Goal: Information Seeking & Learning: Learn about a topic

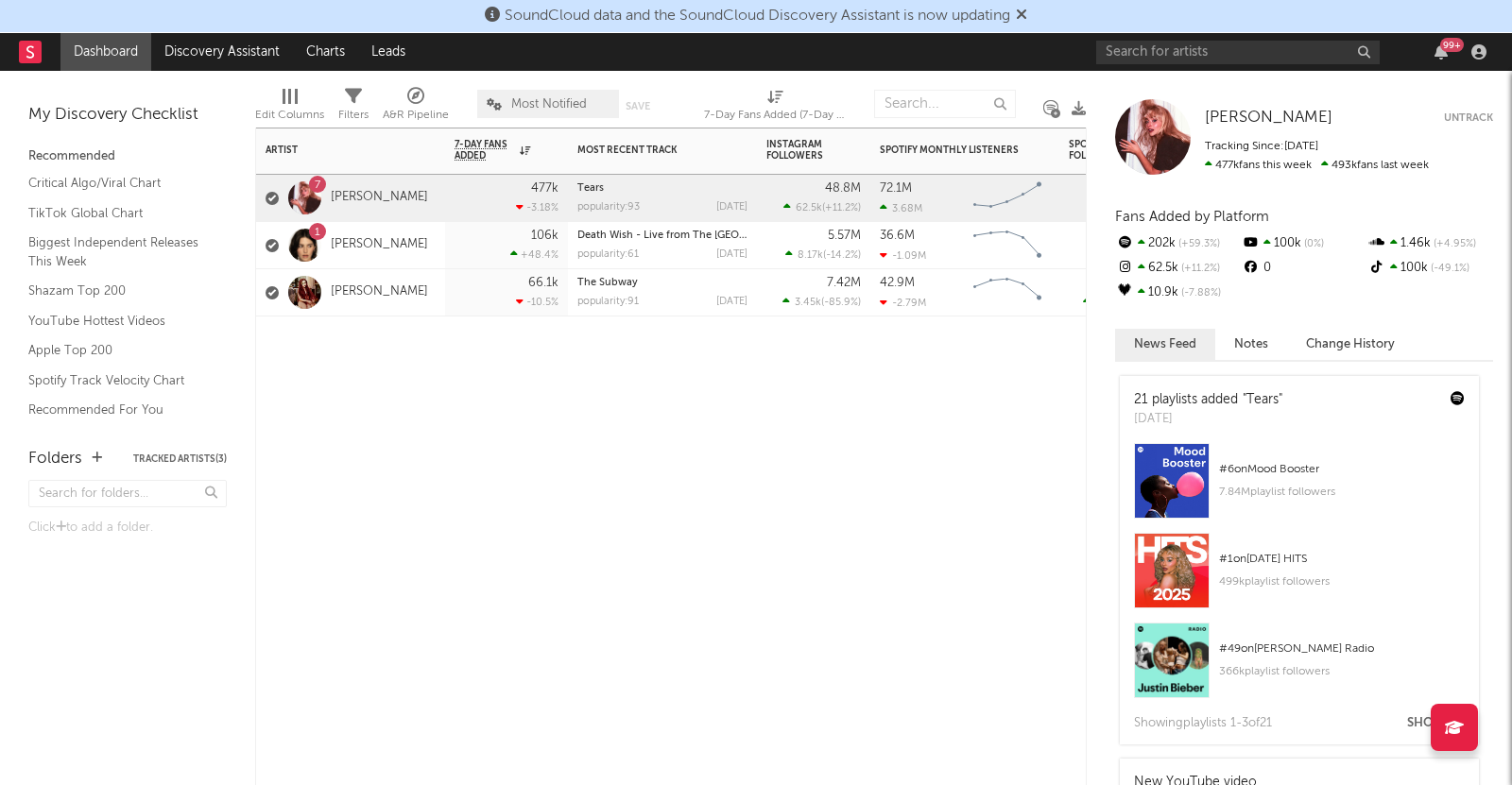
click at [655, 740] on div "Artist Notifications 7-Day Fans Added WoW % Change Most Recent Track Popularity…" at bounding box center [671, 456] width 832 height 657
click at [196, 37] on link "Discovery Assistant" at bounding box center [222, 52] width 142 height 38
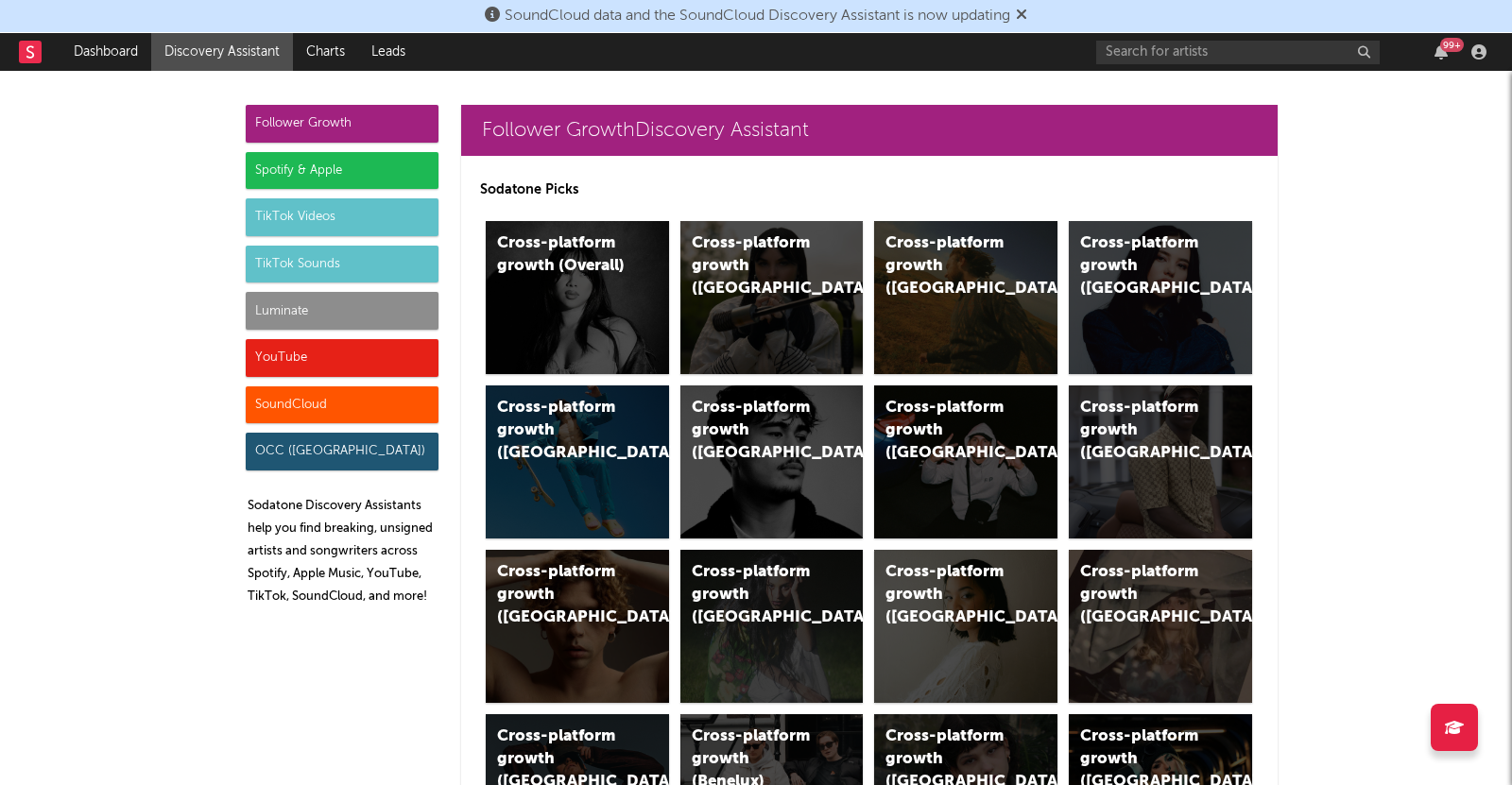
click at [292, 323] on div "Luminate" at bounding box center [343, 311] width 193 height 38
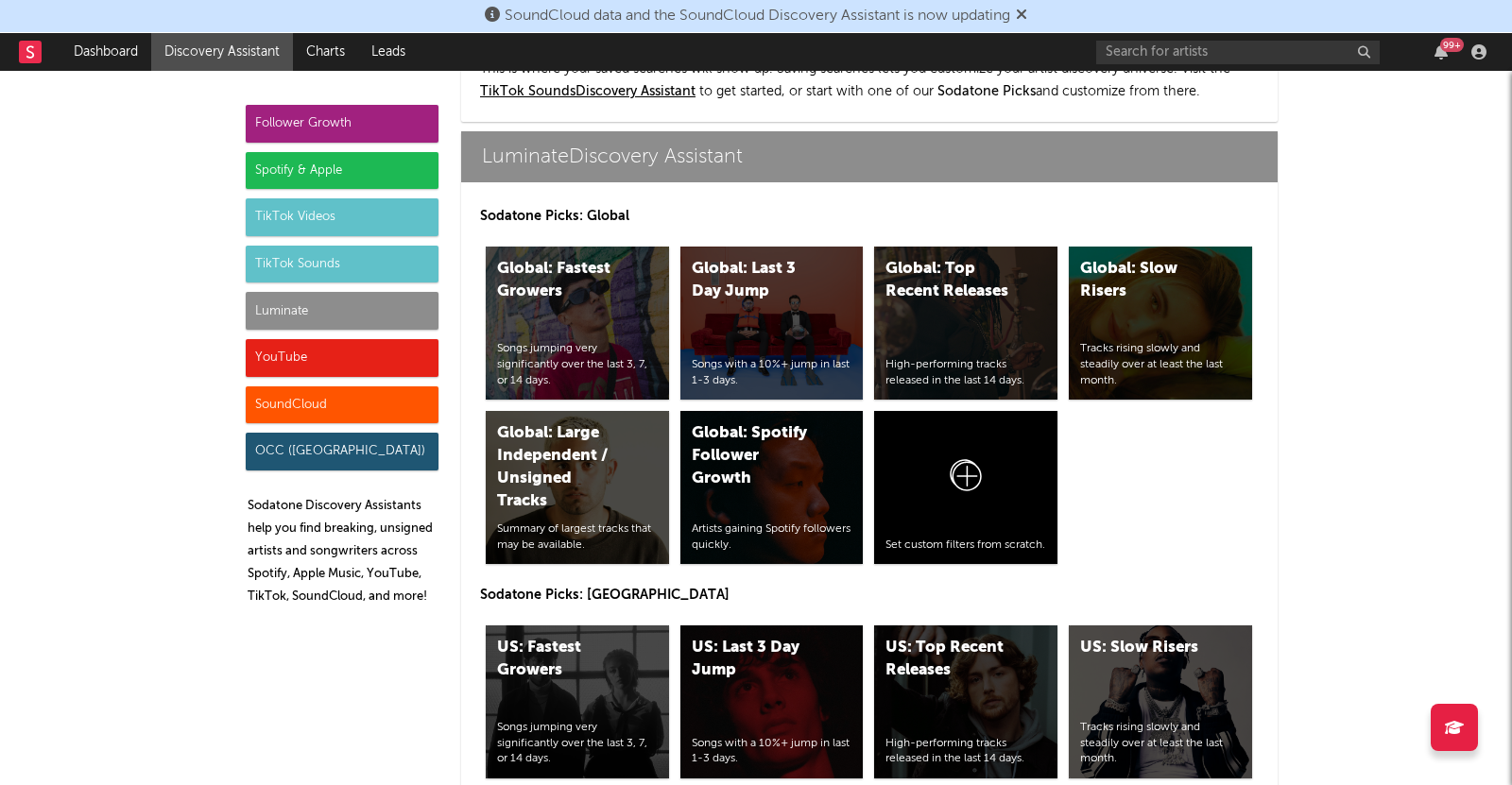
click at [339, 176] on div "Spotify & Apple" at bounding box center [343, 171] width 193 height 38
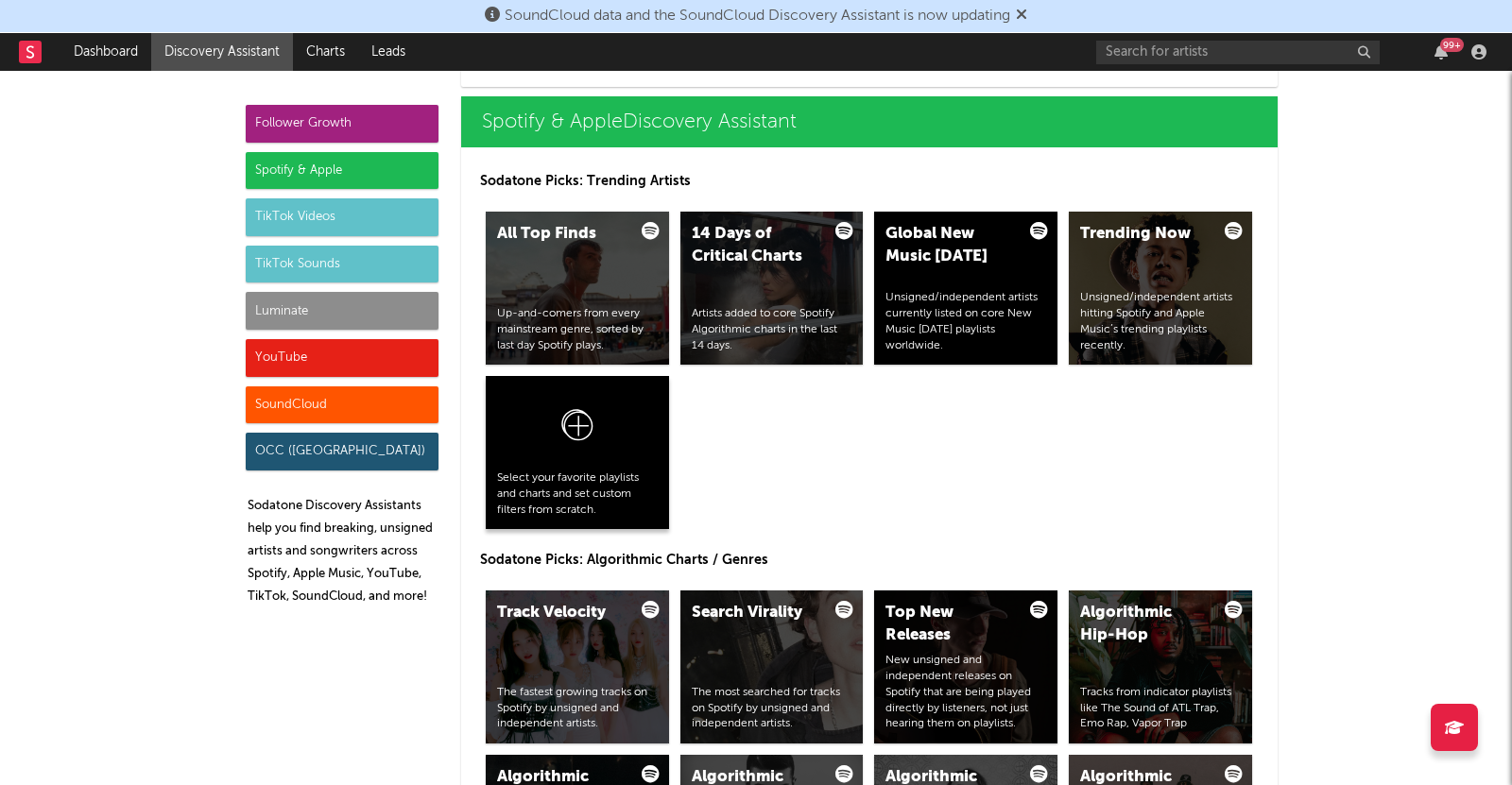
scroll to position [1889, 0]
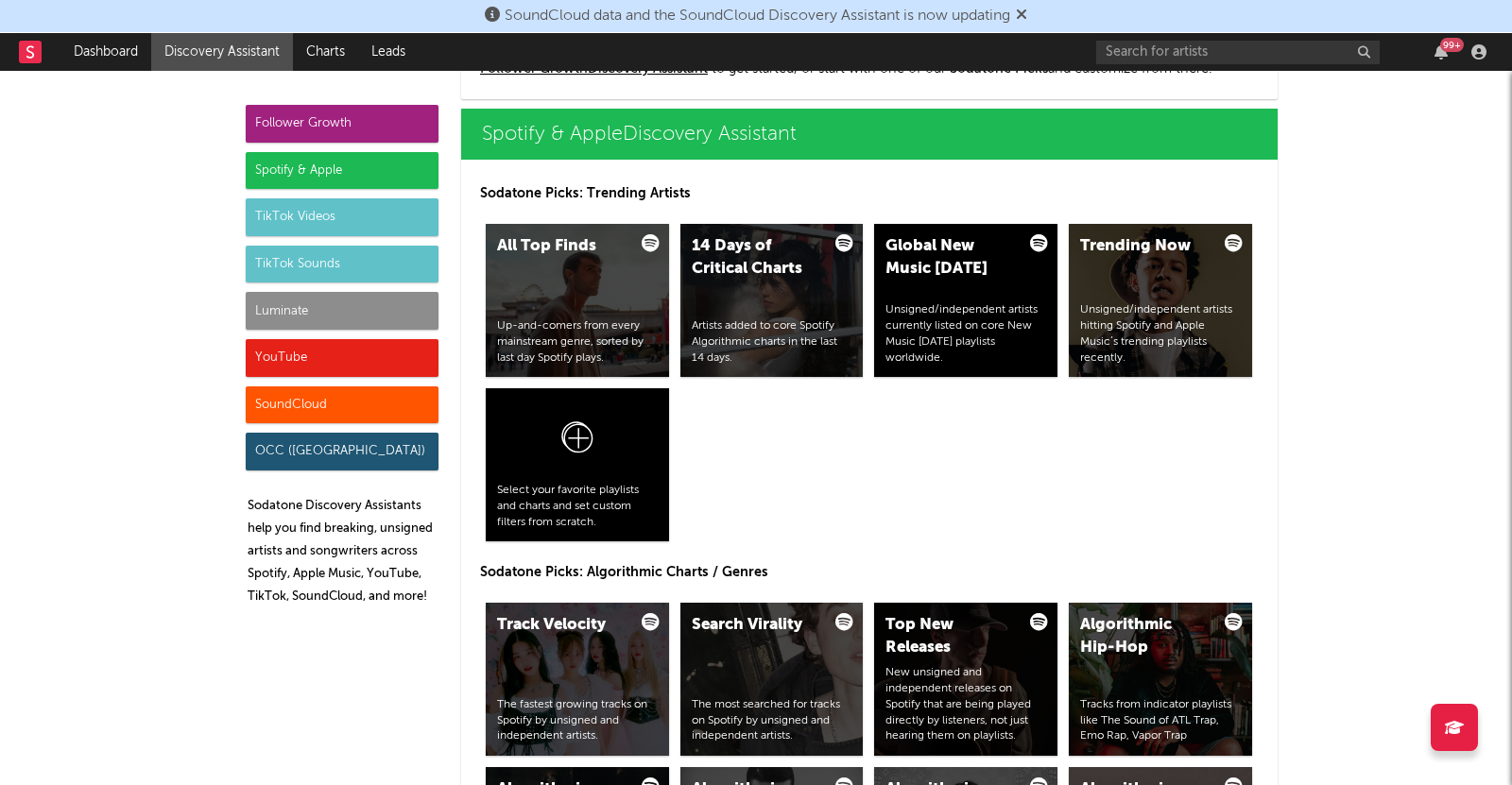
click at [344, 312] on div "Luminate" at bounding box center [343, 311] width 193 height 38
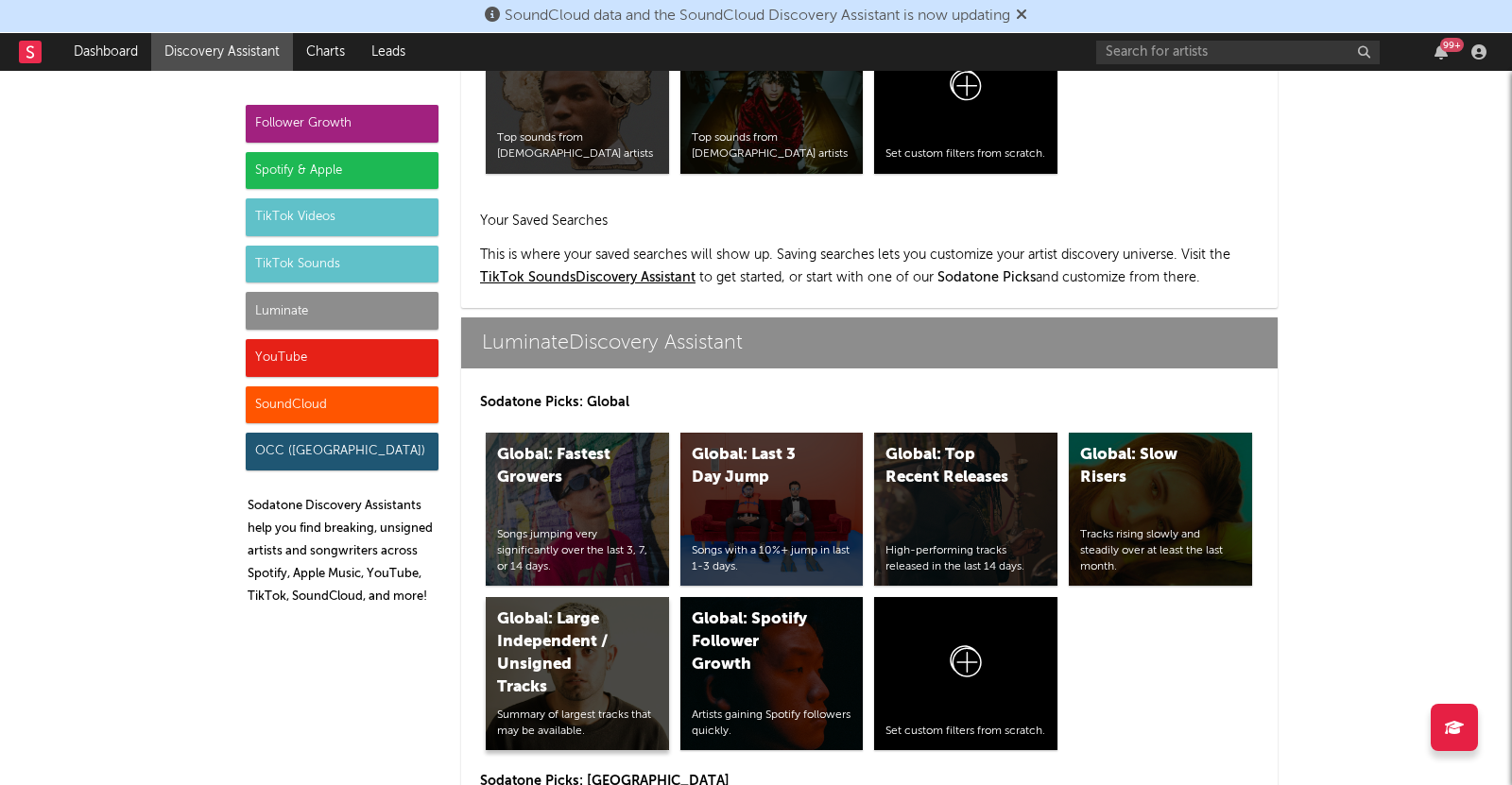
scroll to position [8225, 0]
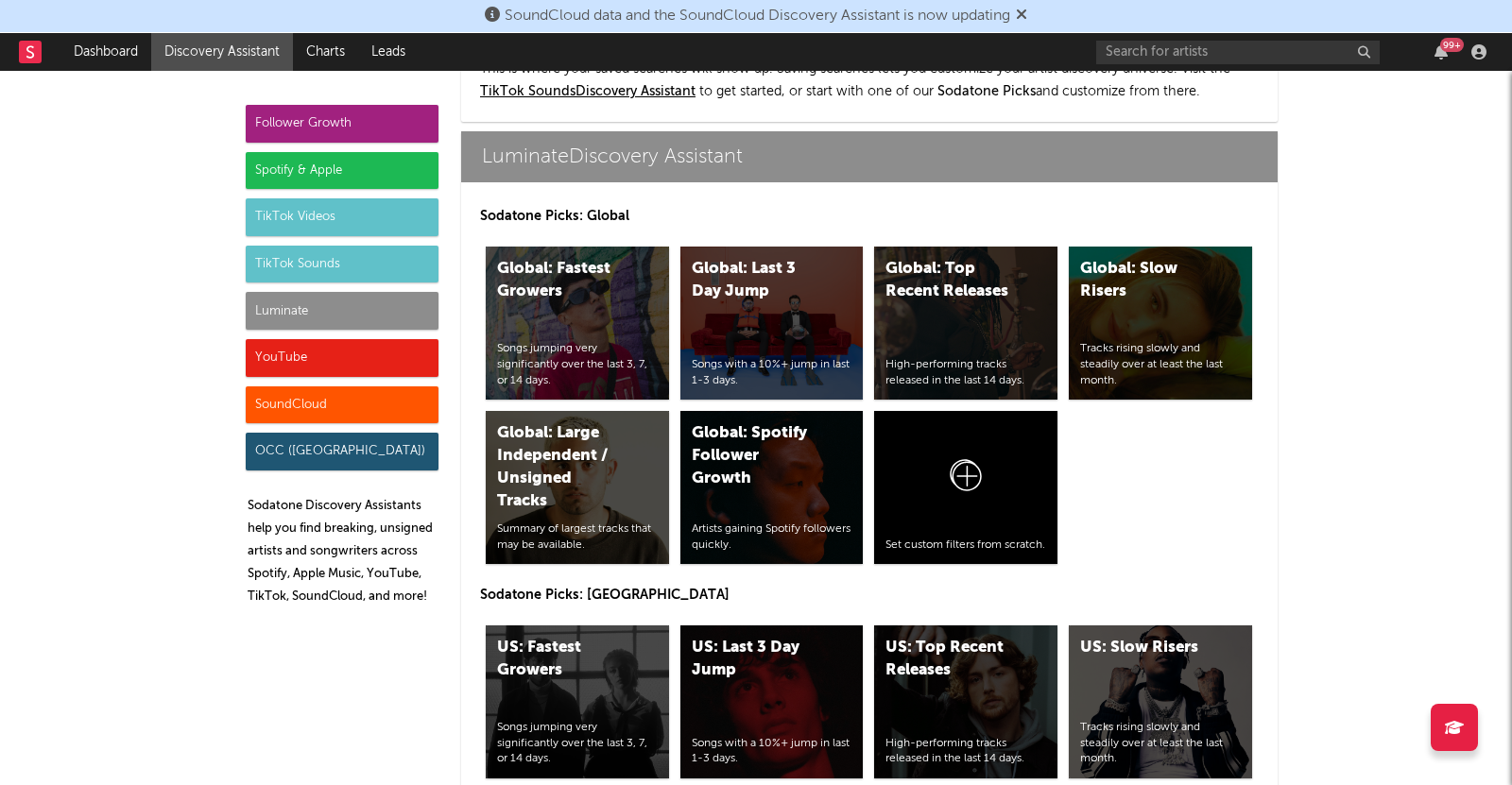
click at [309, 266] on div "TikTok Sounds" at bounding box center [343, 265] width 193 height 38
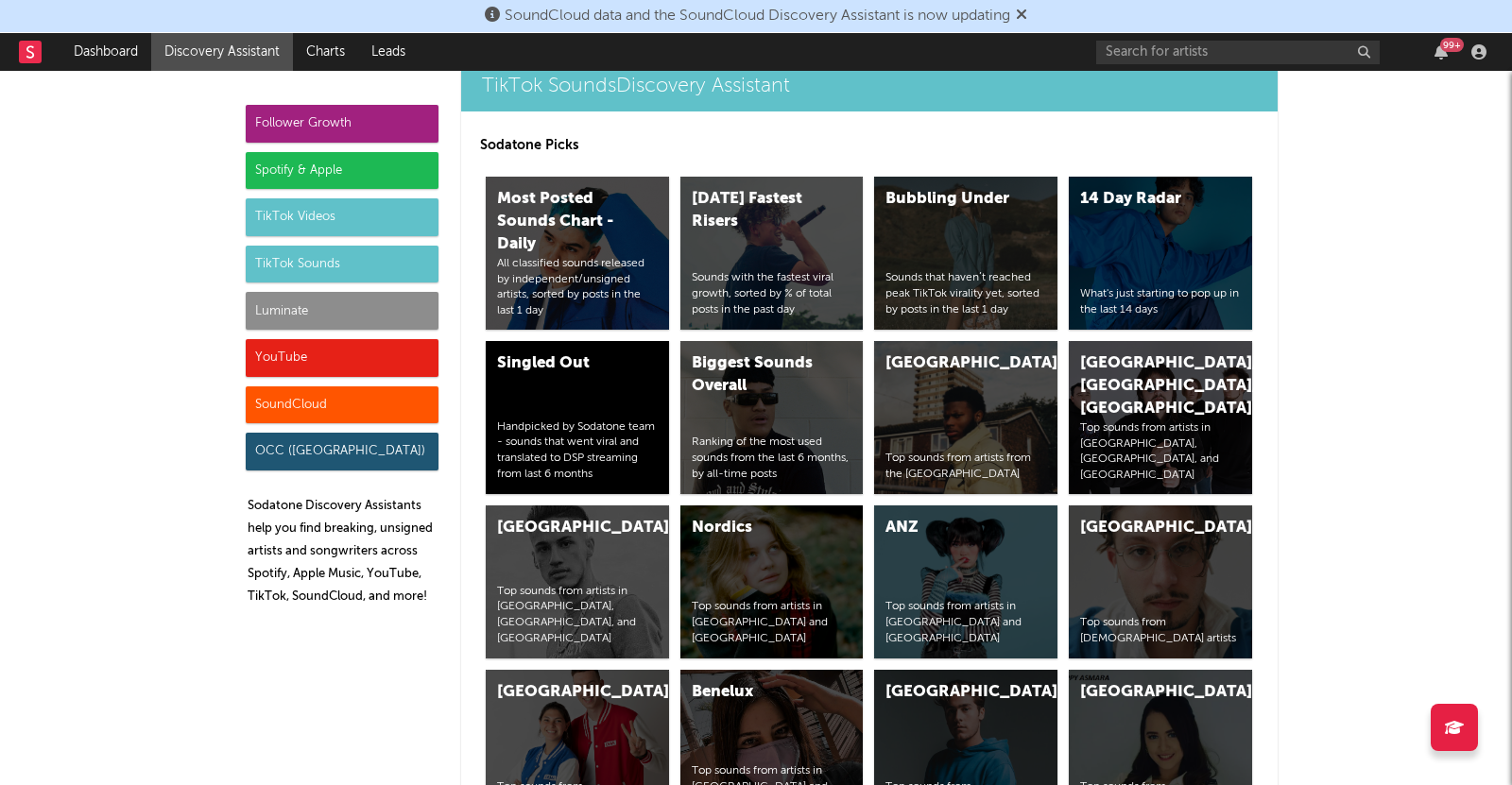
scroll to position [6334, 0]
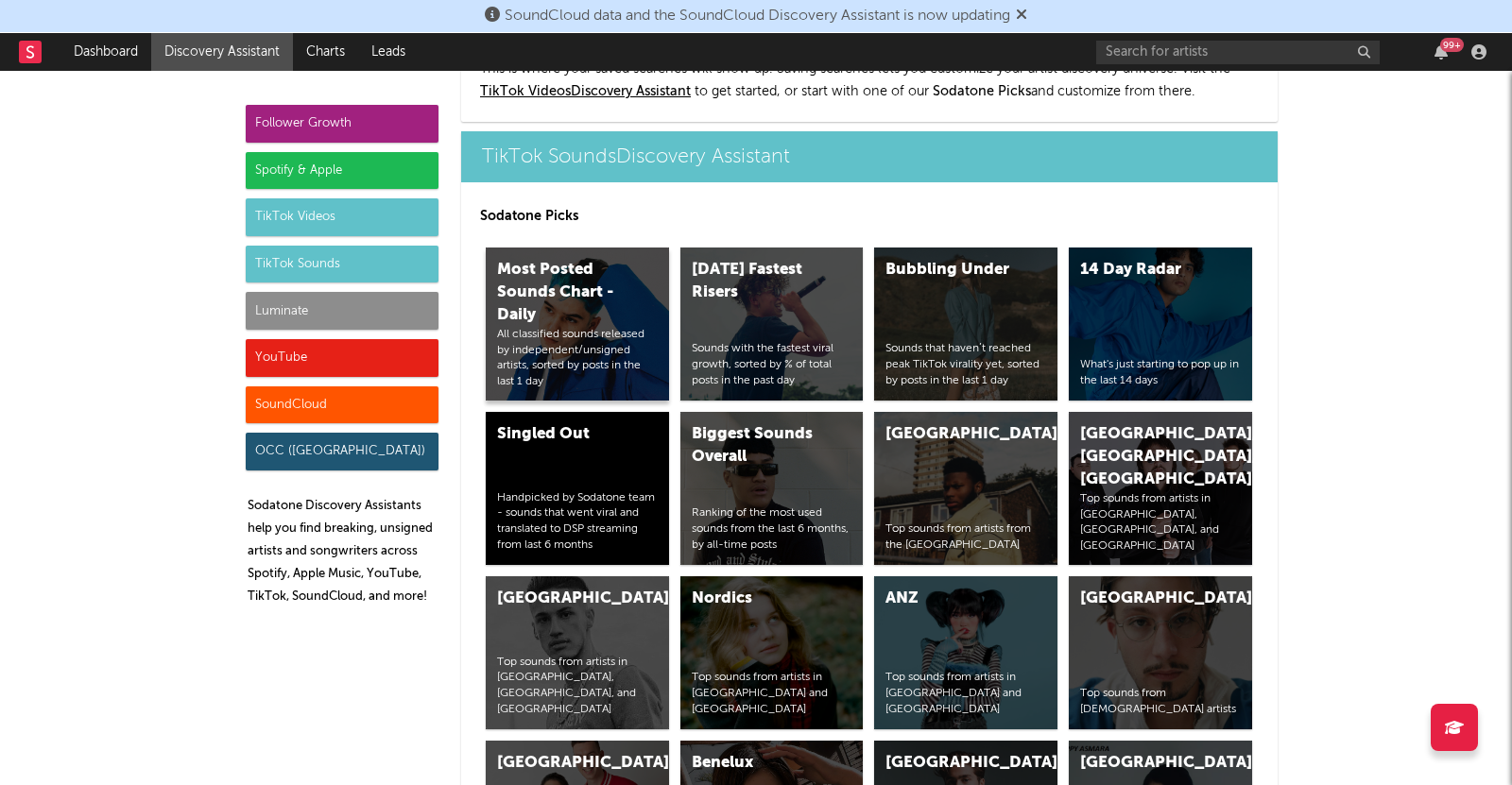
click at [578, 327] on div "All classified sounds released by independent/unsigned artists, sorted by posts…" at bounding box center [577, 358] width 161 height 63
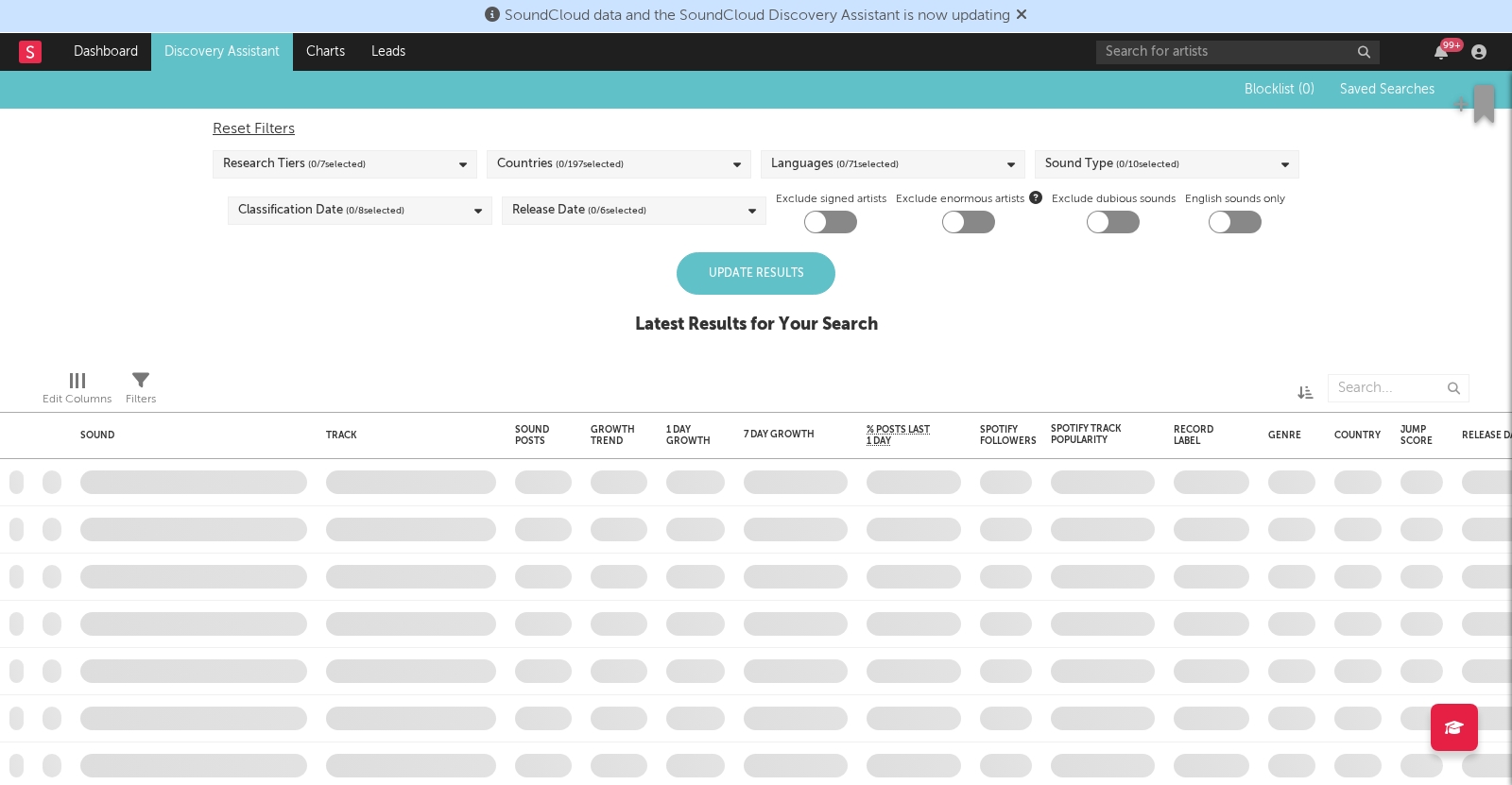
checkbox input "true"
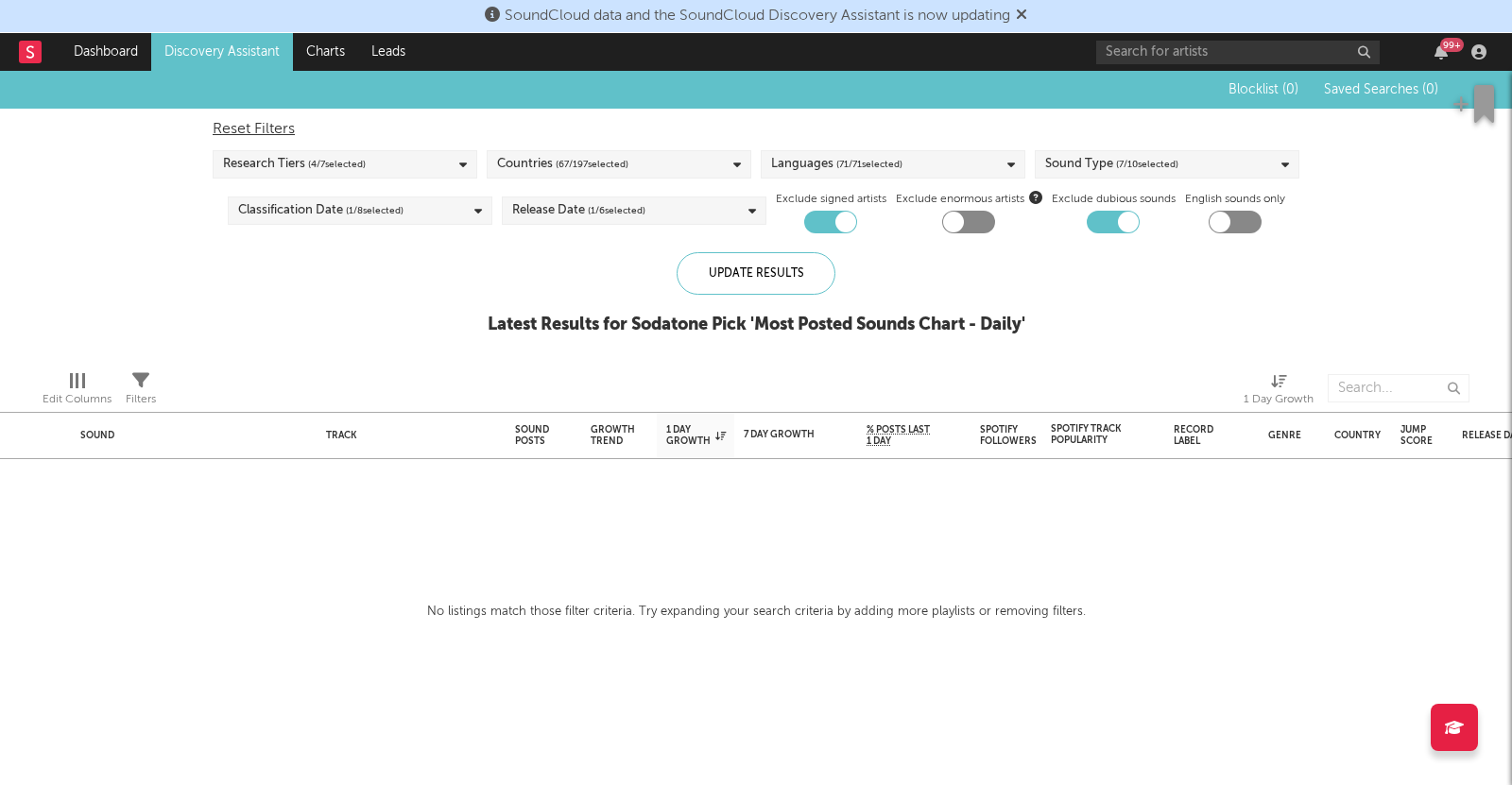
click at [902, 171] on span "( 71 / 71 selected)" at bounding box center [870, 165] width 66 height 23
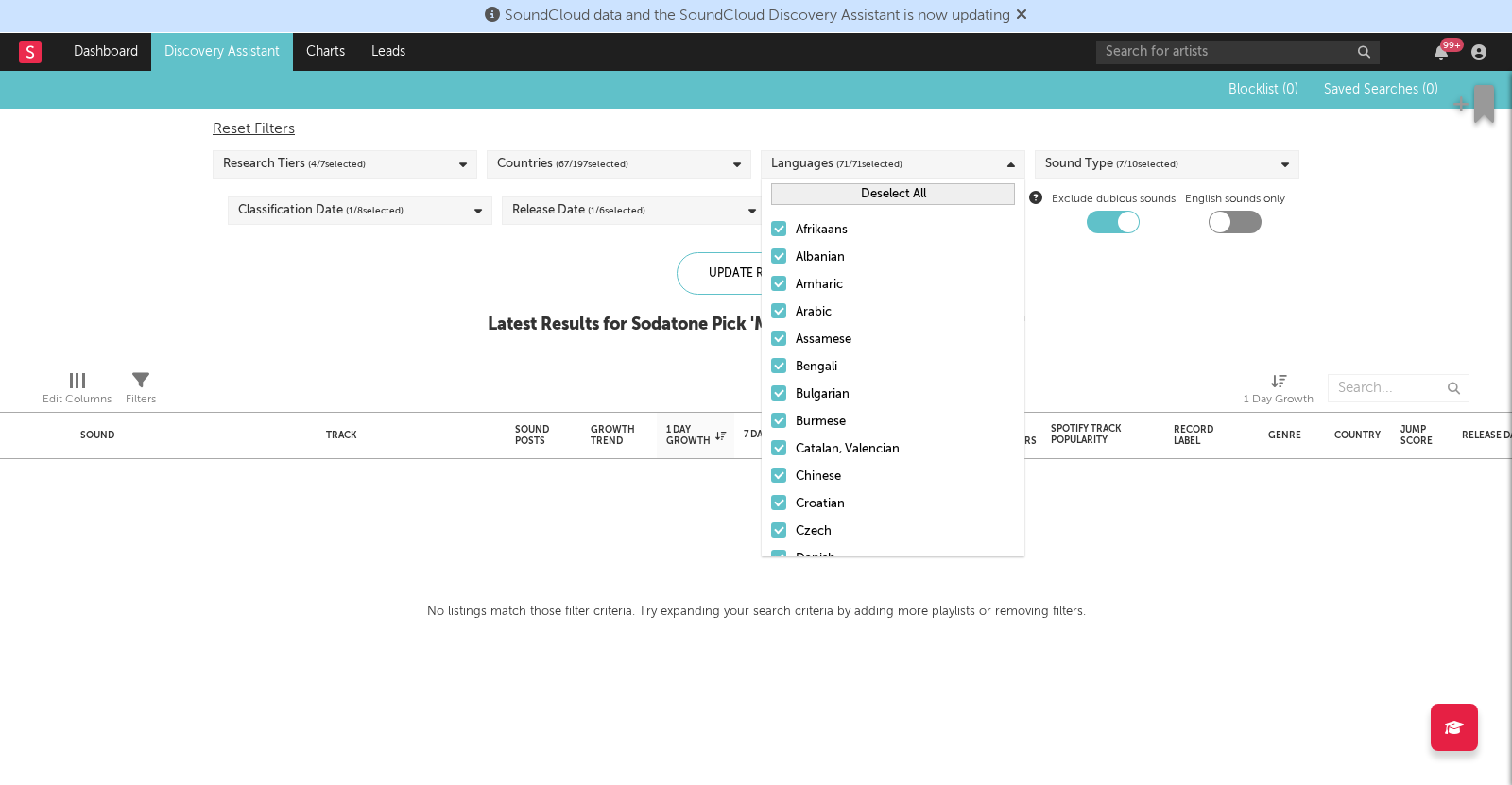
click at [873, 161] on span "( 71 / 71 selected)" at bounding box center [870, 165] width 66 height 23
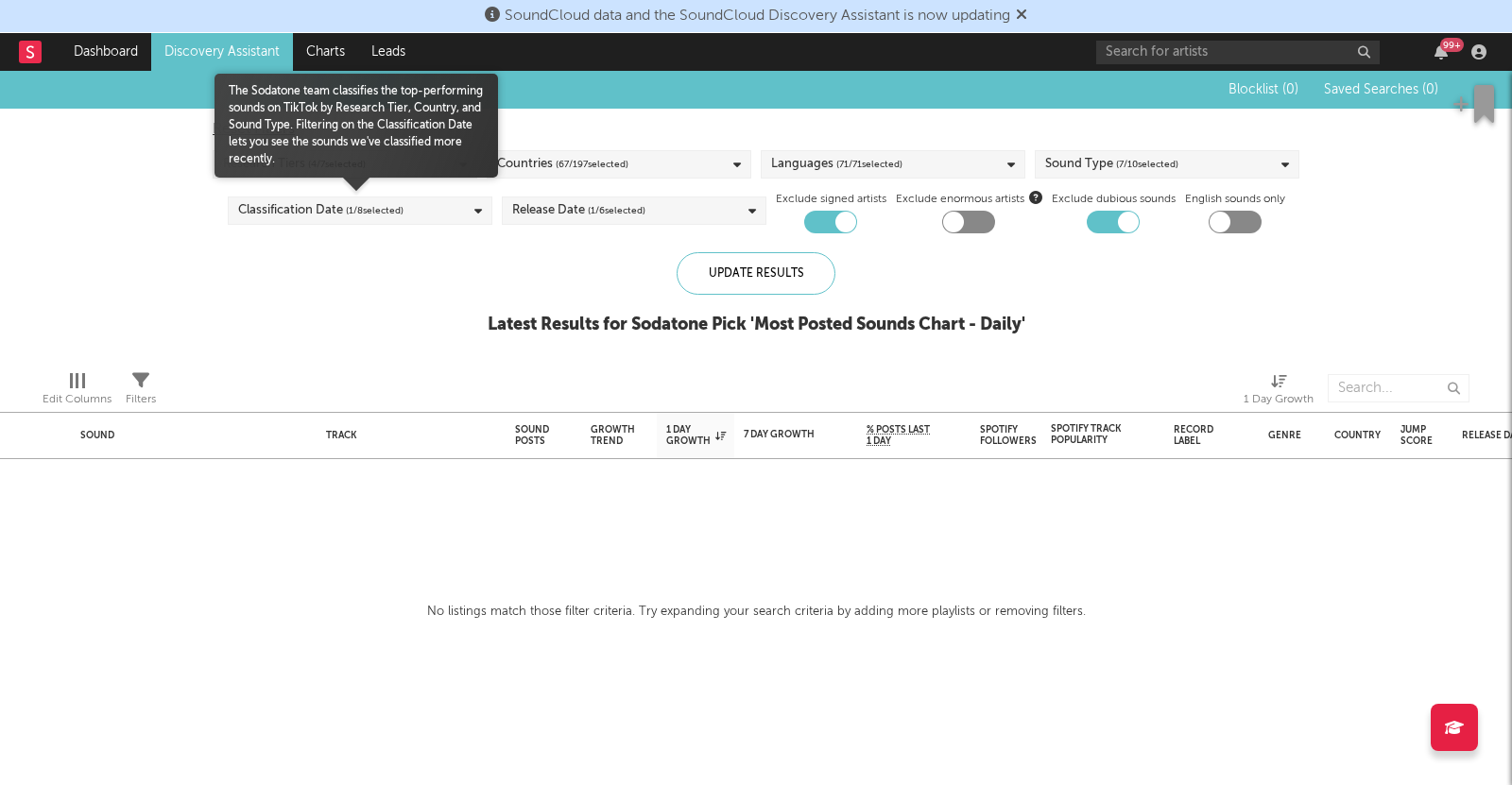
click at [406, 205] on div "Classification Date ( 1 / 8 selected)" at bounding box center [360, 211] width 265 height 28
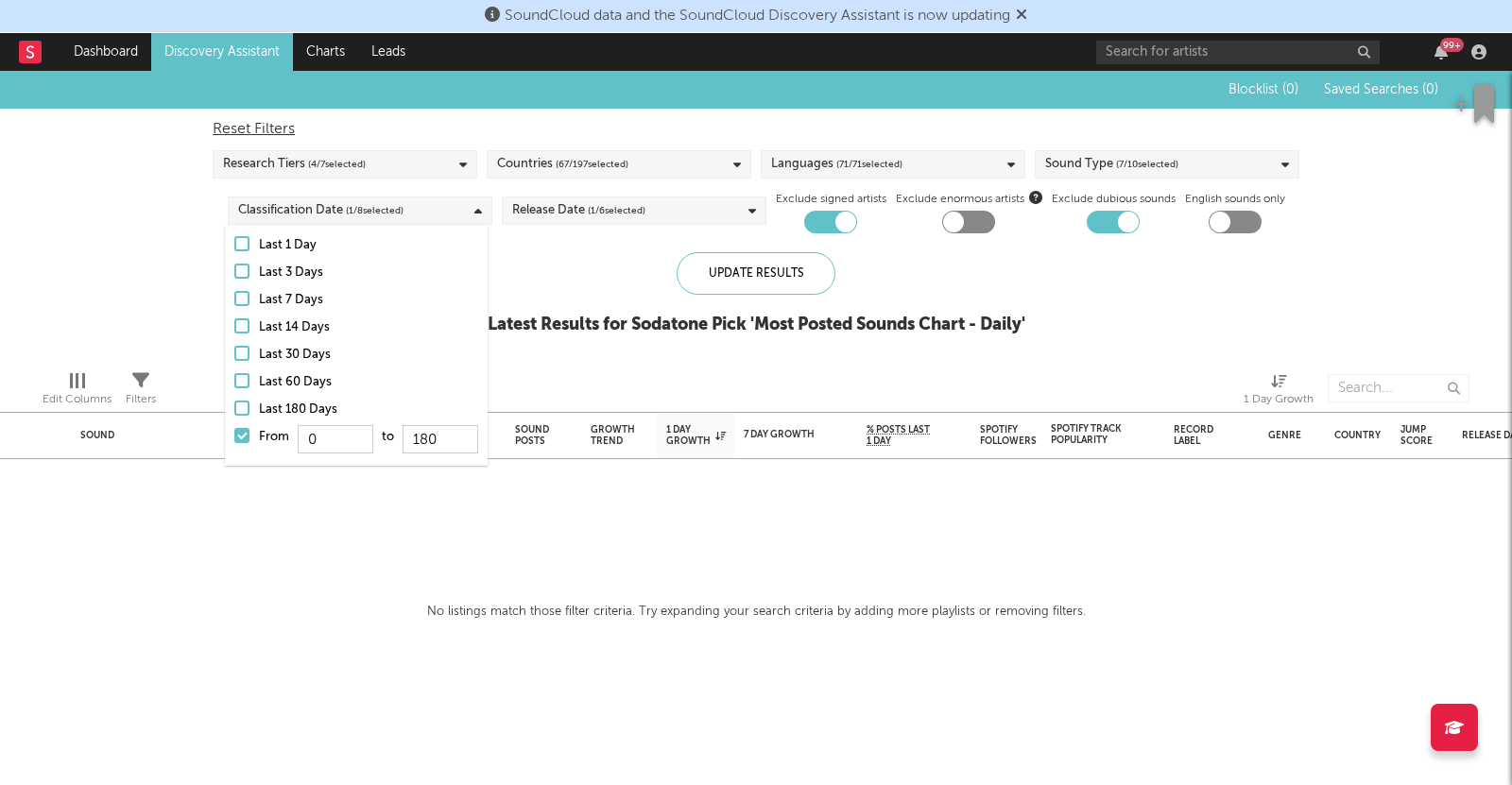
click at [512, 213] on div "Release Date ( 1 / 6 selected)" at bounding box center [578, 211] width 133 height 23
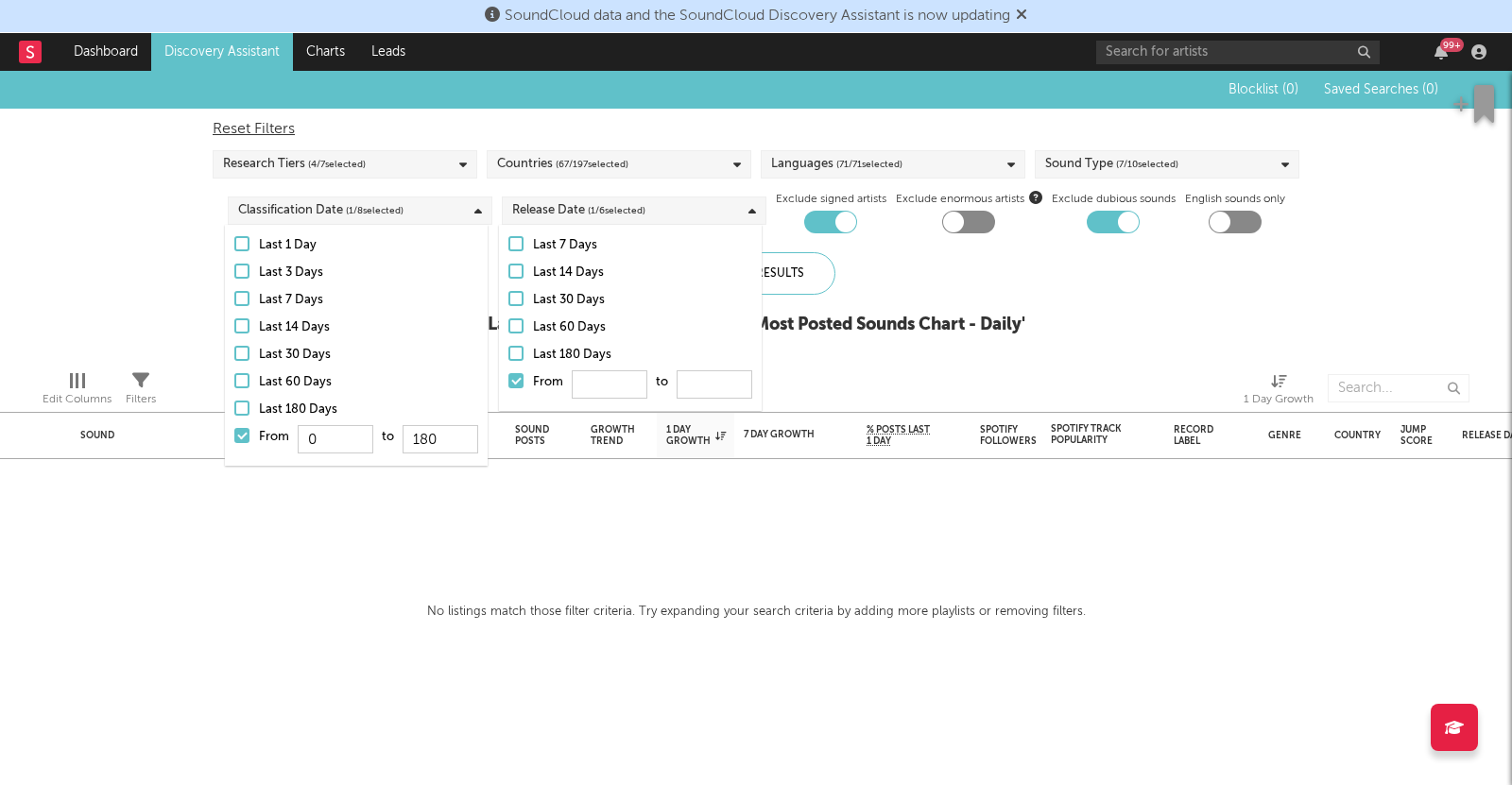
click at [568, 212] on div "Release Date ( 1 / 6 selected)" at bounding box center [578, 211] width 133 height 23
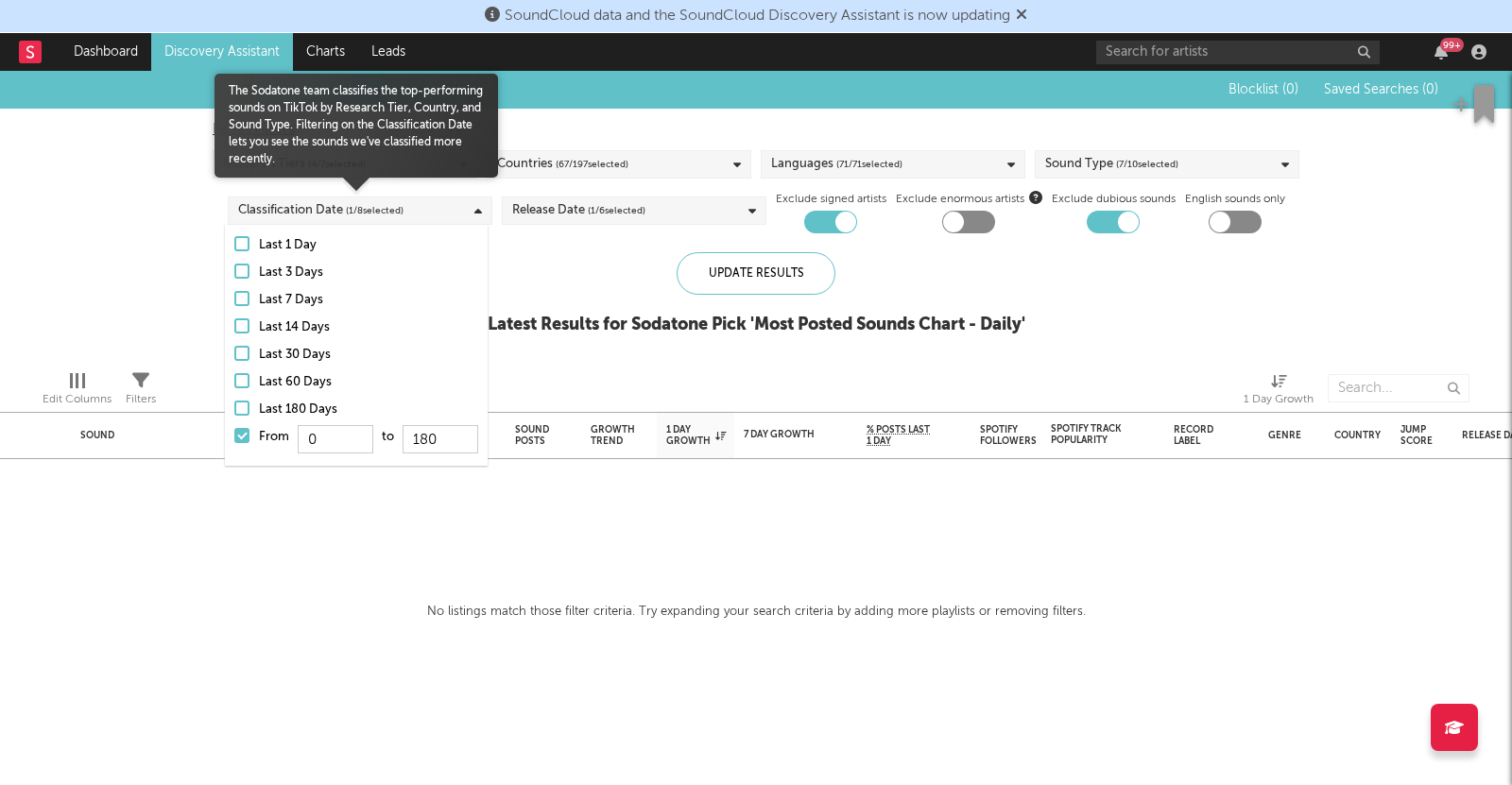
click at [474, 207] on icon at bounding box center [478, 211] width 8 height 12
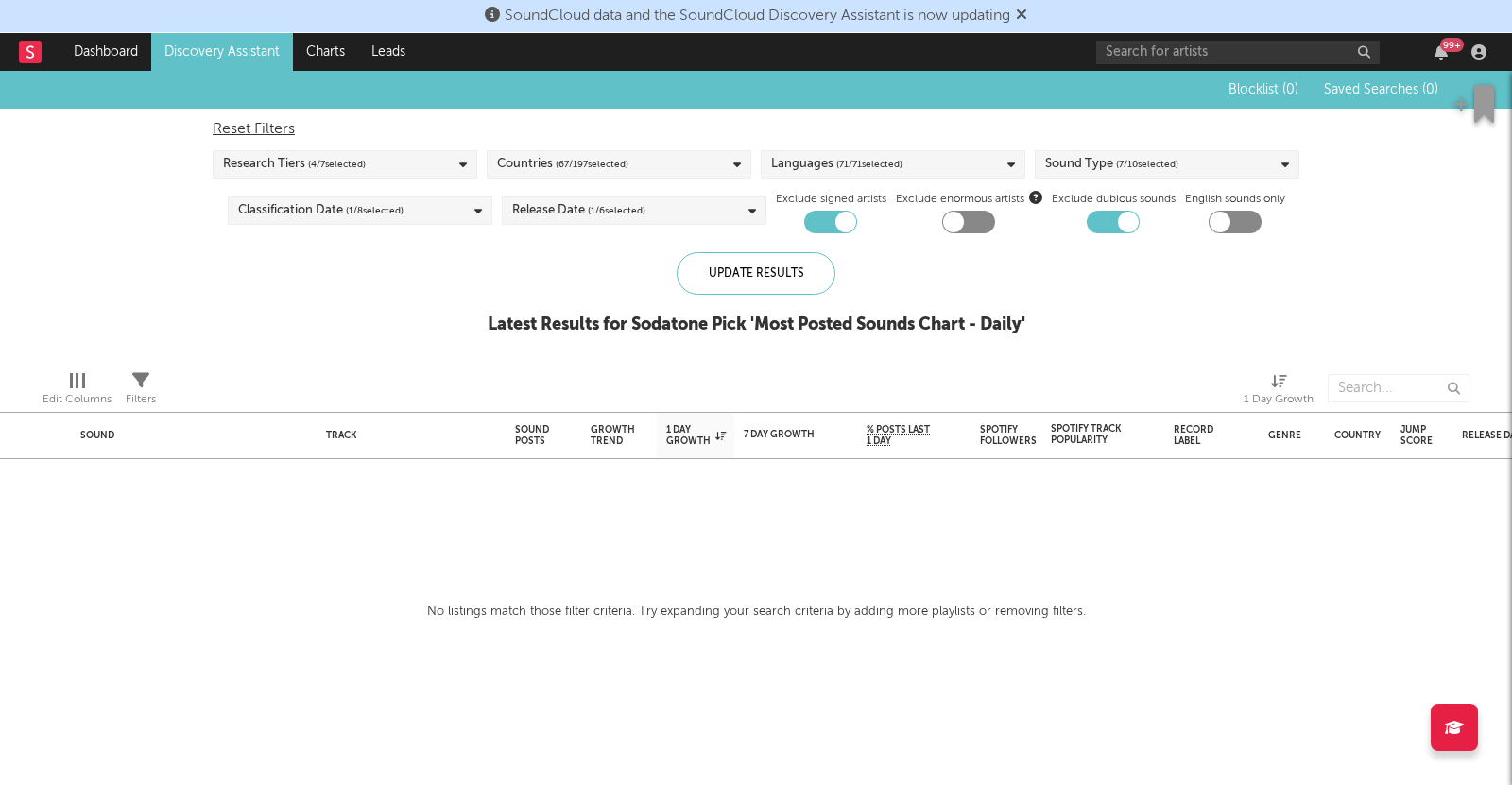
click at [1253, 170] on div "Sound Type ( 7 / 10 selected)" at bounding box center [1168, 165] width 265 height 28
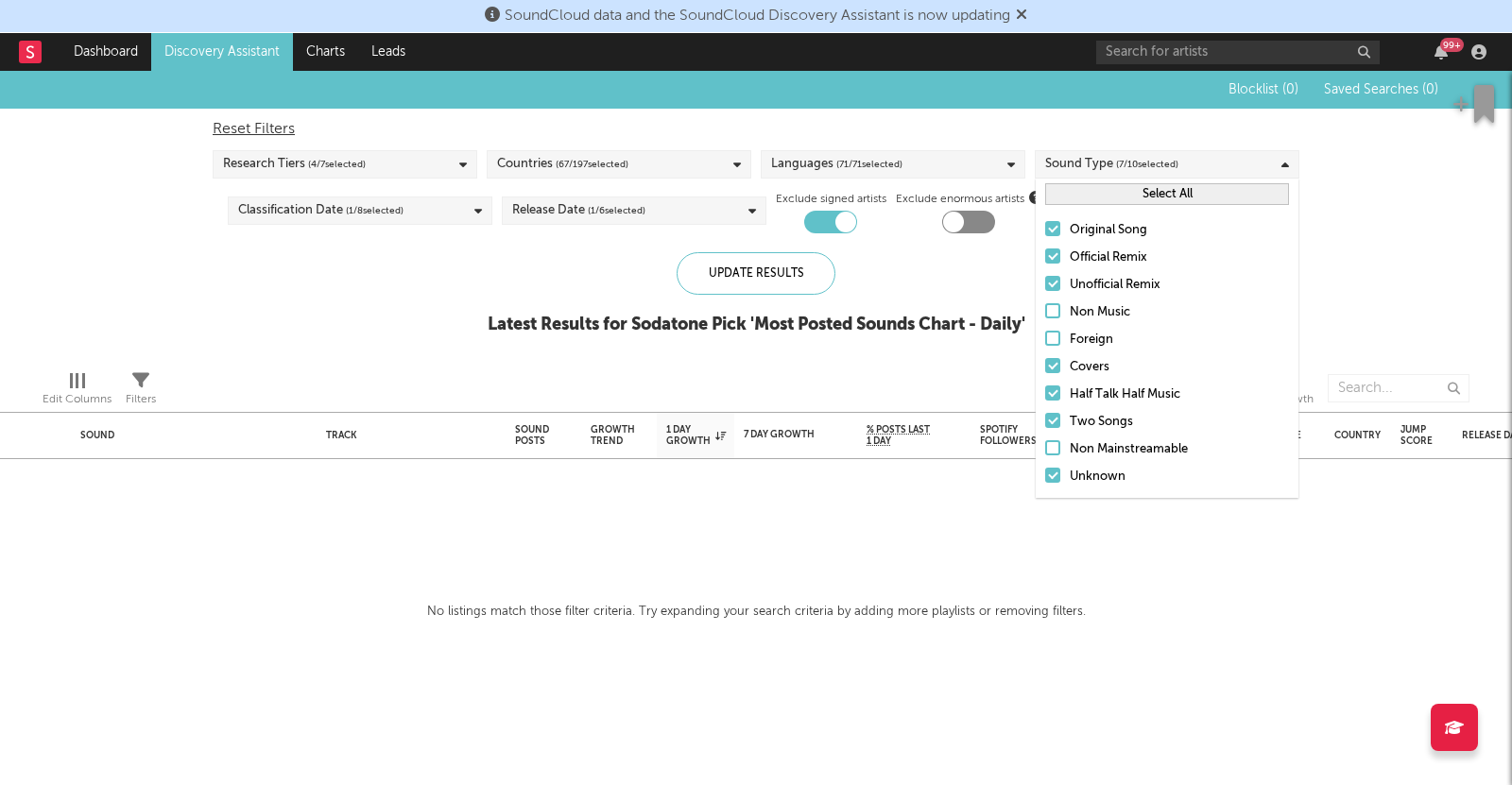
click at [1237, 165] on div "Sound Type ( 7 / 10 selected)" at bounding box center [1168, 165] width 265 height 28
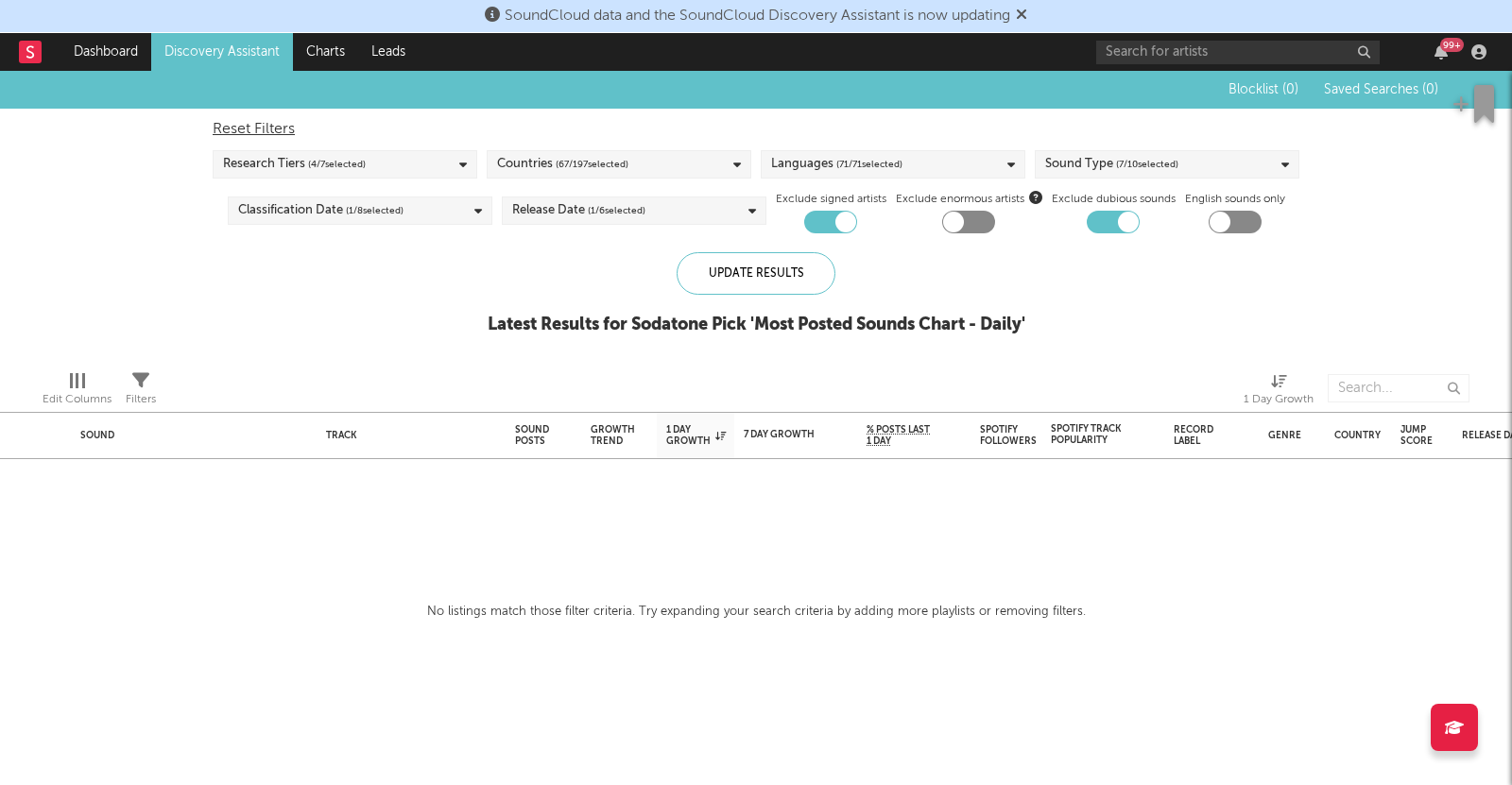
click at [726, 305] on div "Update Results Latest Results for Sodatone Pick ' Most Posted Sounds Chart - Da…" at bounding box center [756, 304] width 537 height 103
click at [705, 288] on div "Update Results" at bounding box center [756, 273] width 159 height 43
click at [1198, 171] on div "Sound Type ( 7 / 10 selected)" at bounding box center [1168, 165] width 265 height 28
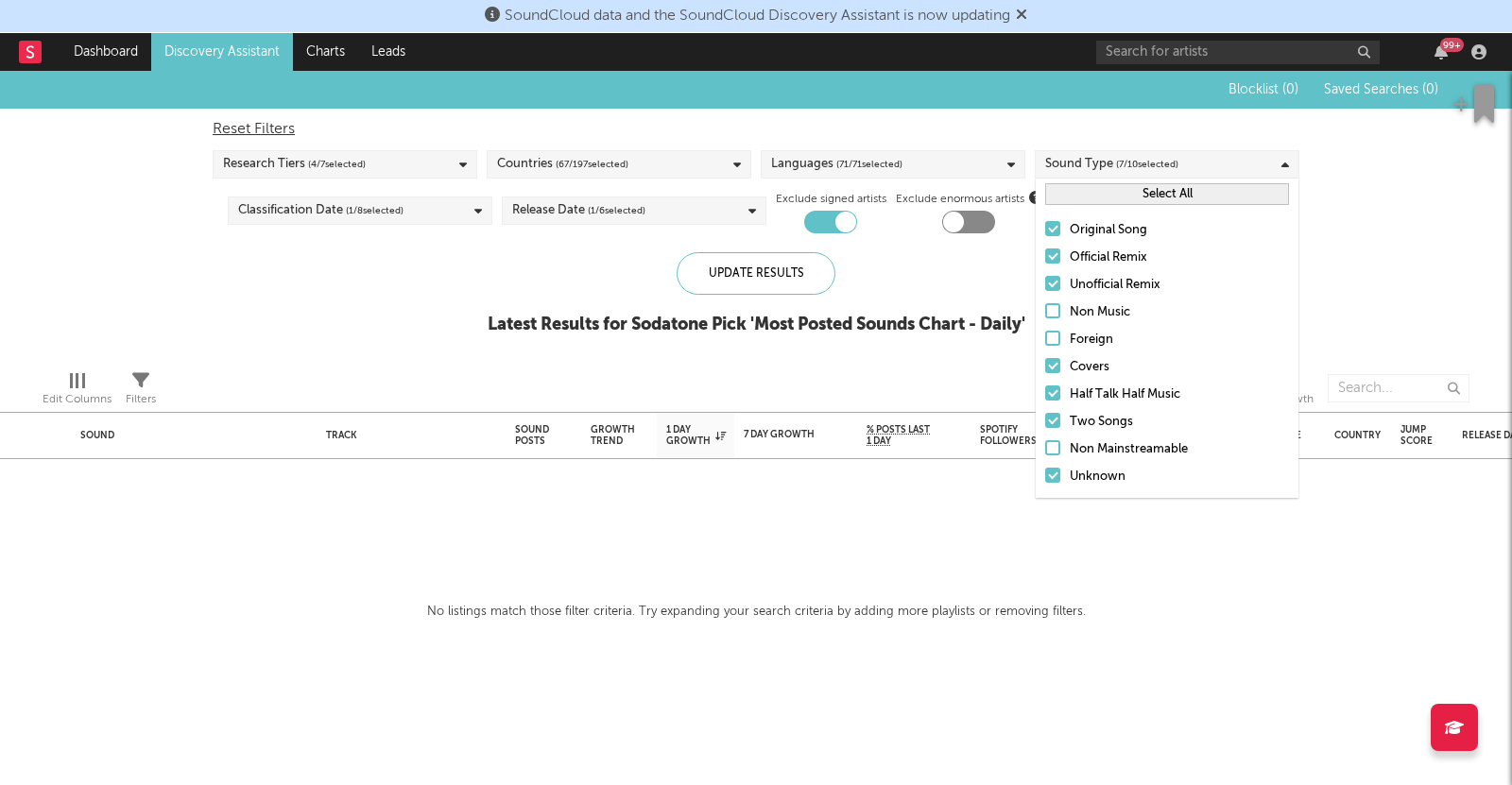
click at [1324, 174] on div "Blocklist ( 0 ) Saved Searches ( 0 ) Reset Filters Research Tiers ( 4 / 7 selec…" at bounding box center [756, 213] width 1512 height 285
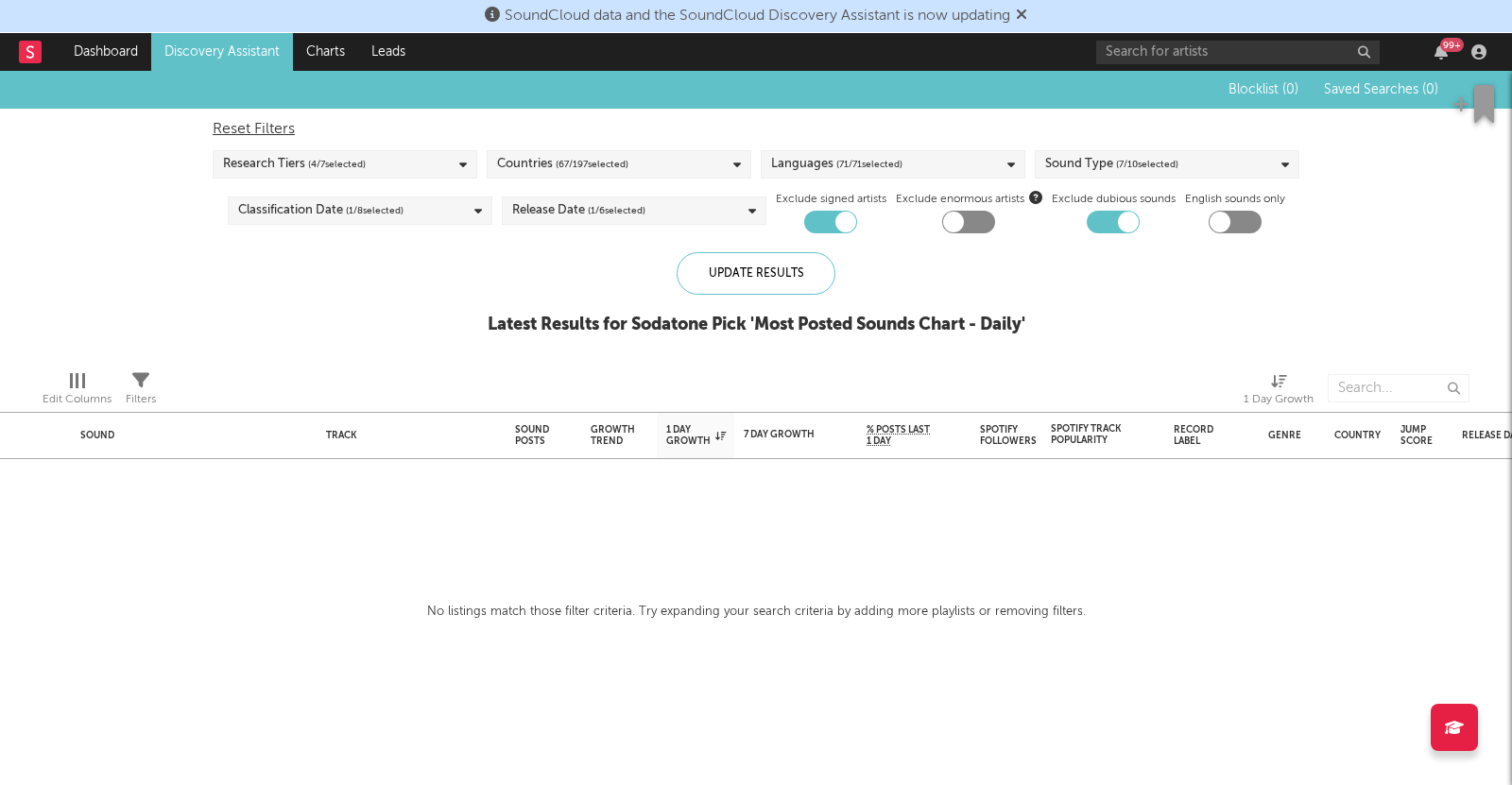
click at [959, 183] on div "Reset Filters Research Tiers ( 4 / 7 selected) Countries ( 67 / 197 selected) L…" at bounding box center [756, 171] width 1106 height 125
click at [939, 174] on div "Languages ( 71 / 71 selected)" at bounding box center [893, 165] width 265 height 28
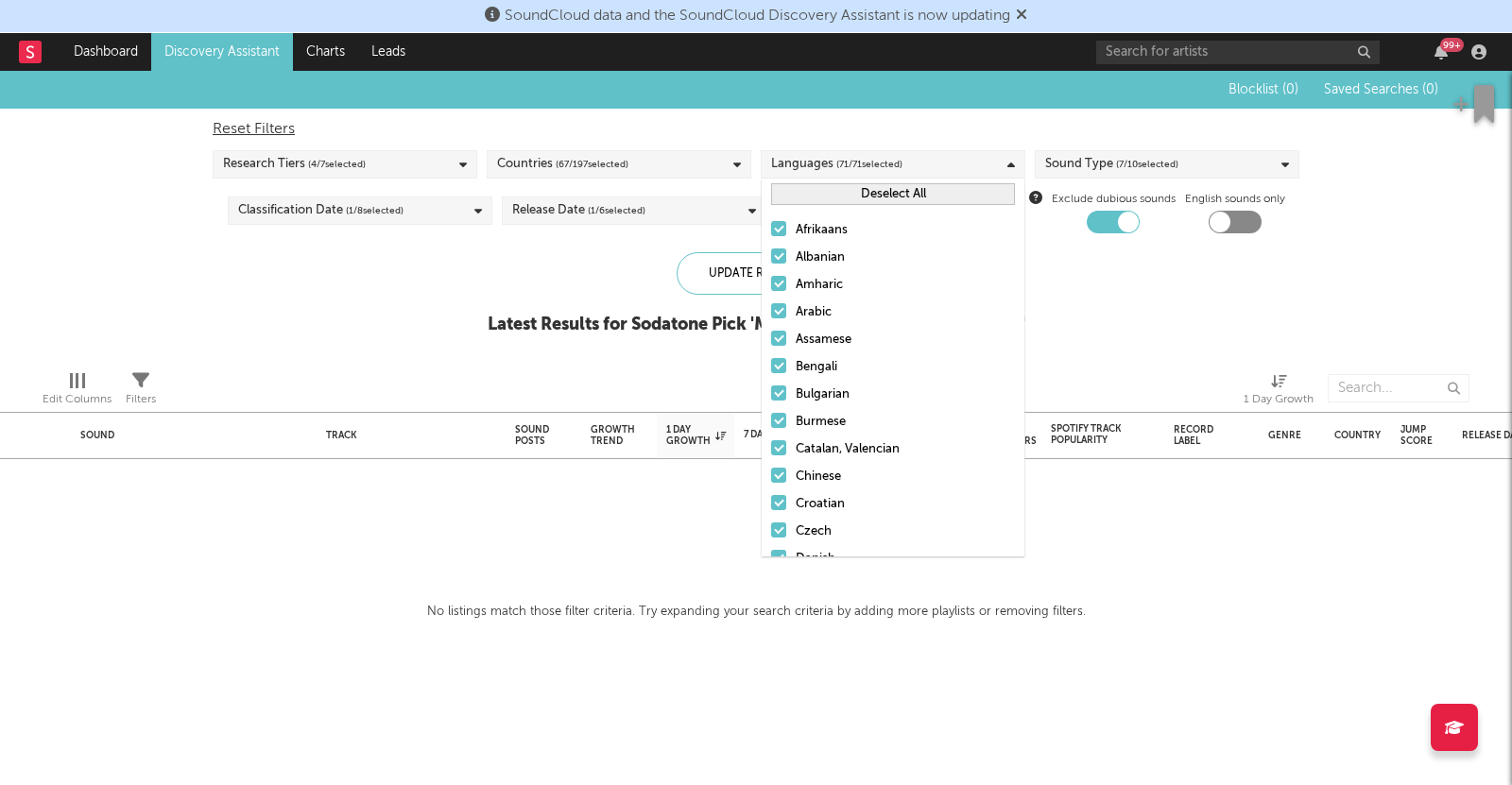
click at [922, 171] on div "Languages ( 71 / 71 selected)" at bounding box center [893, 165] width 265 height 28
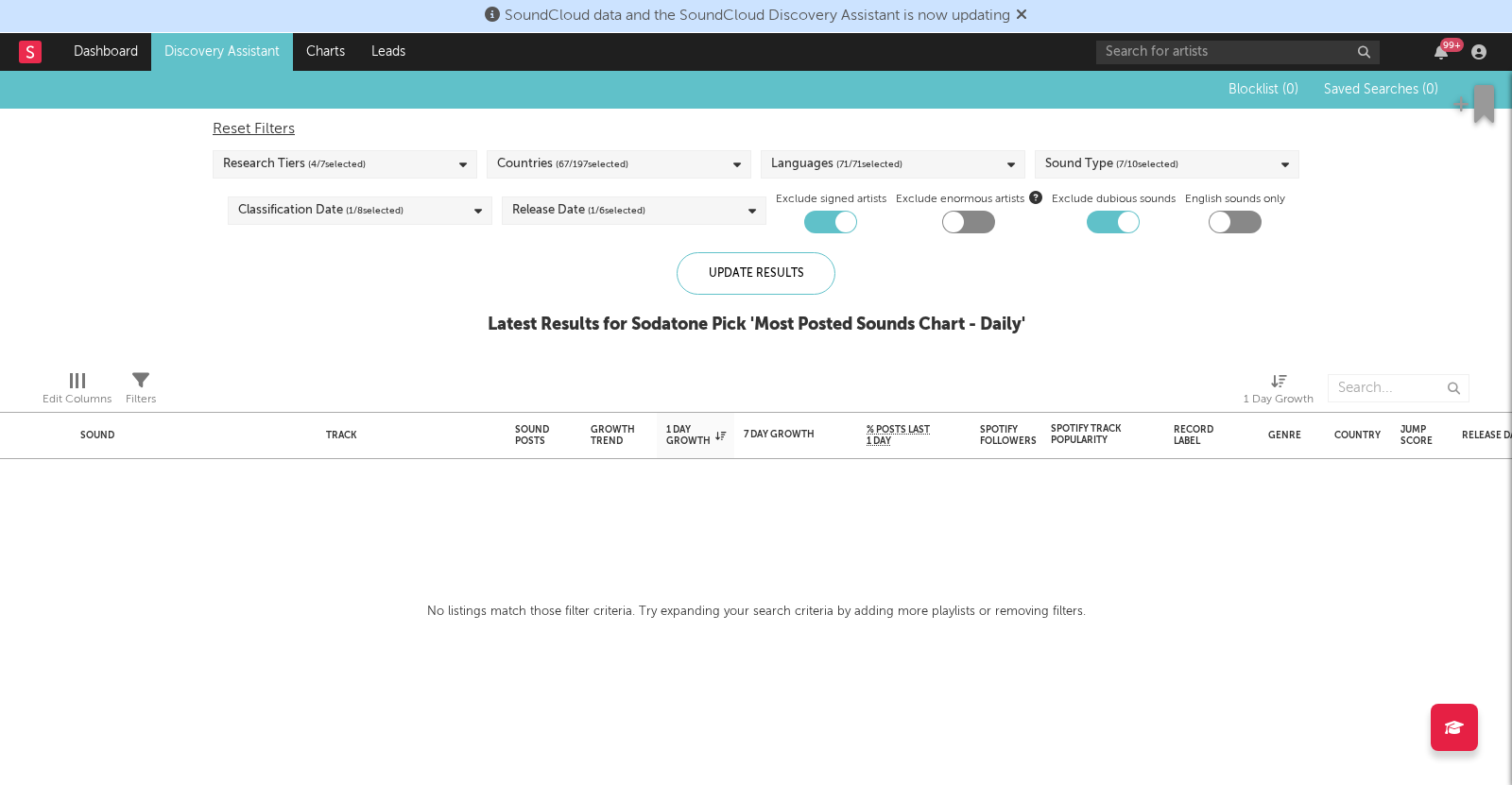
click at [1123, 168] on span "( 7 / 10 selected)" at bounding box center [1148, 165] width 62 height 23
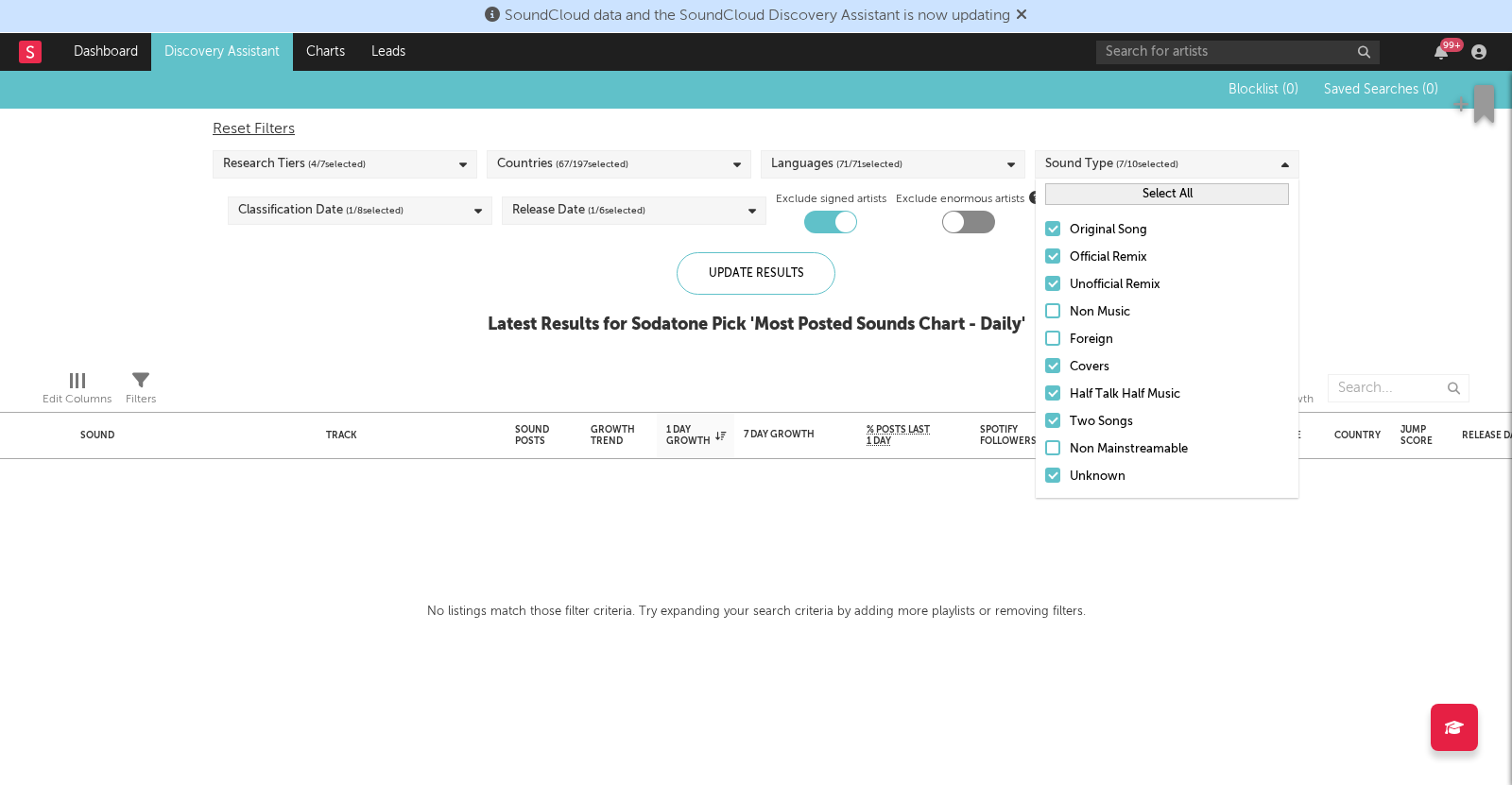
click at [1315, 149] on div "Blocklist ( 0 ) Saved Searches ( 0 ) Reset Filters Research Tiers ( 4 / 7 selec…" at bounding box center [756, 213] width 1512 height 285
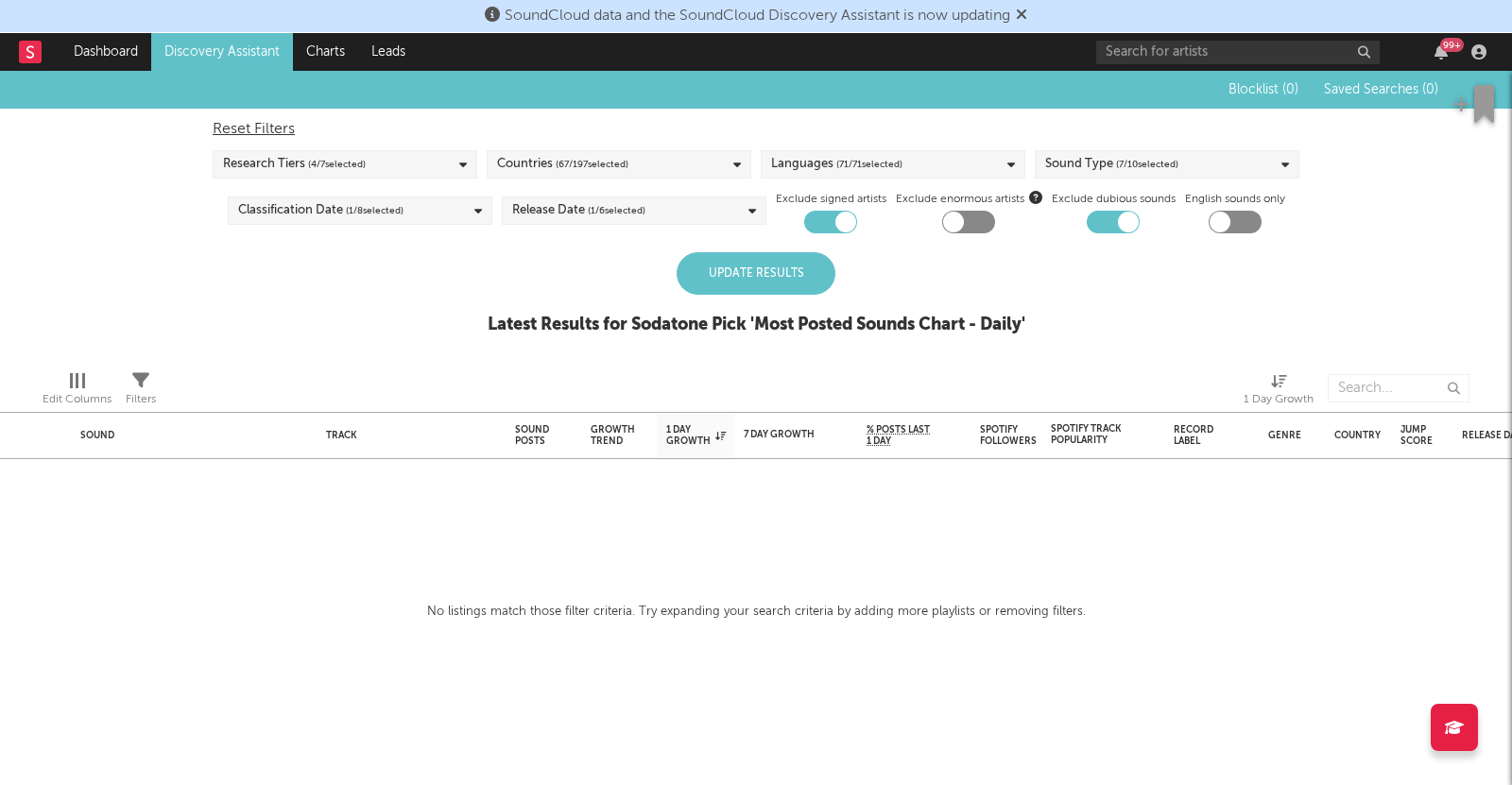
click at [765, 270] on div "Update Results" at bounding box center [756, 273] width 159 height 43
click at [269, 133] on div "Reset Filters" at bounding box center [756, 130] width 1087 height 23
checkbox input "false"
click at [290, 133] on div "Reset Filters" at bounding box center [756, 130] width 1087 height 23
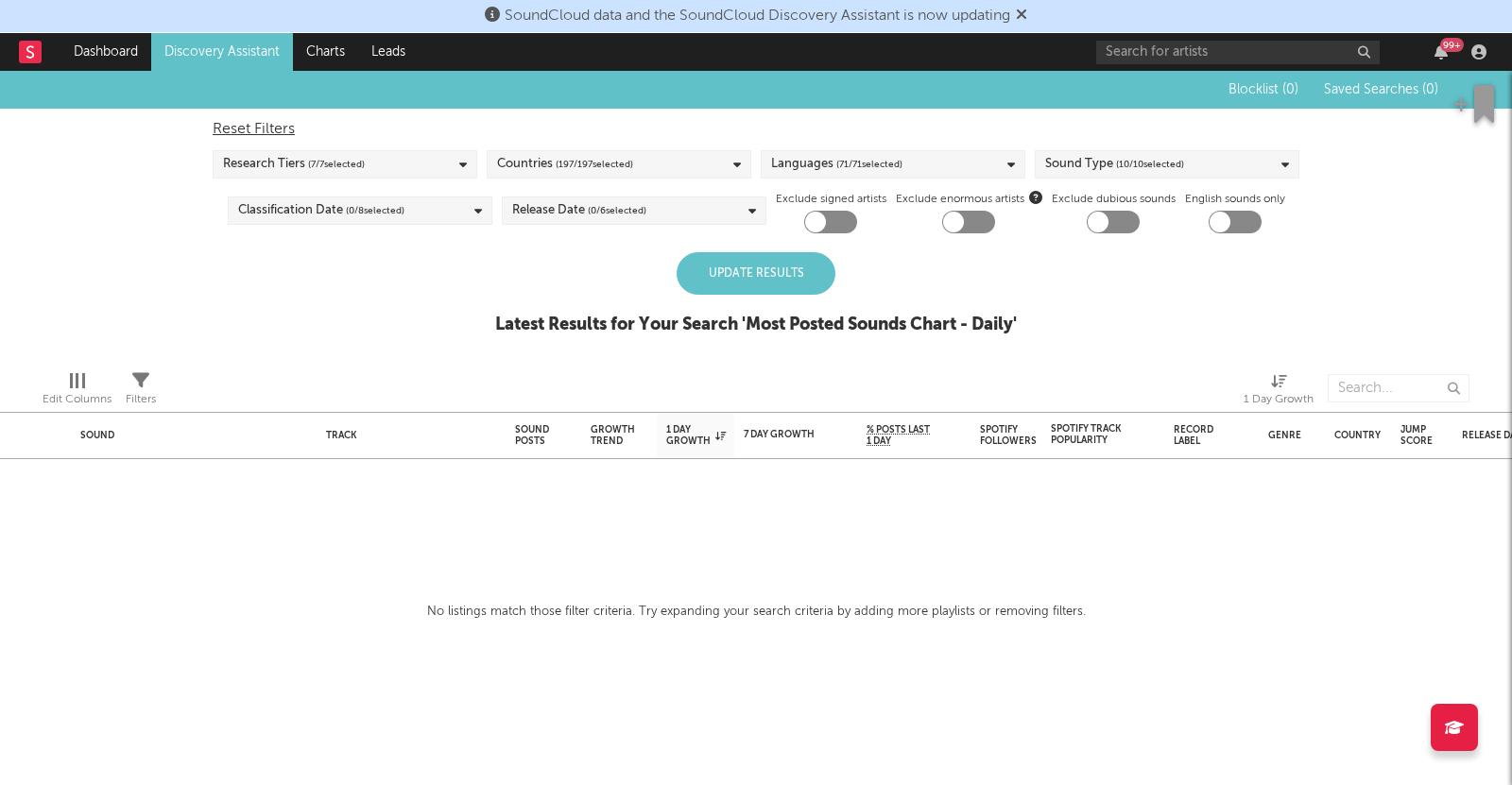
click at [752, 281] on div "Update Results" at bounding box center [756, 273] width 159 height 43
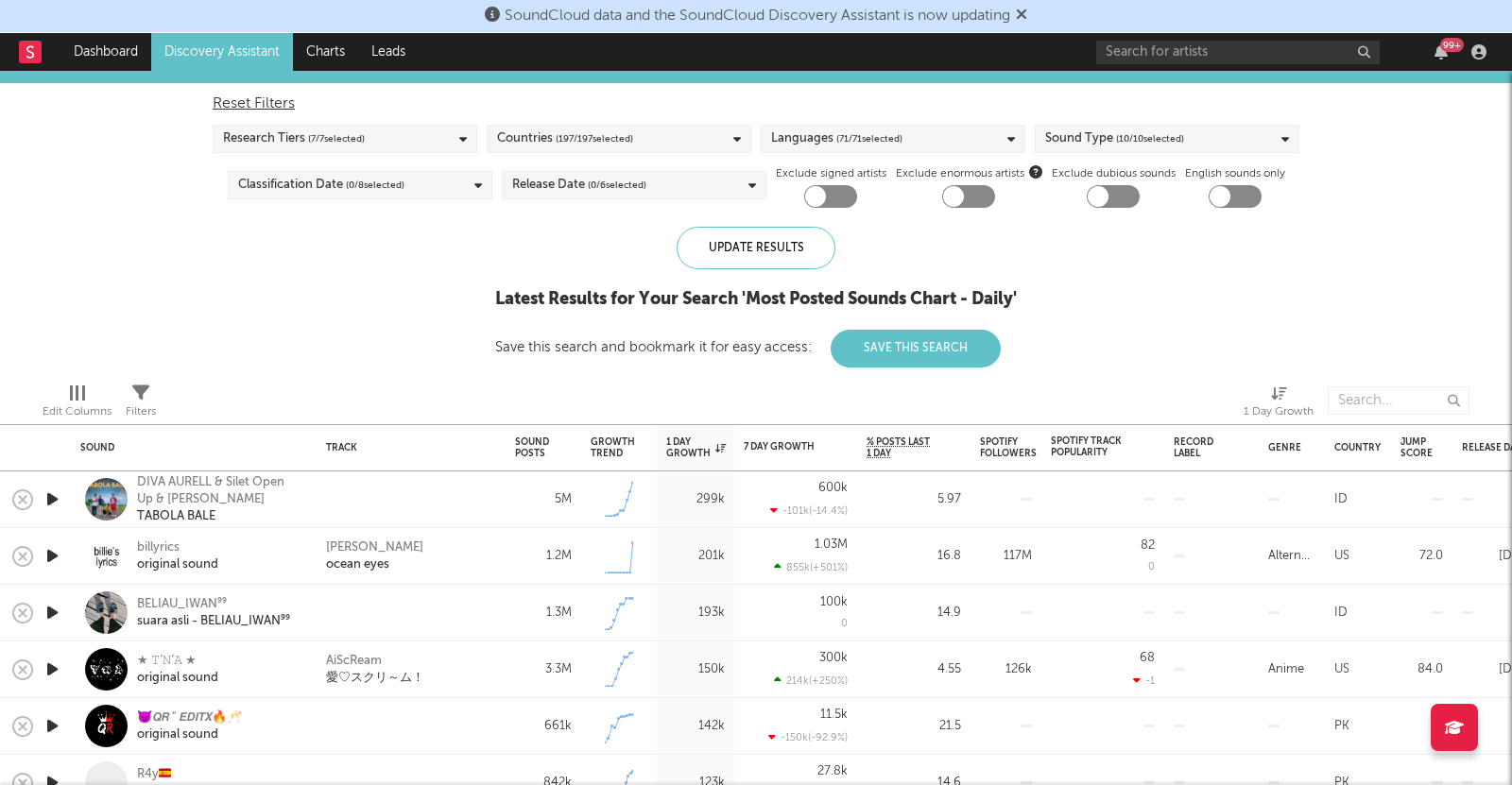
click at [1103, 137] on div "Sound Type ( 10 / 10 selected)" at bounding box center [1115, 139] width 139 height 23
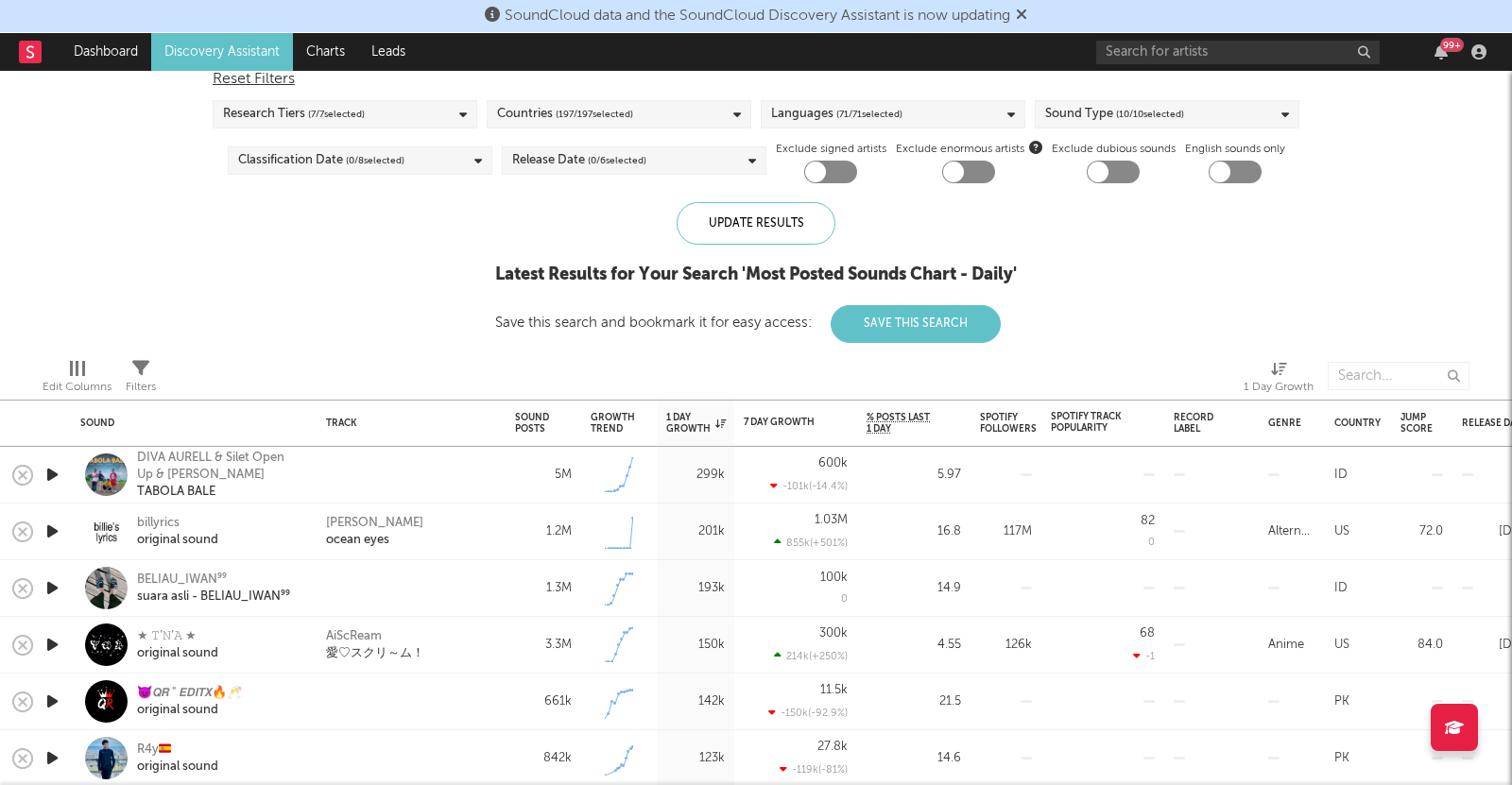
click at [200, 44] on link "Discovery Assistant" at bounding box center [222, 52] width 142 height 38
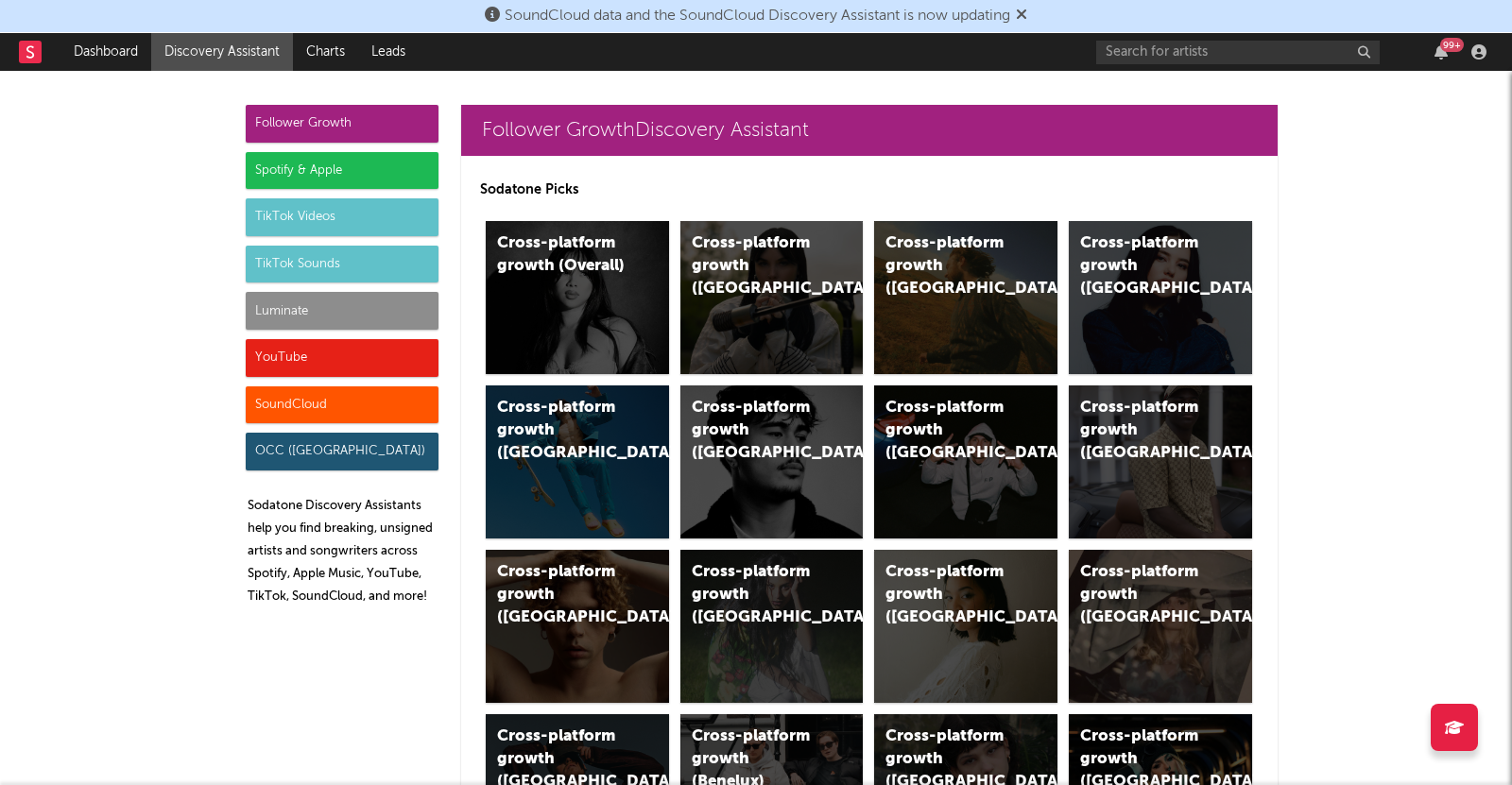
click at [381, 307] on div "Luminate" at bounding box center [343, 311] width 193 height 38
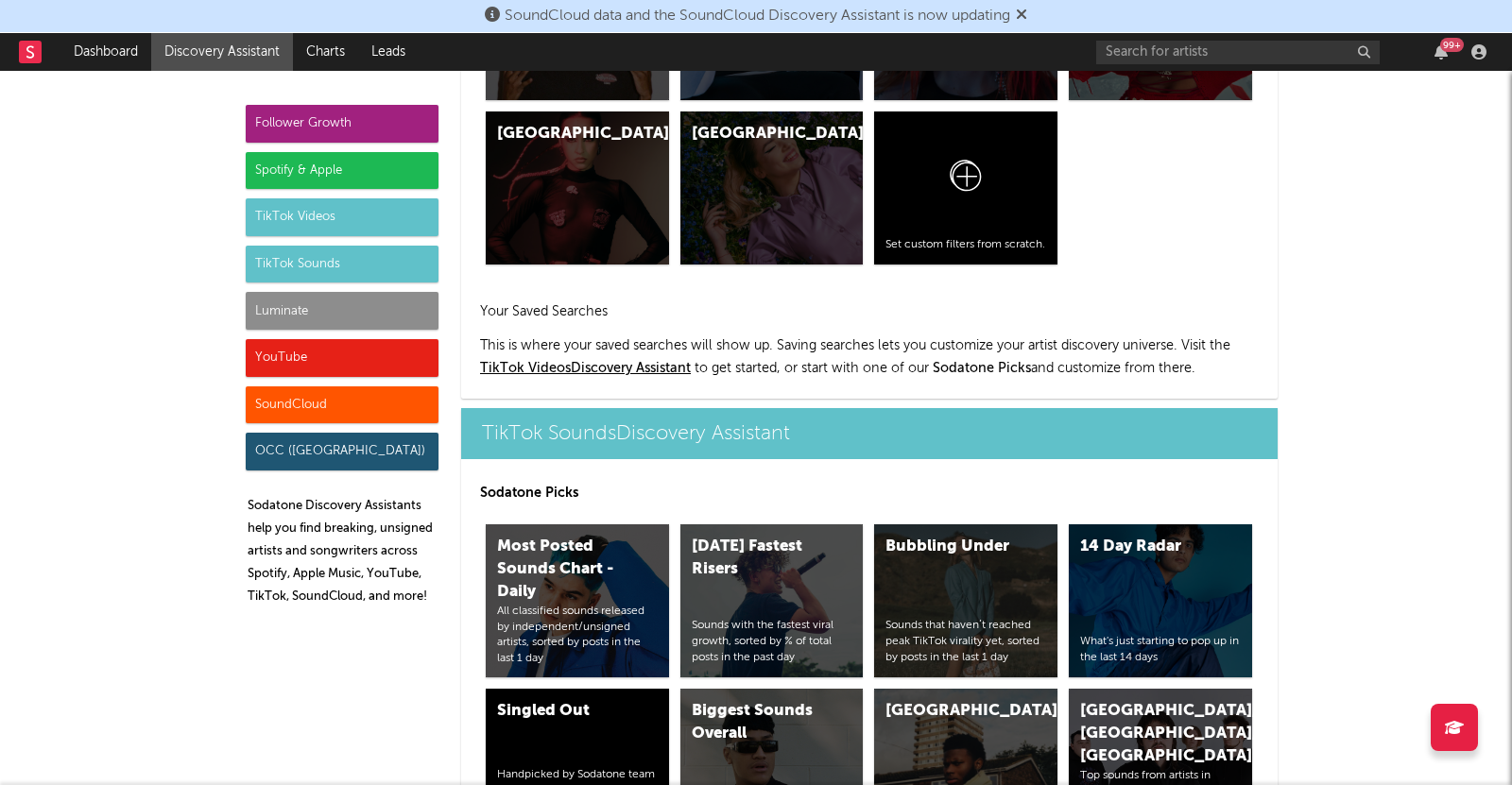
scroll to position [8225, 0]
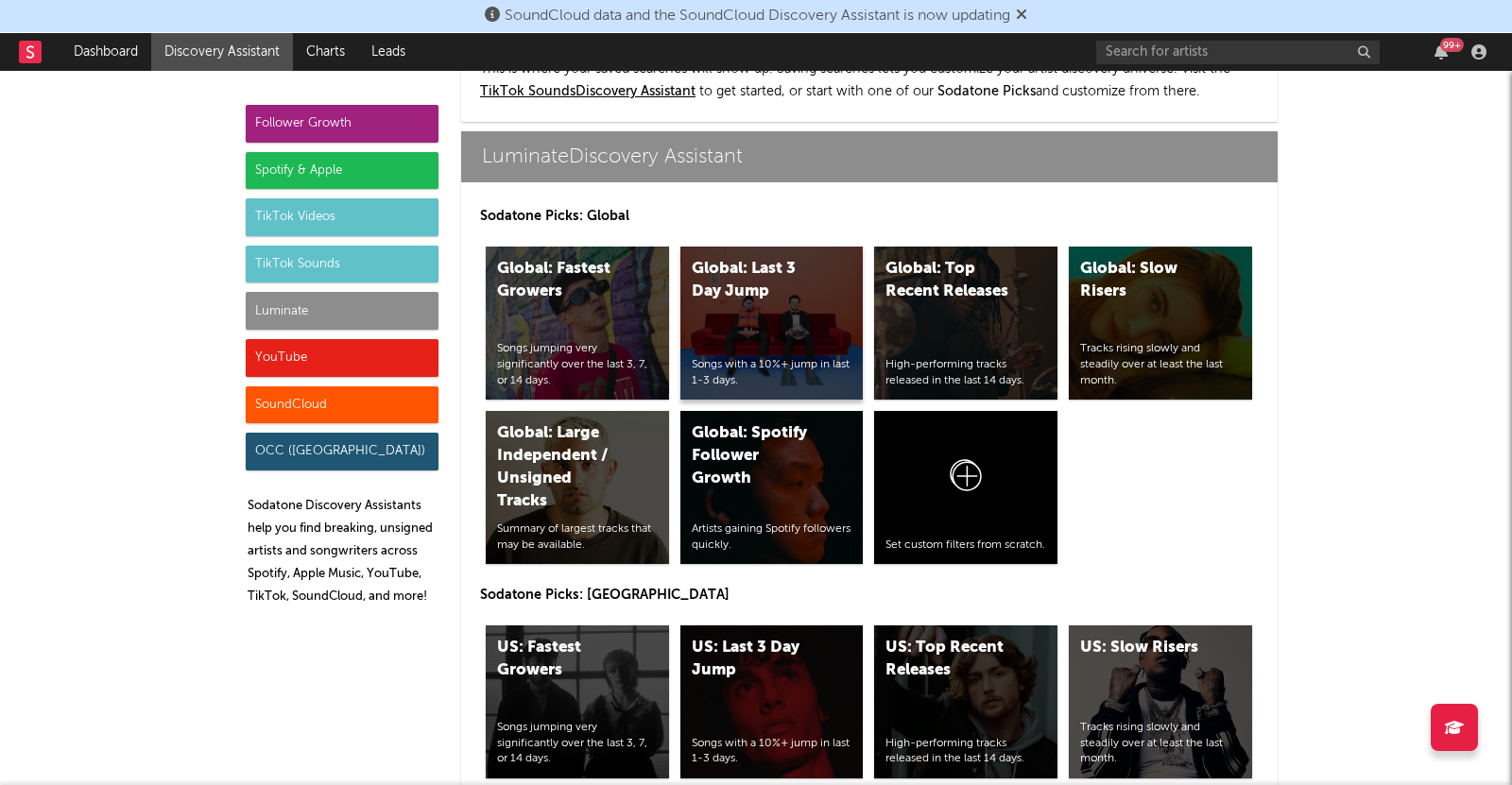
click at [738, 323] on div "Global: Last 3 Day Jump Songs with a 10%+ jump in last 1-3 days." at bounding box center [772, 323] width 184 height 153
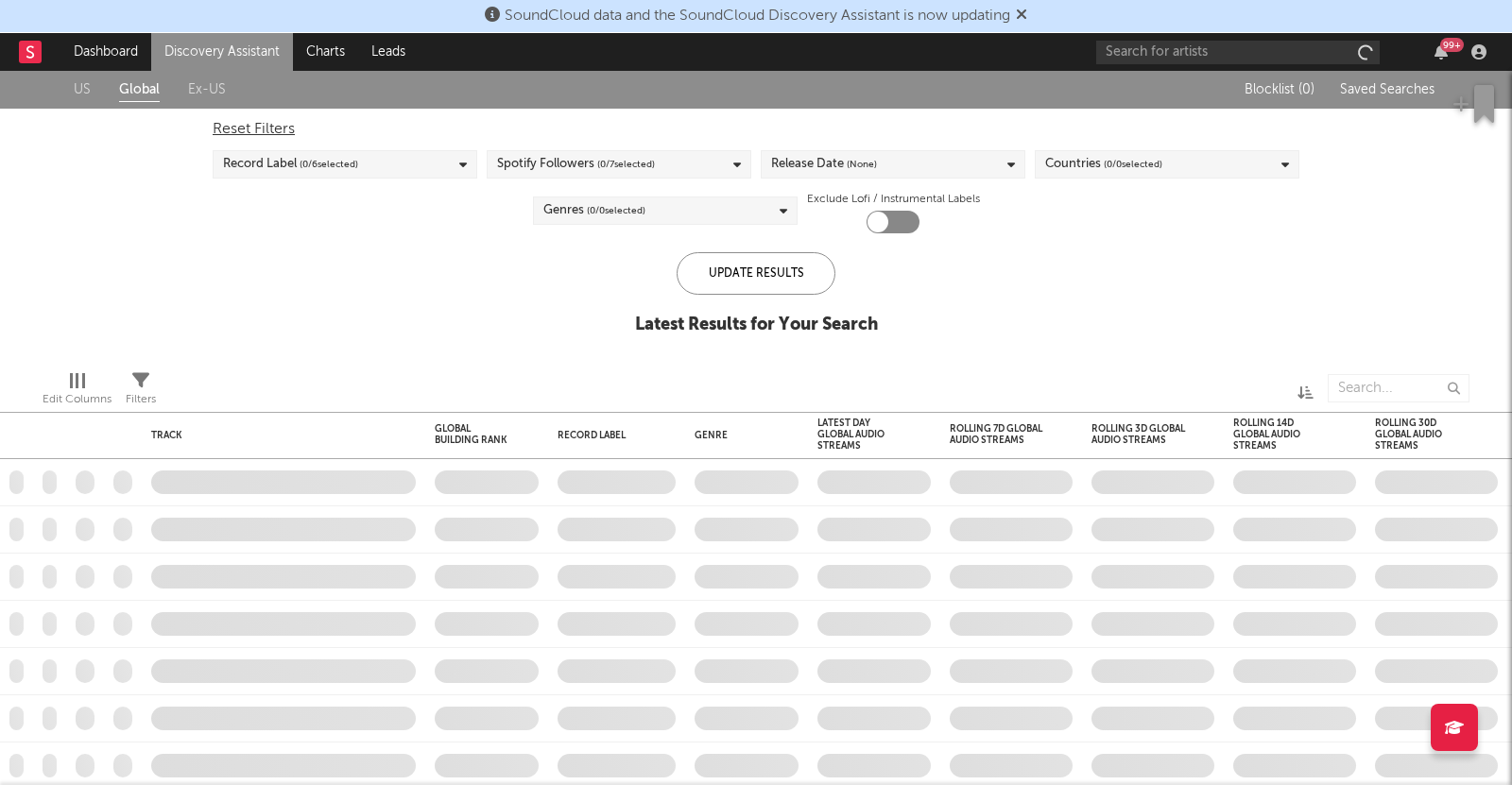
checkbox input "true"
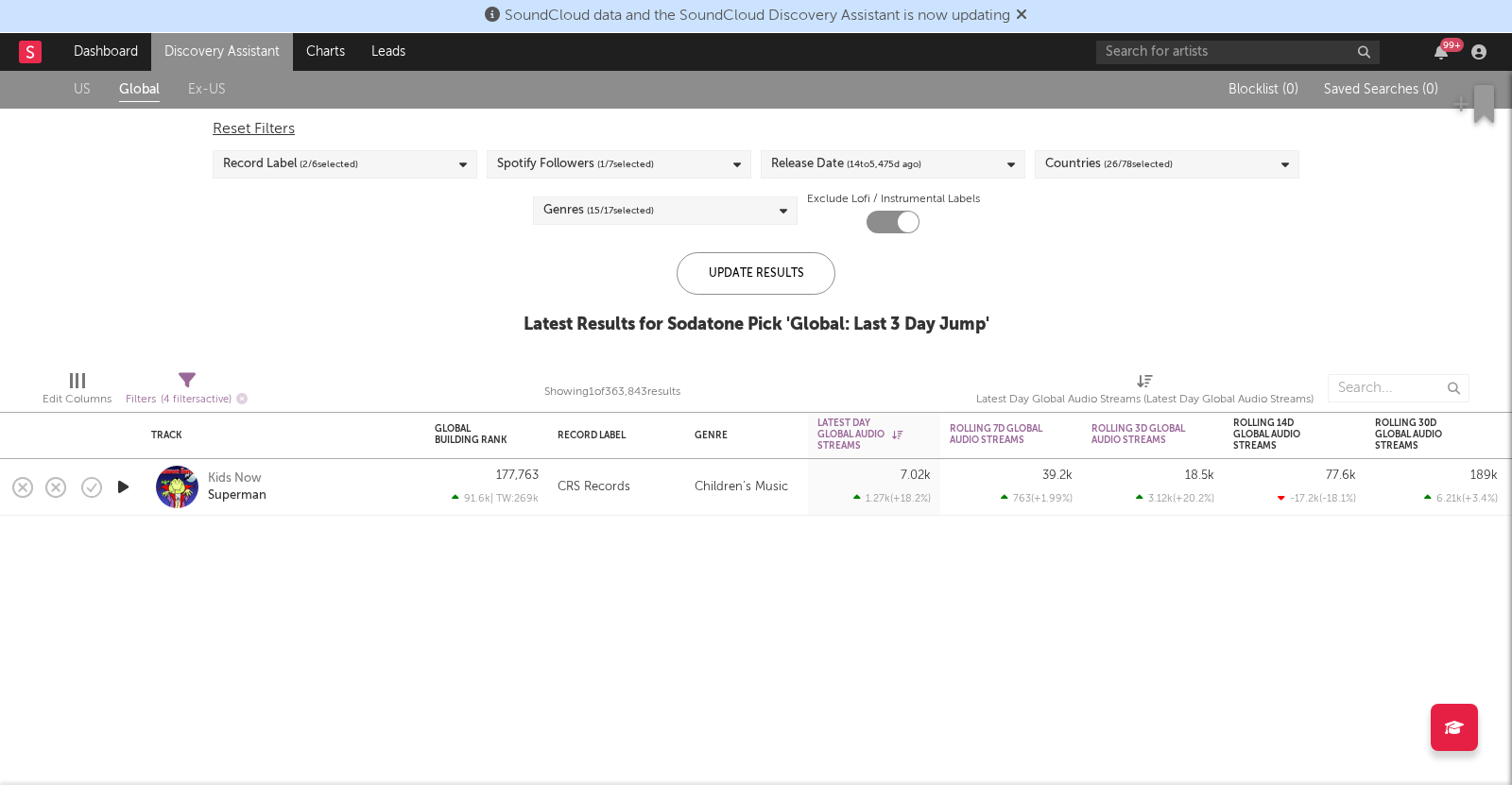
click at [1120, 156] on span "( 26 / 78 selected)" at bounding box center [1138, 165] width 69 height 23
click at [1379, 265] on div "US Global Ex-US Blocklist ( 0 ) Saved Searches ( 0 ) Reset Filters Record Label…" at bounding box center [756, 213] width 1512 height 285
click at [646, 218] on span "( 15 / 17 selected)" at bounding box center [620, 211] width 67 height 23
click at [382, 270] on div "US Global Ex-US Blocklist ( 0 ) Saved Searches ( 0 ) Reset Filters Record Label…" at bounding box center [756, 213] width 1512 height 285
click at [383, 169] on div "Record Label ( 2 / 6 selected)" at bounding box center [345, 165] width 265 height 28
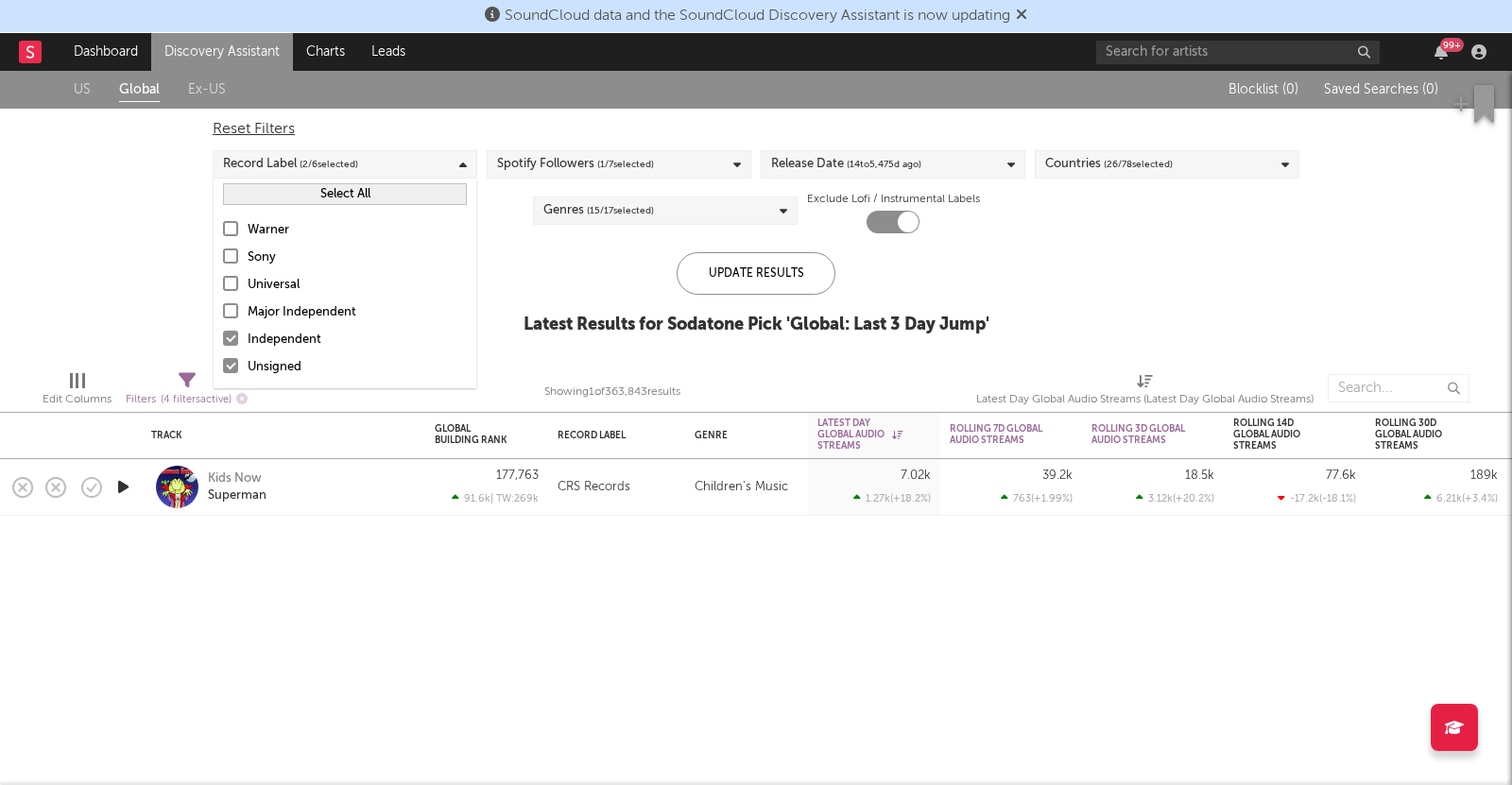
click at [281, 334] on div "Independent" at bounding box center [358, 340] width 220 height 23
click at [223, 334] on input "Independent" at bounding box center [223, 340] width 0 height 23
click at [269, 362] on div "Unsigned" at bounding box center [358, 368] width 220 height 23
click at [223, 362] on input "Unsigned" at bounding box center [223, 368] width 0 height 23
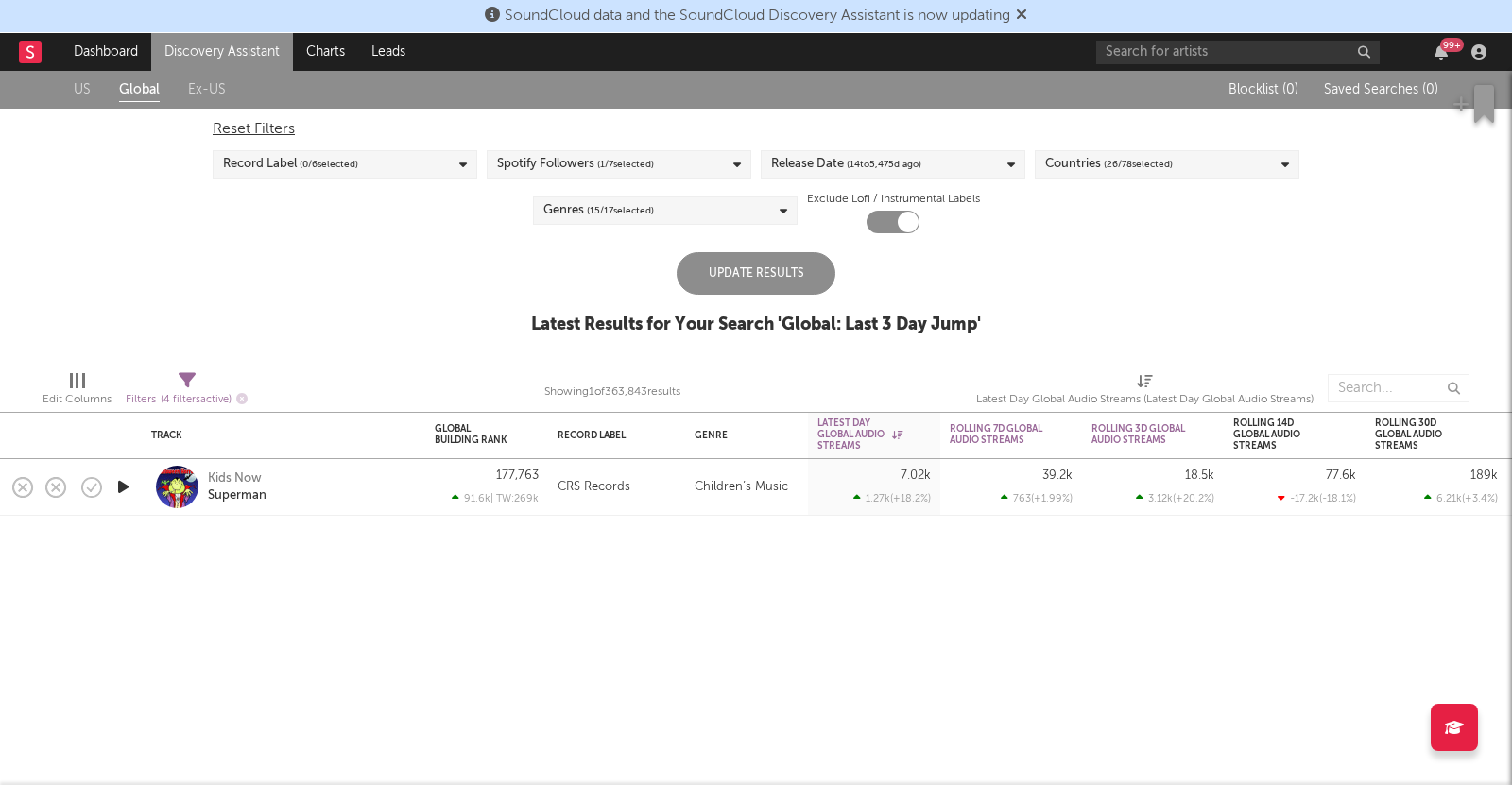
click at [763, 279] on div "Update Results" at bounding box center [756, 273] width 159 height 43
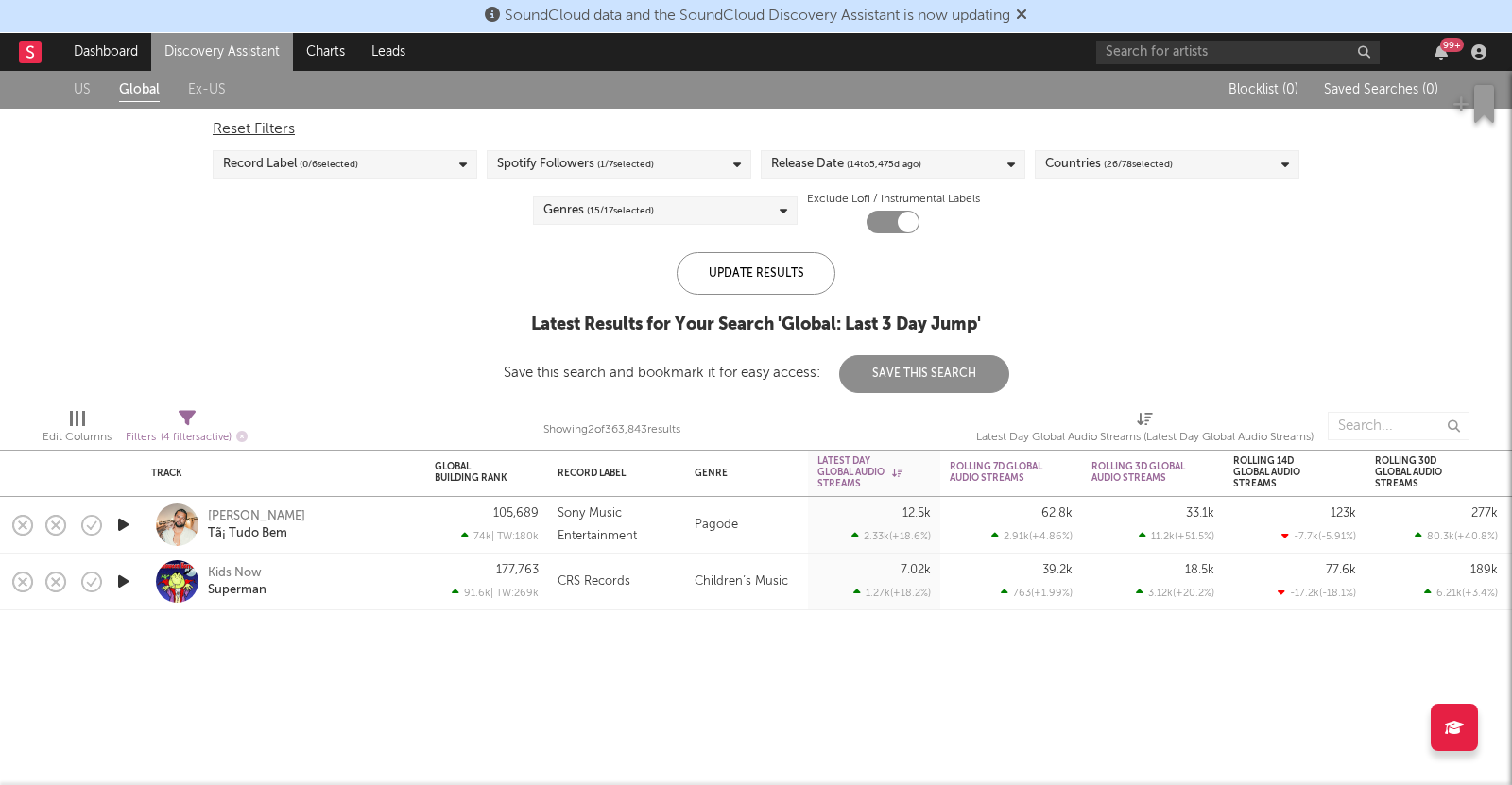
click at [389, 152] on div "Record Label ( 0 / 6 selected)" at bounding box center [345, 165] width 265 height 28
click at [566, 182] on div "Reset Filters Record Label ( 0 / 6 selected) Spotify Followers ( 1 / 7 selected…" at bounding box center [756, 171] width 1106 height 125
click at [559, 174] on div "Spotify Followers ( 1 / 7 selected)" at bounding box center [575, 165] width 157 height 23
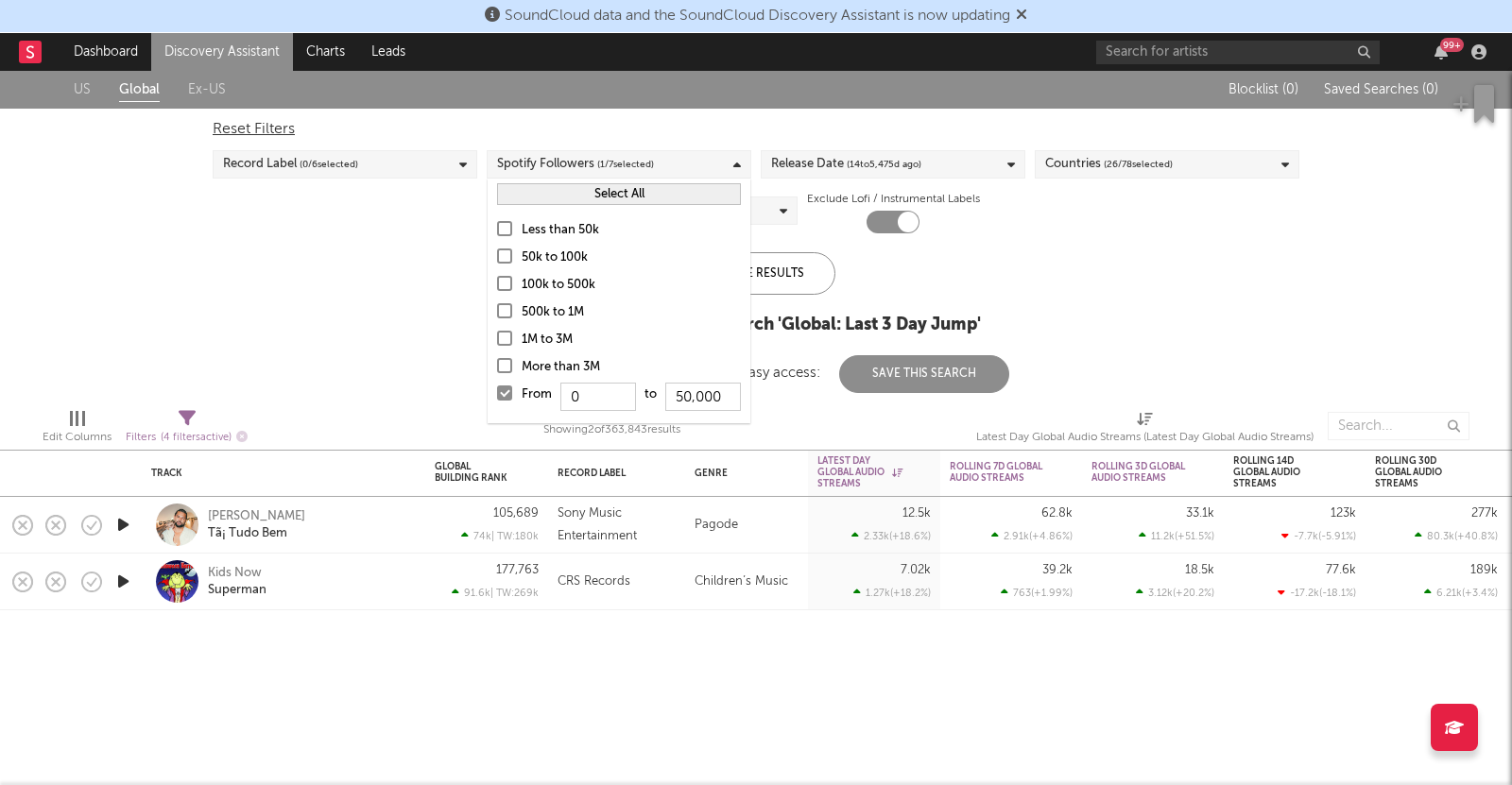
click at [605, 196] on button "Select All" at bounding box center [619, 194] width 244 height 22
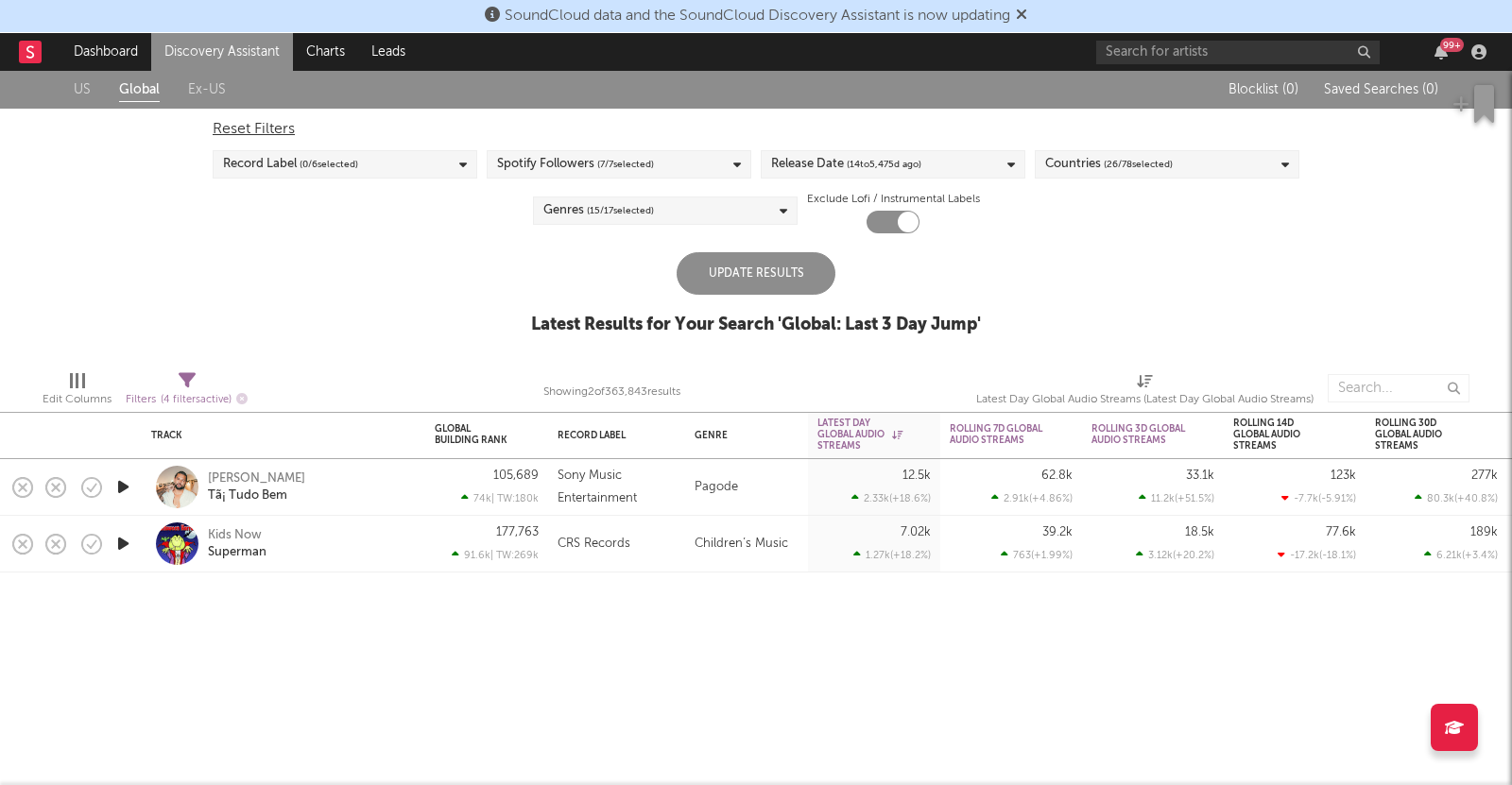
click at [793, 263] on div "Update Results" at bounding box center [756, 273] width 159 height 43
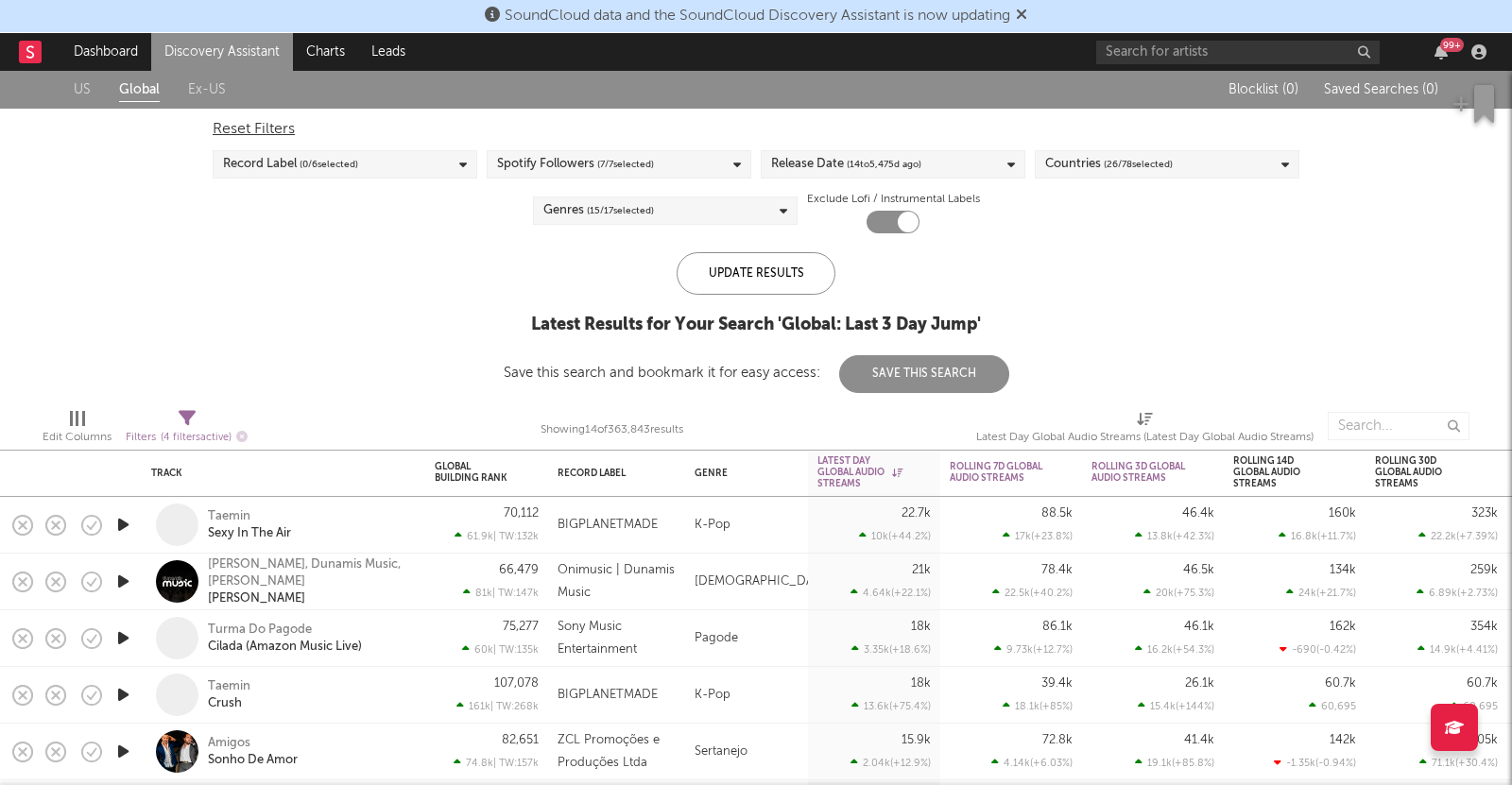
click at [880, 143] on div "Reset Filters Record Label ( 0 / 6 selected) Spotify Followers ( 7 / 7 selected…" at bounding box center [756, 171] width 1106 height 125
click at [882, 159] on span "( 14 to [DATE])" at bounding box center [884, 165] width 75 height 23
click at [829, 132] on div "Reset Filters" at bounding box center [756, 130] width 1087 height 23
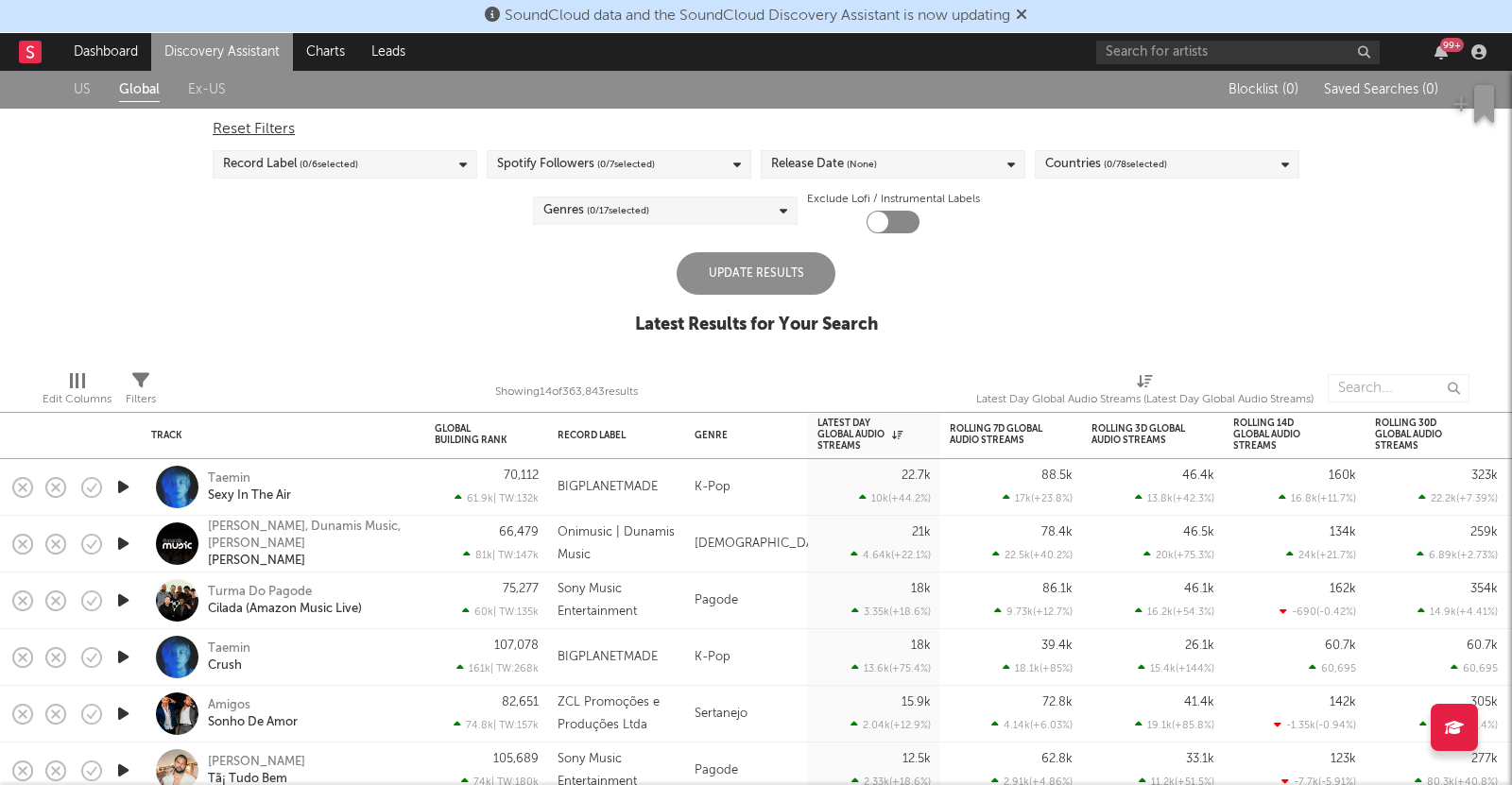
click at [1135, 169] on span "( 0 / 78 selected)" at bounding box center [1135, 165] width 63 height 23
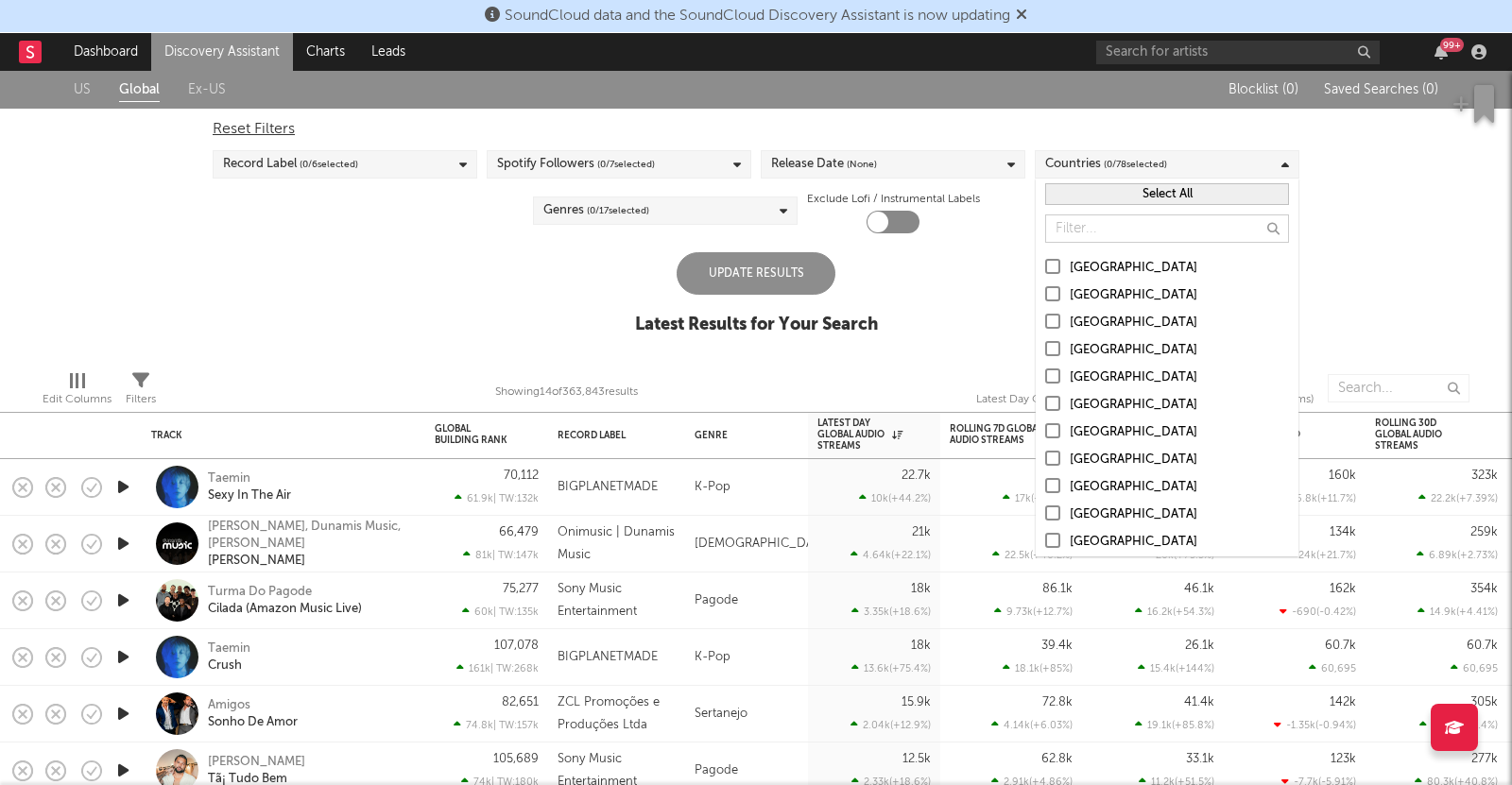
click at [1152, 198] on button "Select All" at bounding box center [1168, 194] width 244 height 22
click at [791, 276] on div "Update Results" at bounding box center [756, 273] width 159 height 43
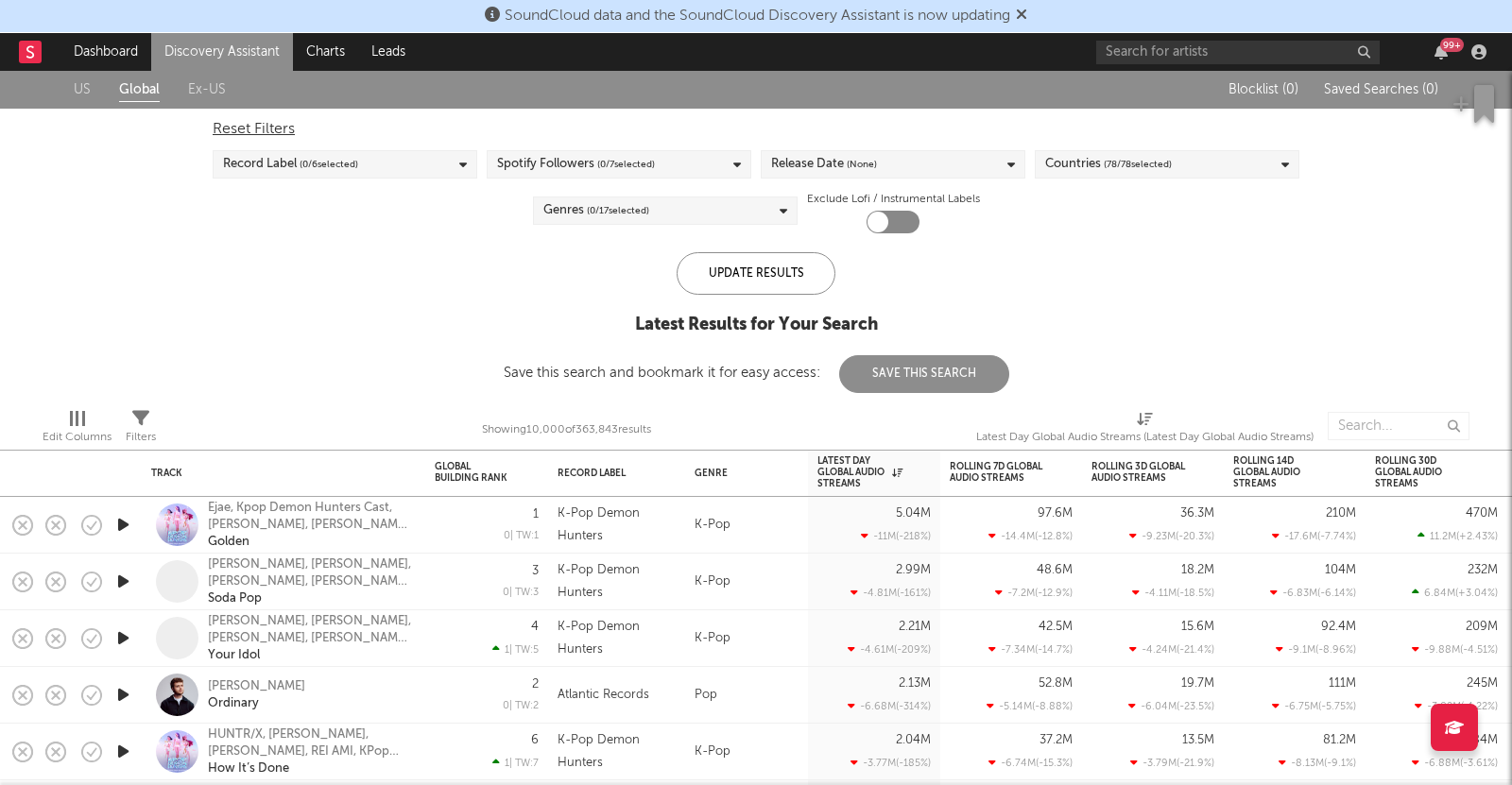
click at [431, 166] on div "Record Label ( 0 / 6 selected)" at bounding box center [345, 165] width 265 height 28
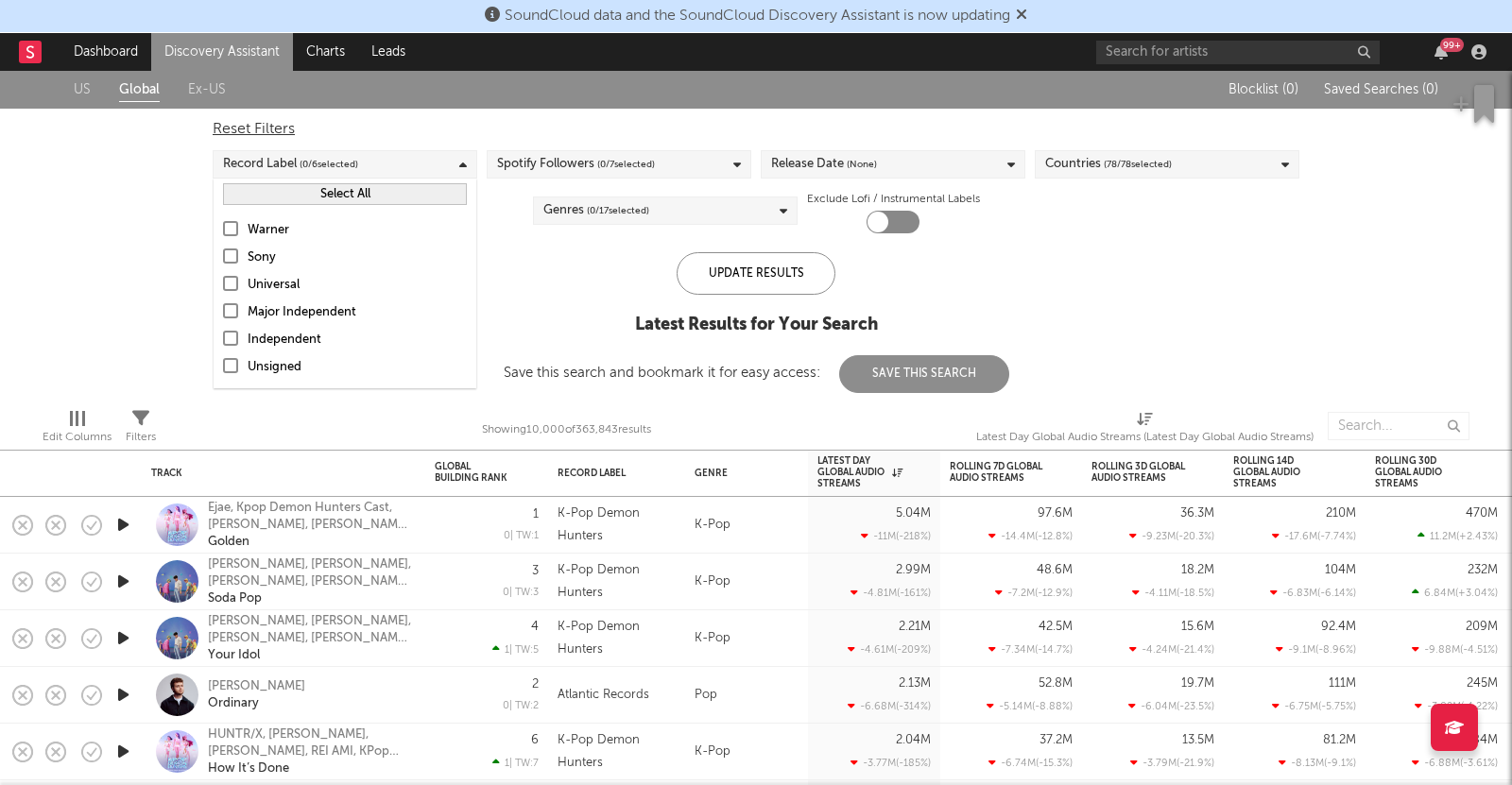
click at [559, 171] on div "Spotify Followers ( 0 / 7 selected)" at bounding box center [575, 165] width 158 height 23
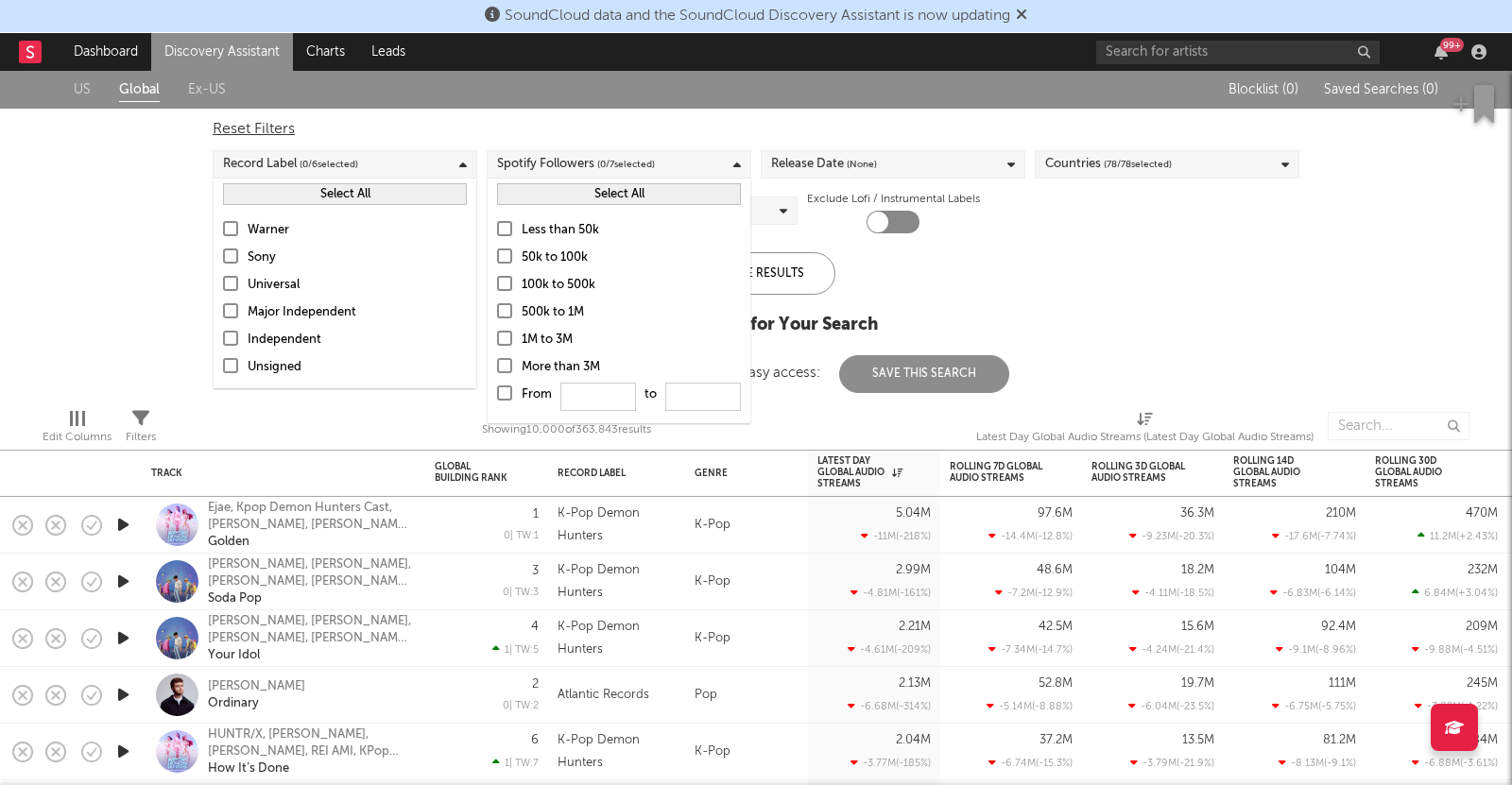
click at [822, 166] on div "Release Date (None)" at bounding box center [824, 165] width 106 height 23
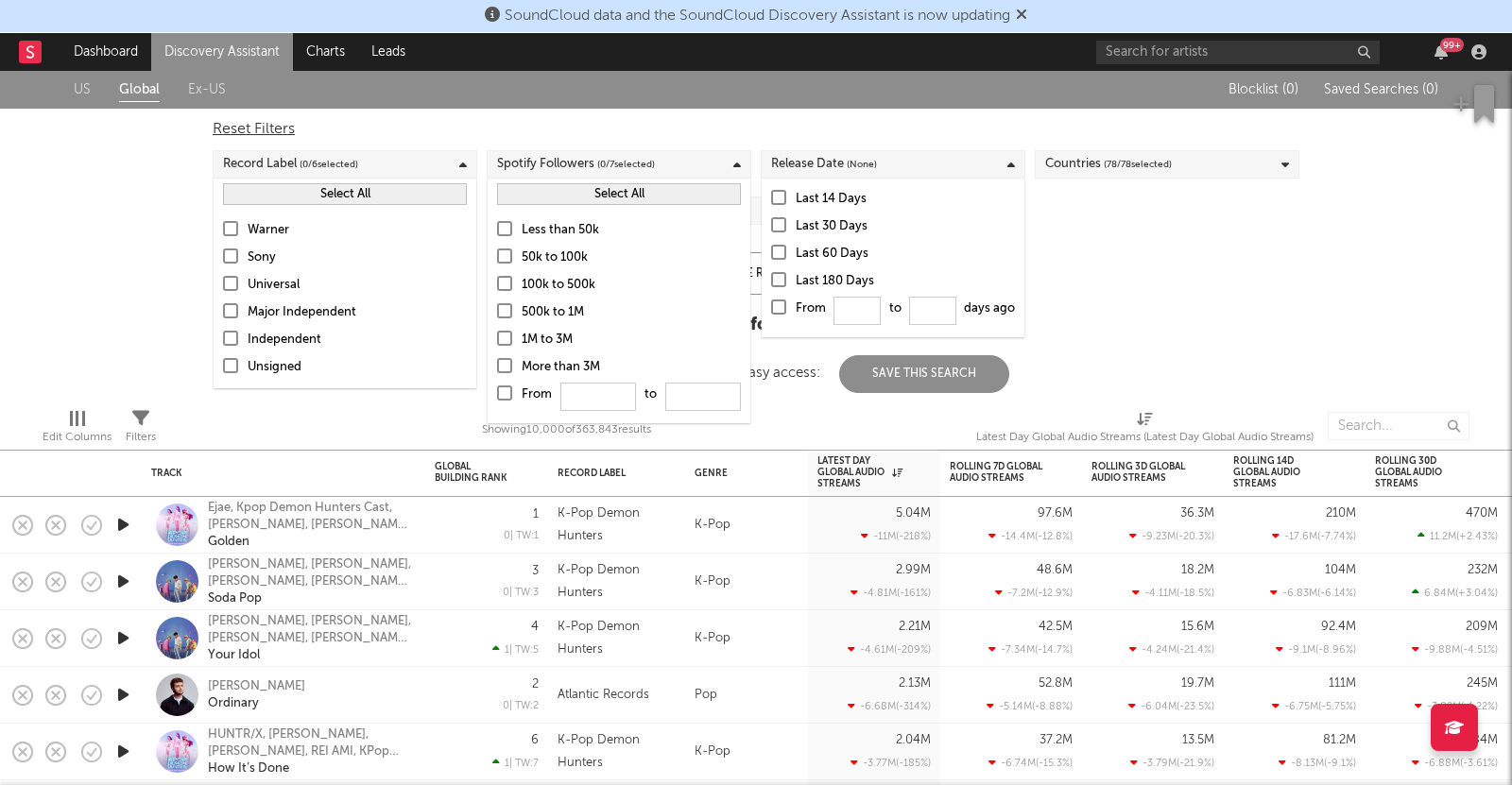
click at [1081, 167] on div "Countries ( 78 / 78 selected)" at bounding box center [1109, 165] width 127 height 23
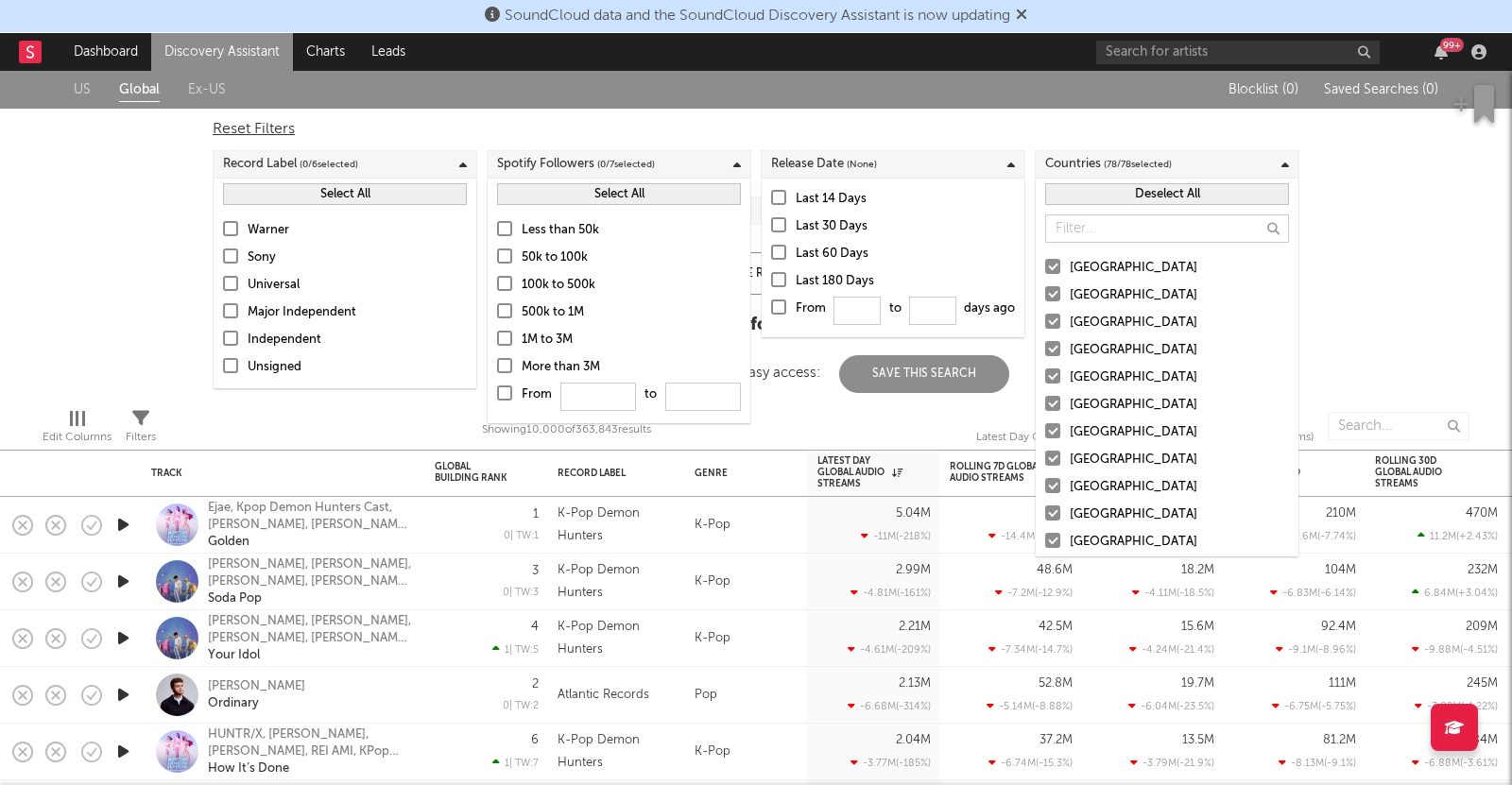
click at [73, 209] on div "US Global Ex-US Blocklist ( 0 ) Saved Searches ( 0 ) Reset Filters Record Label…" at bounding box center [756, 232] width 1512 height 323
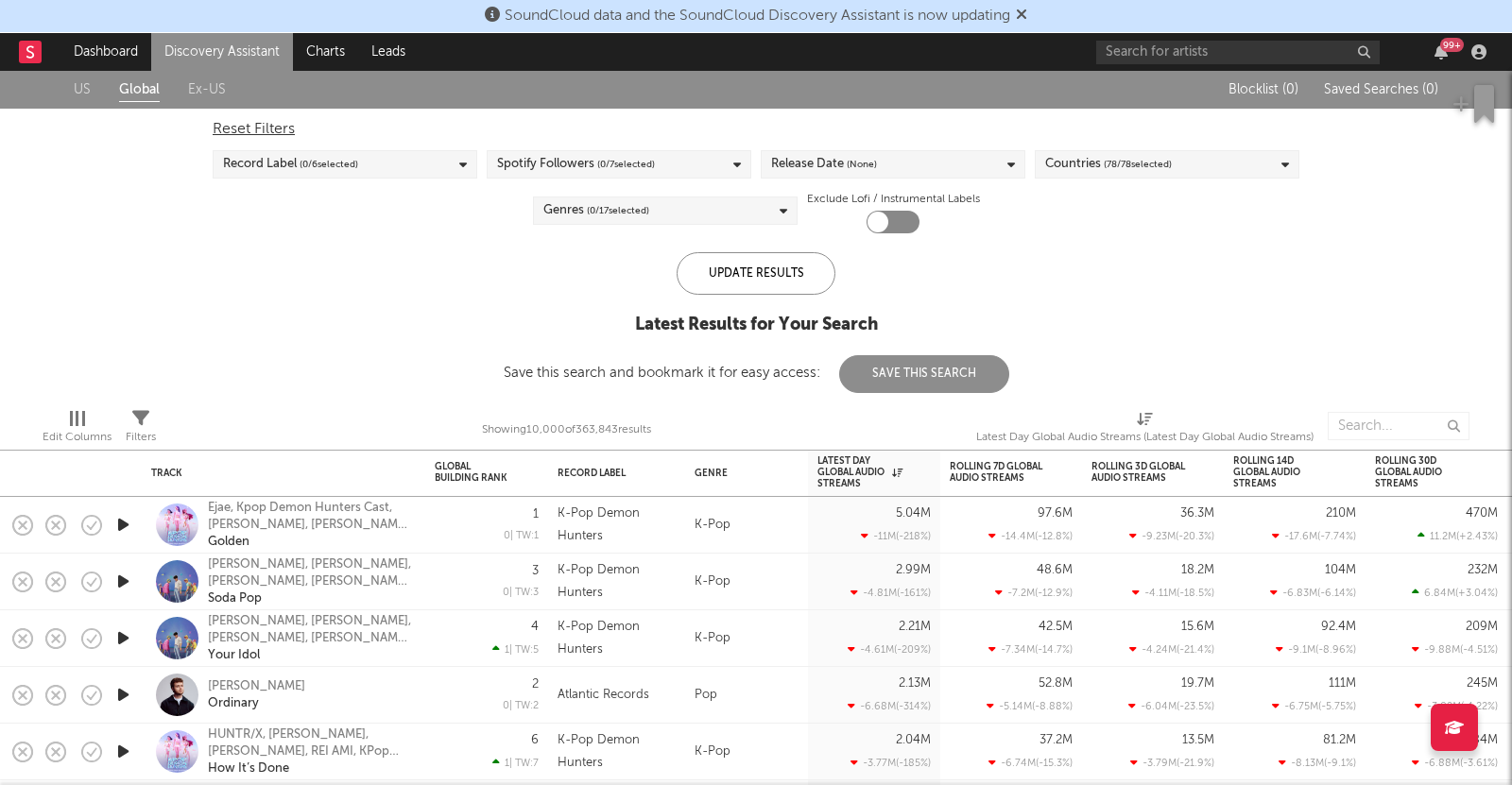
click at [368, 166] on div "Record Label ( 0 / 6 selected)" at bounding box center [345, 165] width 265 height 28
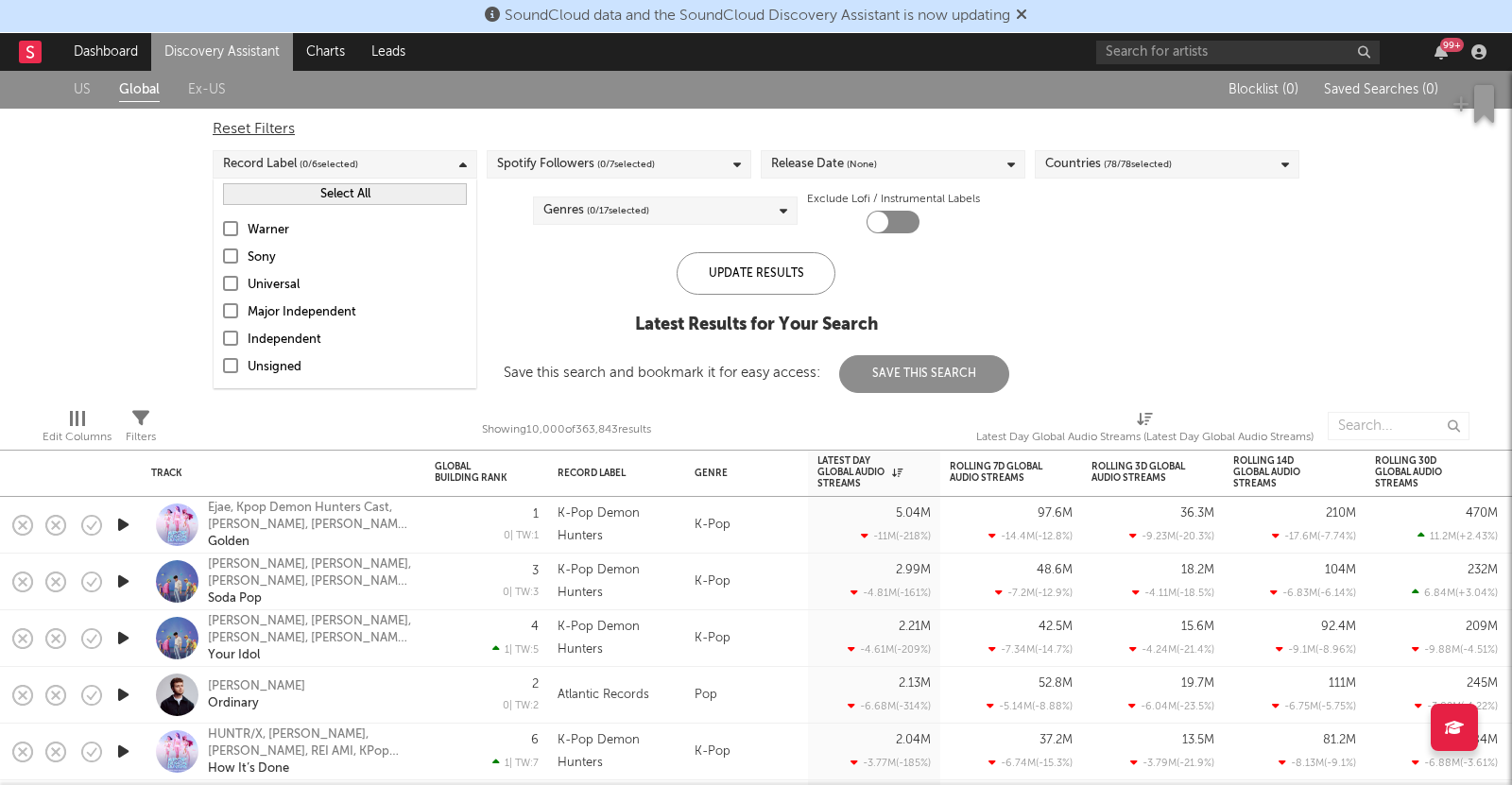
click at [325, 130] on div "Reset Filters" at bounding box center [756, 130] width 1087 height 23
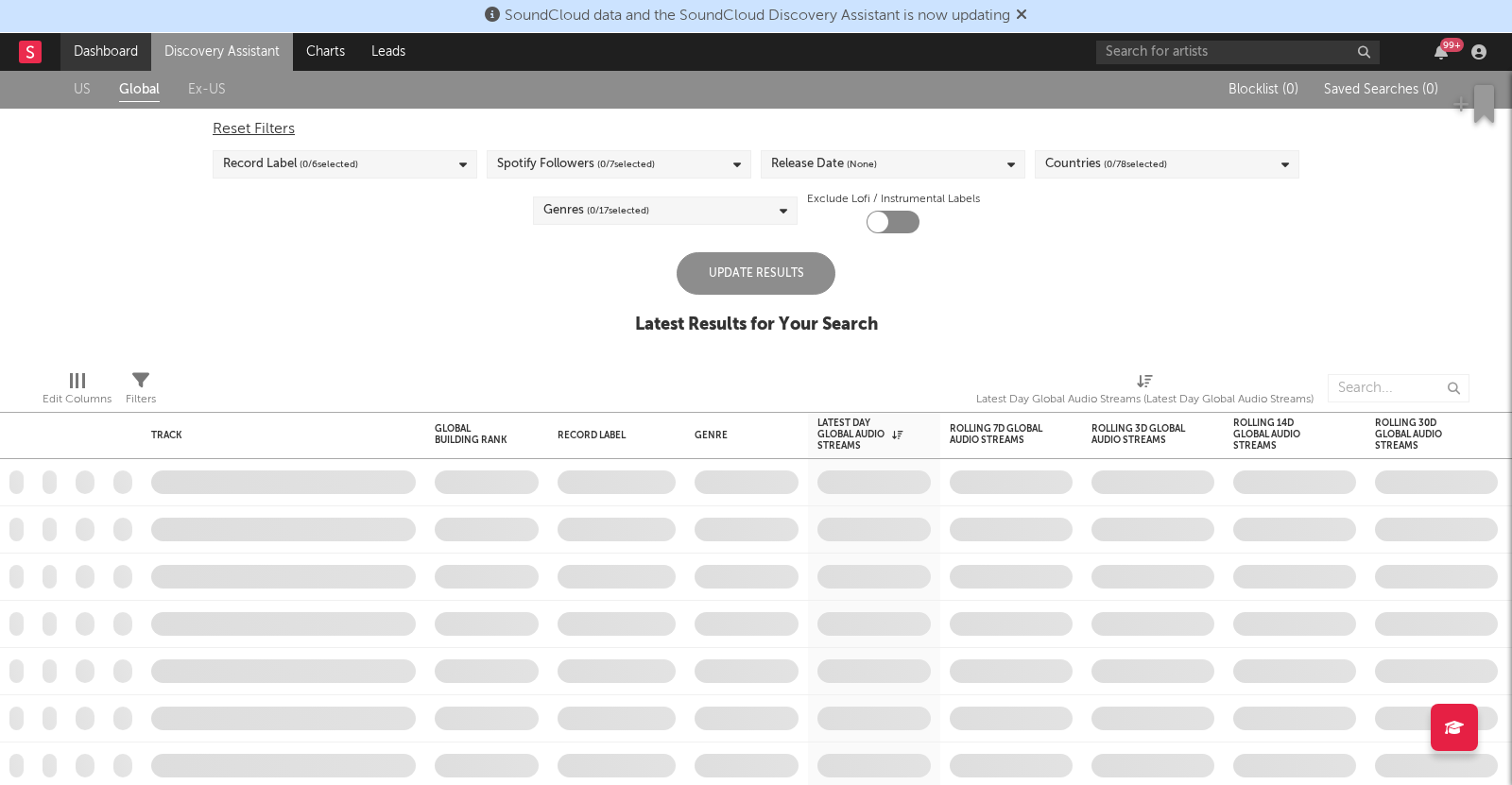
checkbox input "true"
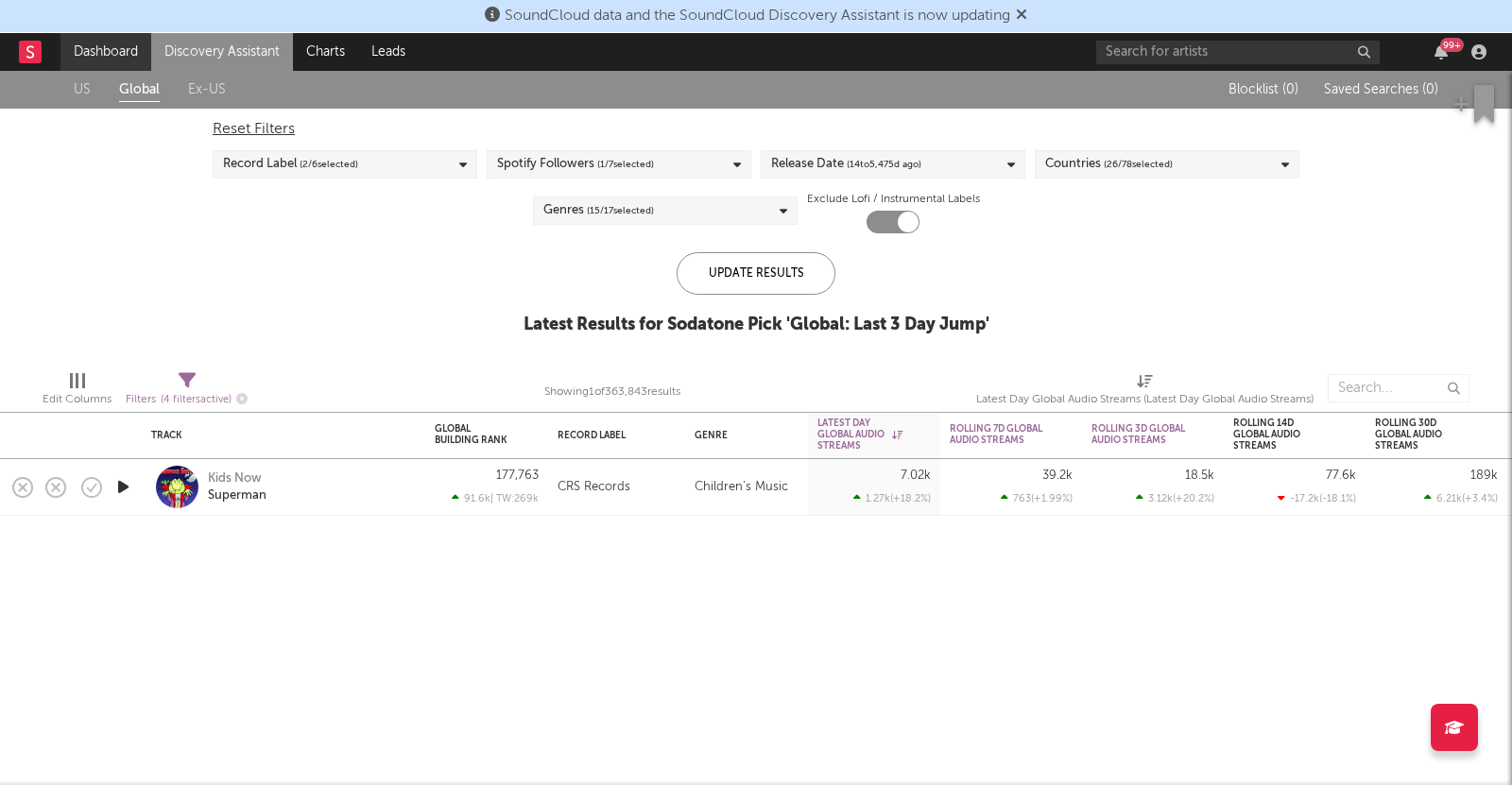
click at [133, 48] on link "Dashboard" at bounding box center [106, 52] width 91 height 38
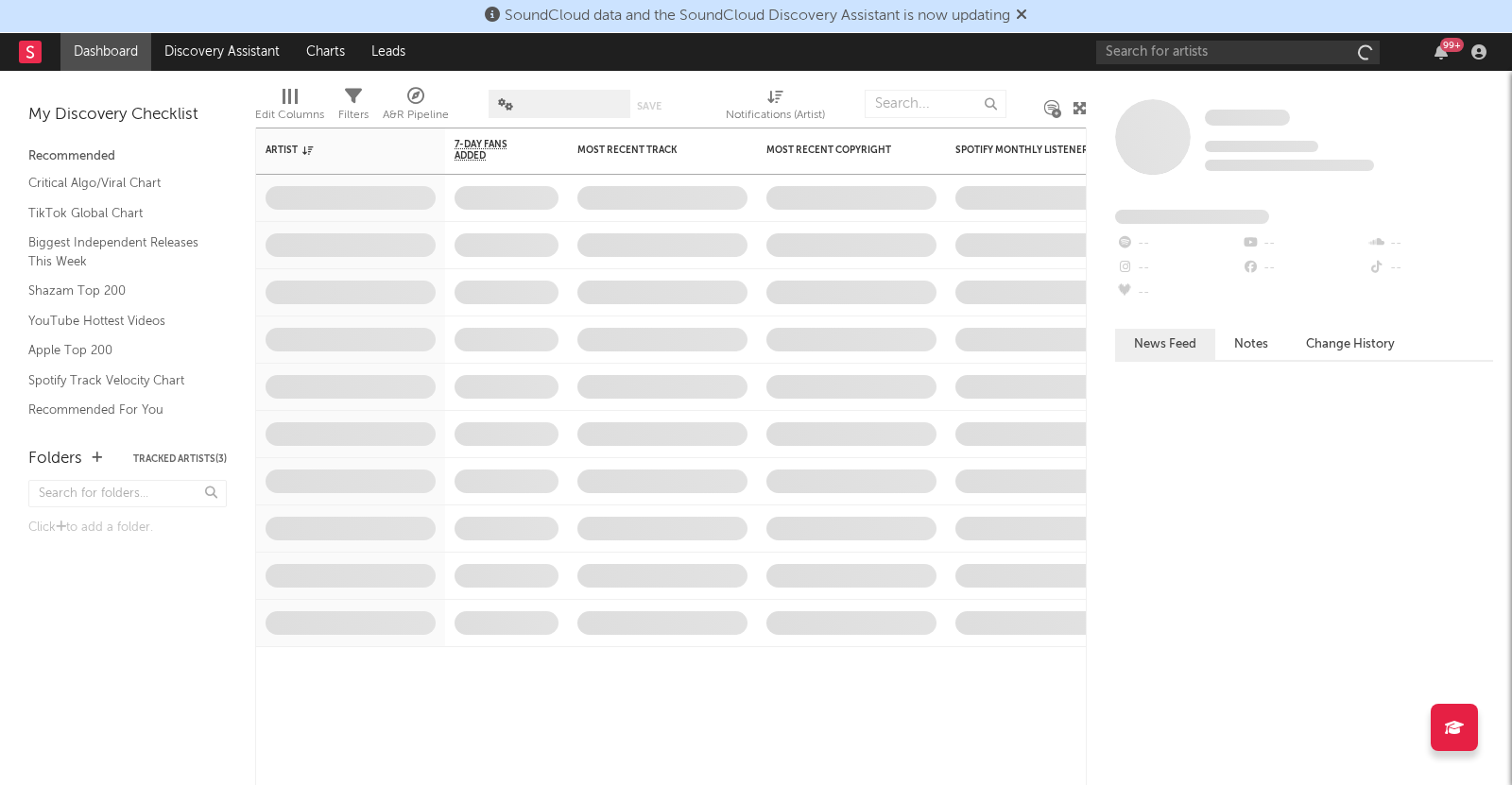
click at [213, 58] on link "Discovery Assistant" at bounding box center [222, 52] width 142 height 38
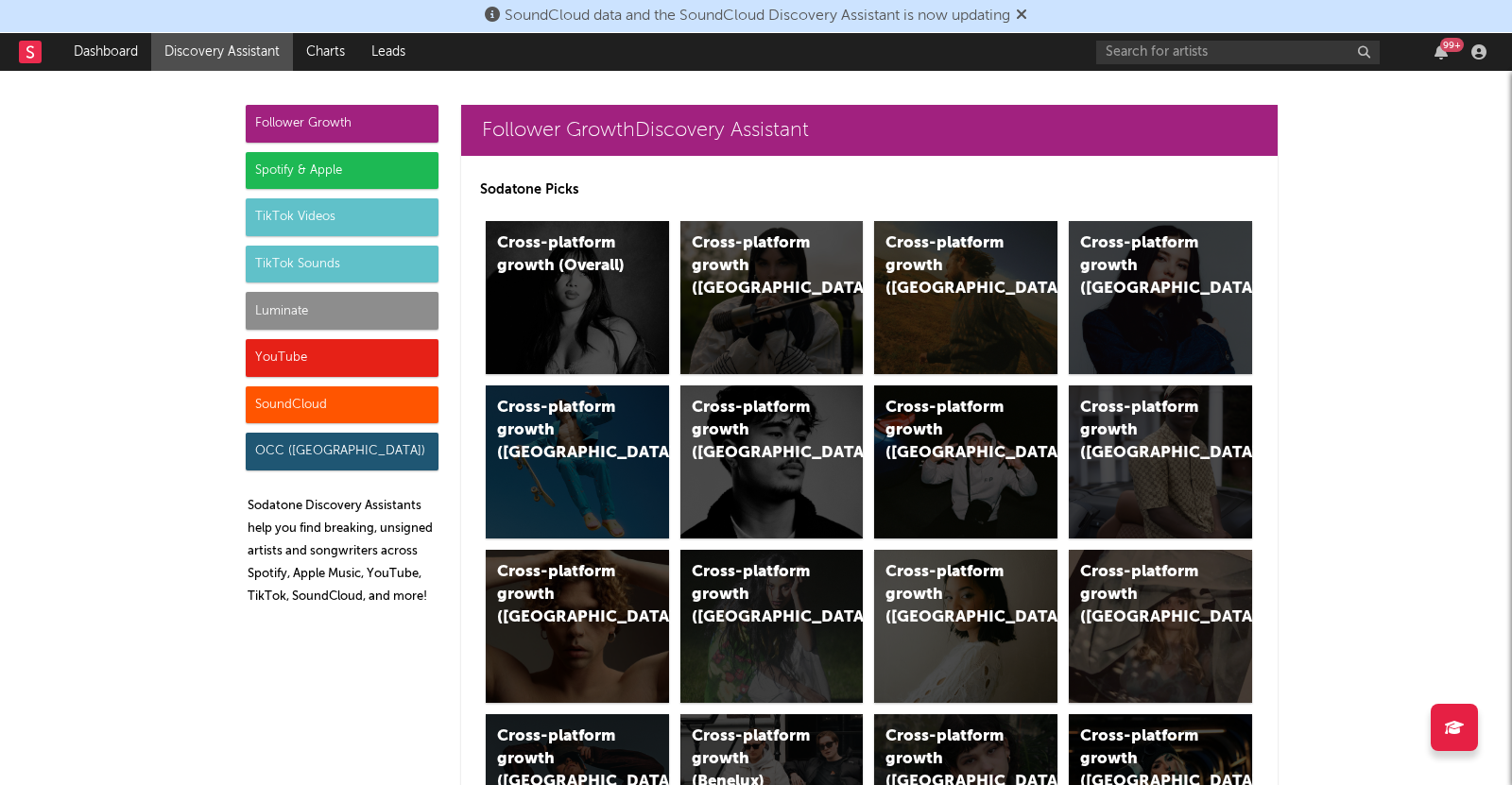
click at [362, 305] on div "Luminate" at bounding box center [343, 311] width 193 height 38
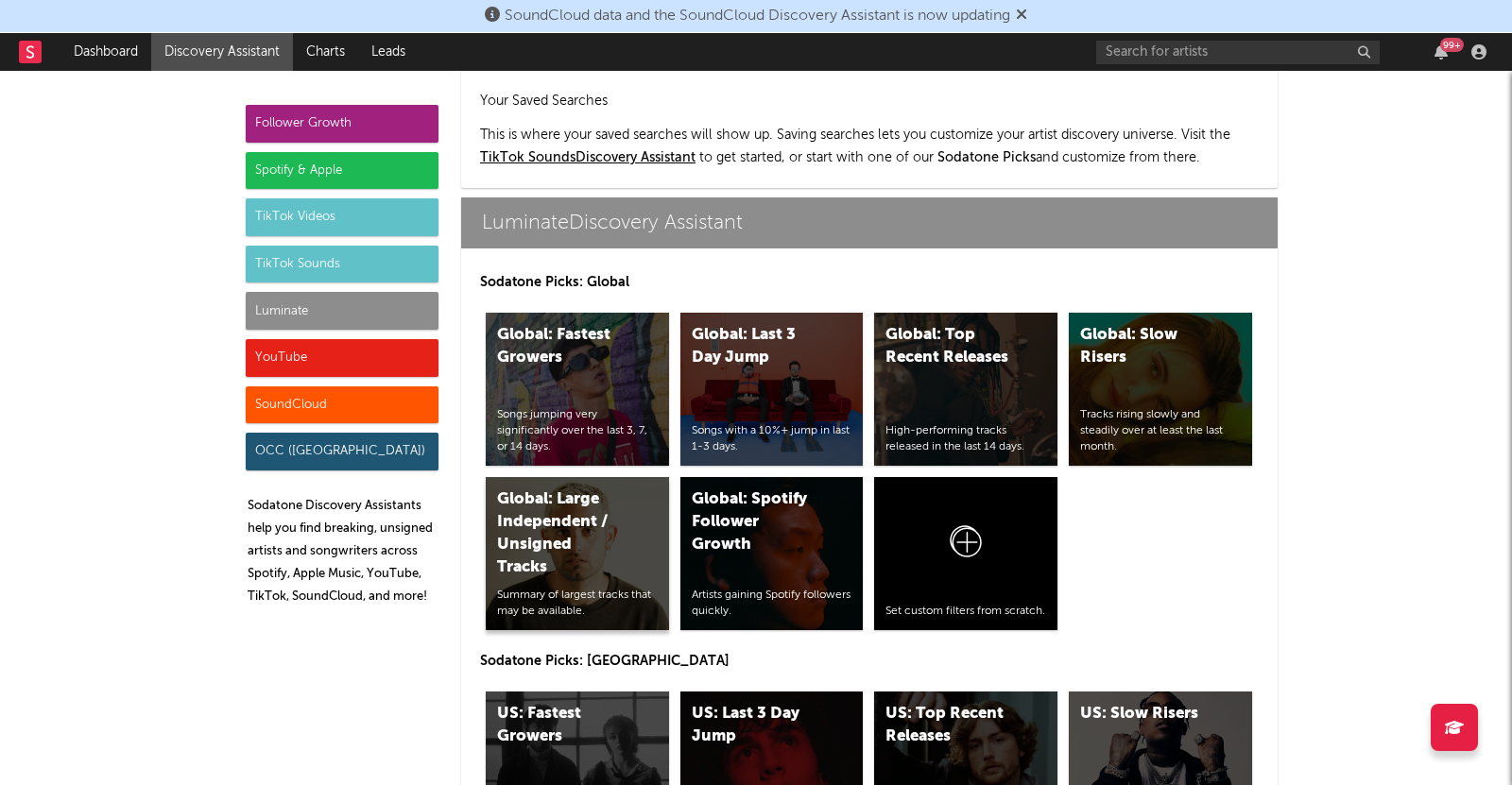
scroll to position [8225, 0]
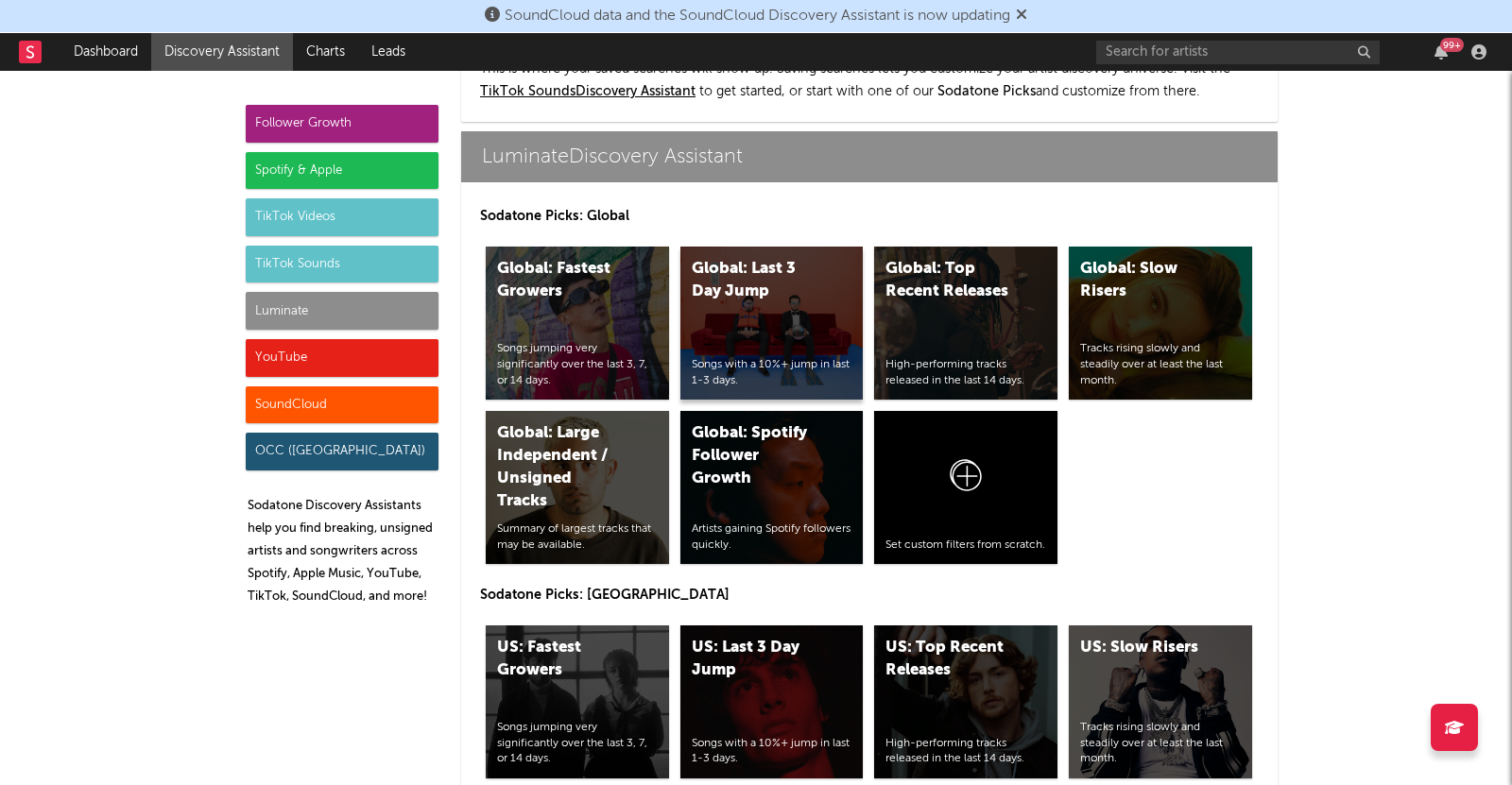
click at [772, 358] on div "Songs with a 10%+ jump in last 1-3 days." at bounding box center [772, 374] width 161 height 32
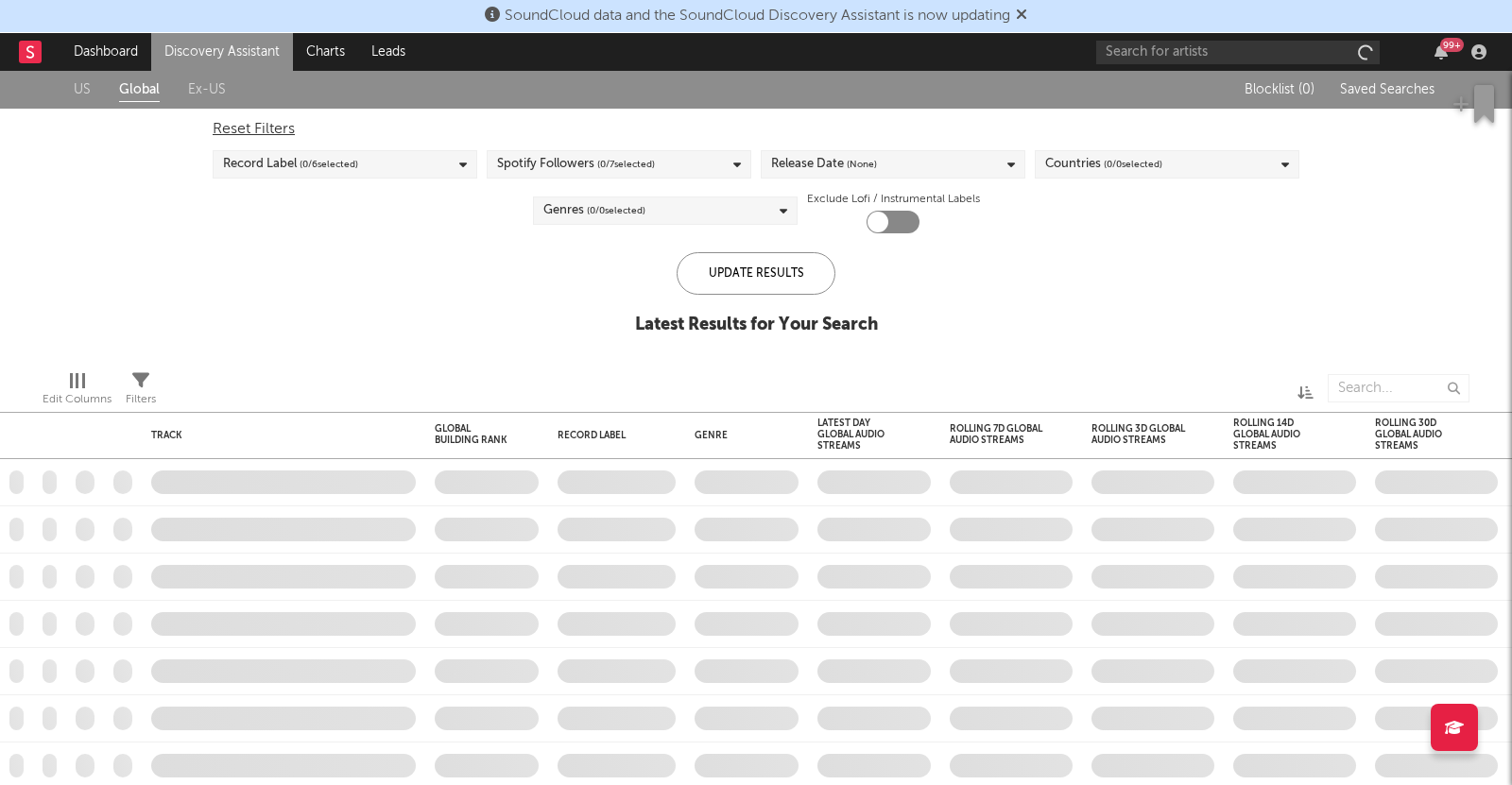
checkbox input "true"
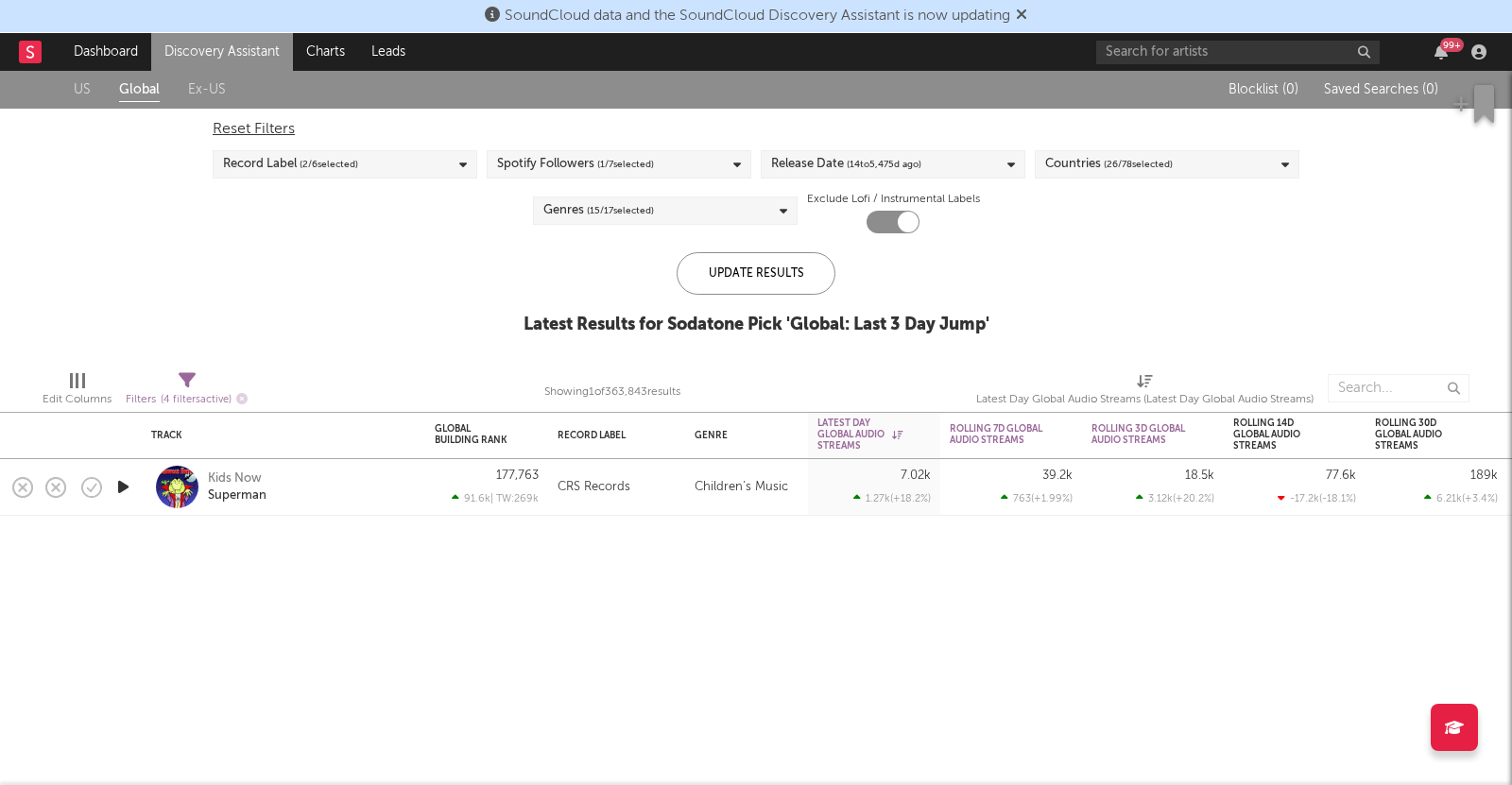
click at [428, 172] on div "Record Label ( 2 / 6 selected)" at bounding box center [345, 165] width 265 height 28
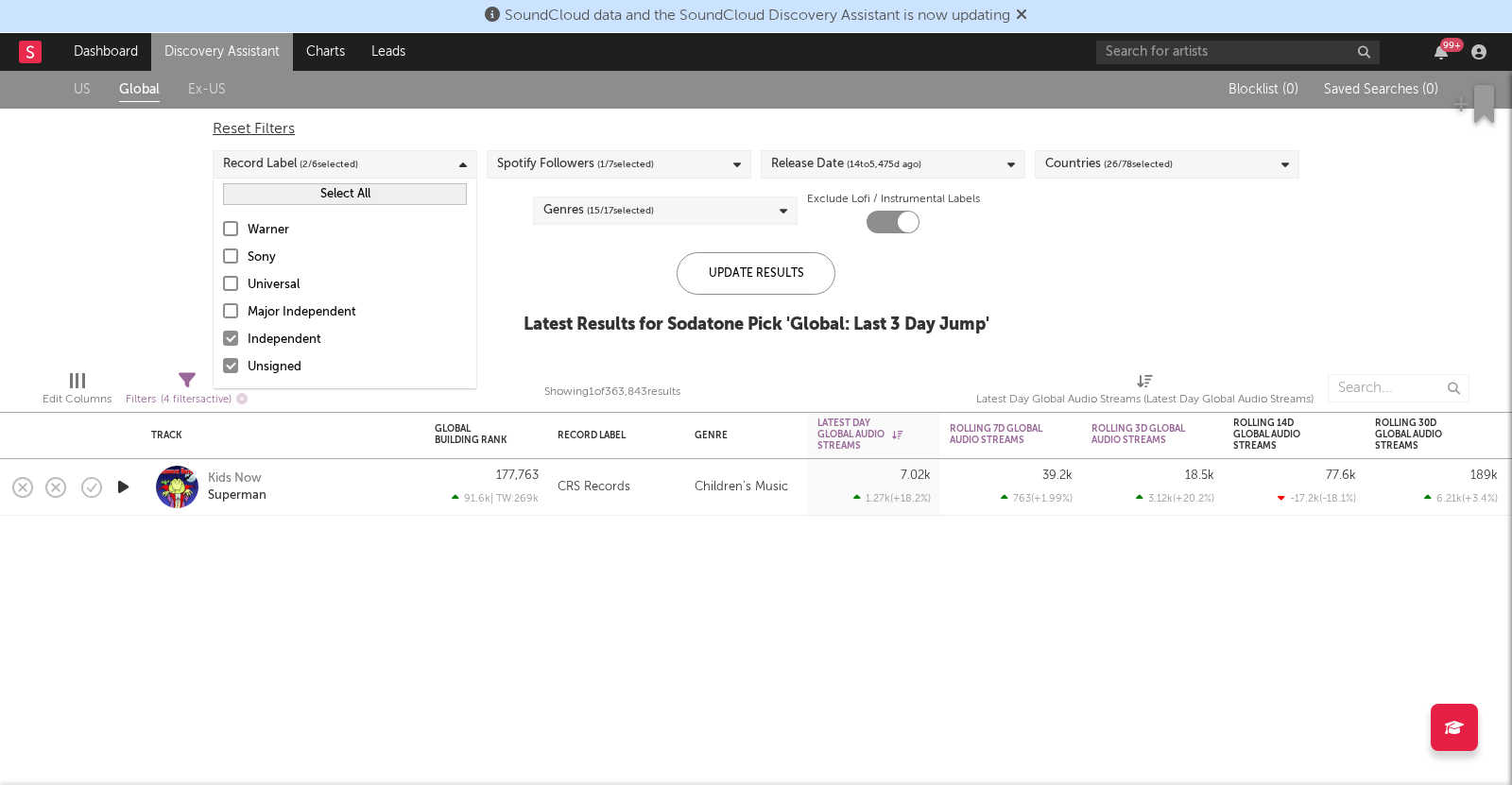
click at [381, 190] on button "Select All" at bounding box center [345, 194] width 244 height 22
click at [564, 176] on div "Spotify Followers ( 1 / 7 selected)" at bounding box center [619, 165] width 265 height 28
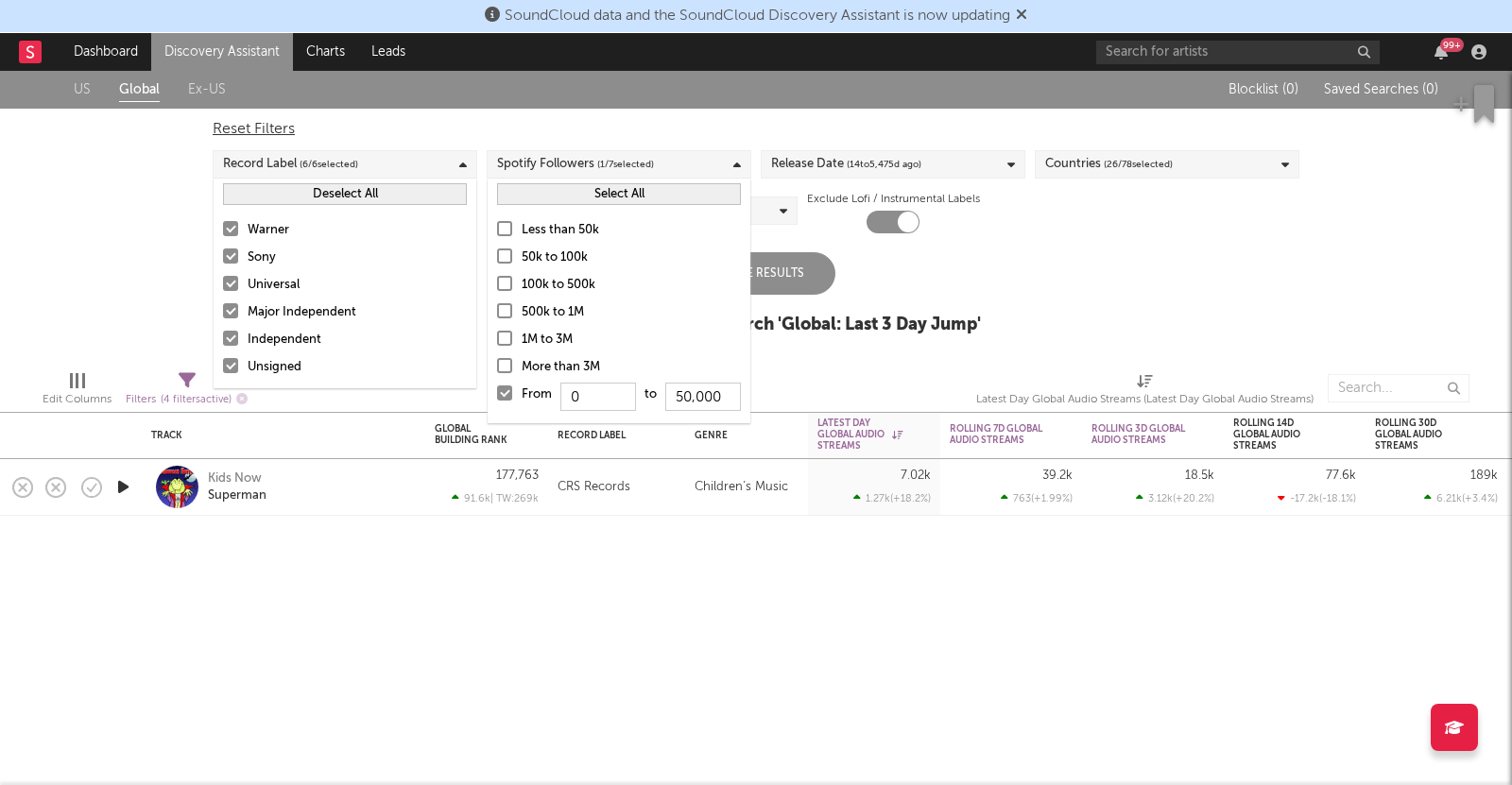
click at [587, 204] on button "Select All" at bounding box center [619, 194] width 244 height 22
click at [835, 162] on div "Release Date ( 14 to [DATE])" at bounding box center [846, 165] width 150 height 23
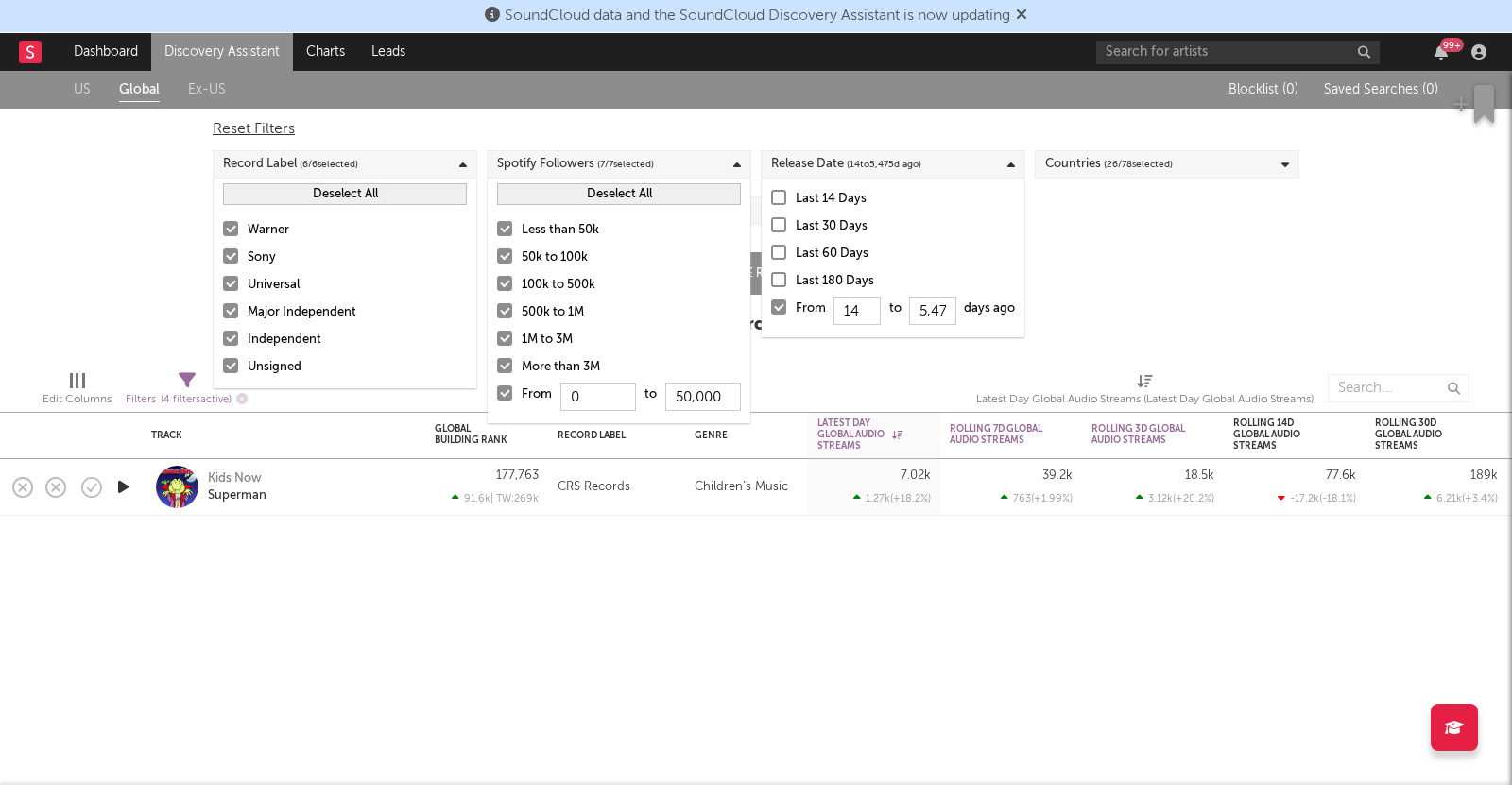
click at [1089, 170] on div "Countries ( 26 / 78 selected)" at bounding box center [1109, 165] width 128 height 23
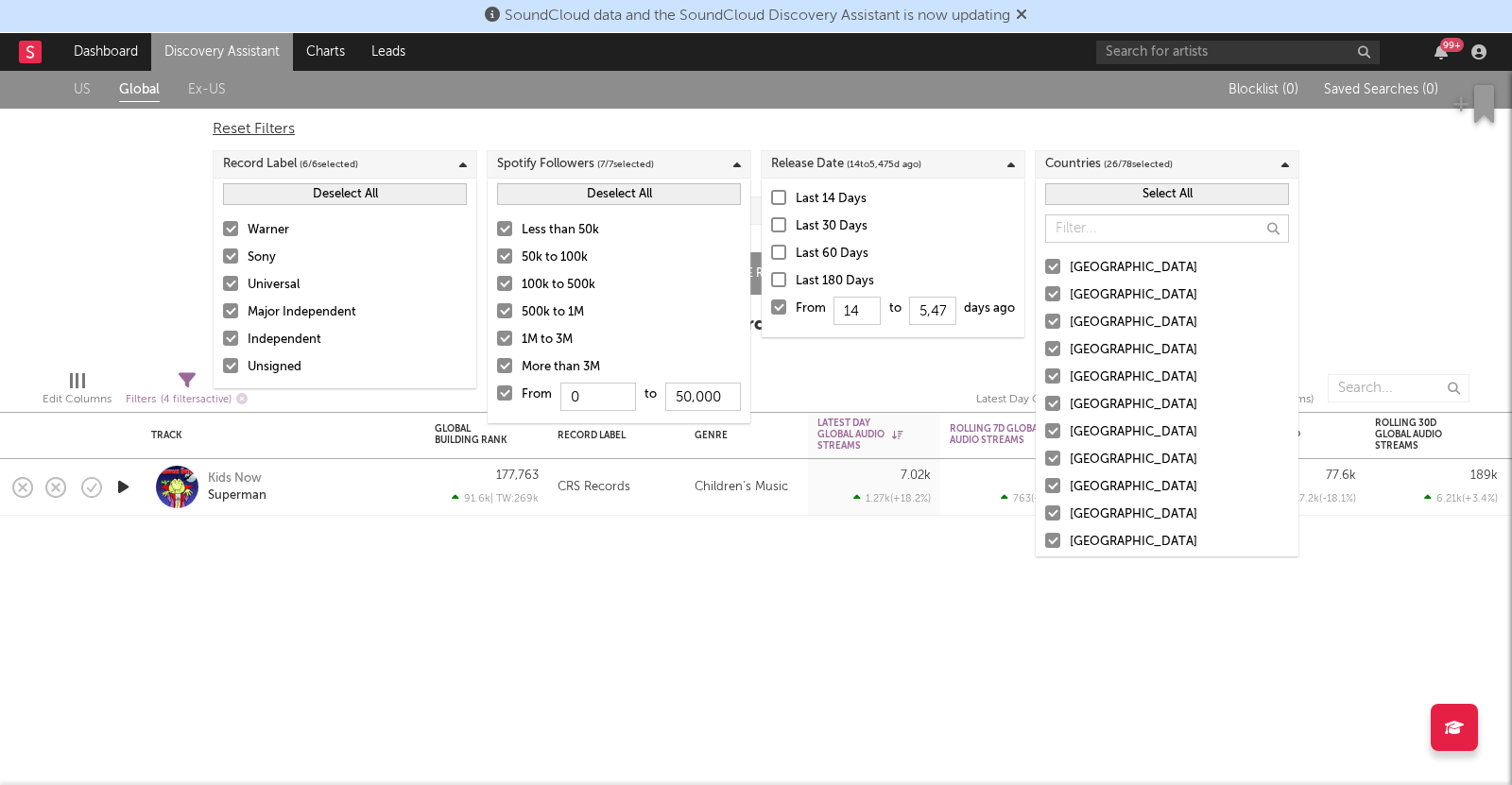
click at [1088, 198] on button "Select All" at bounding box center [1168, 194] width 244 height 22
click at [1374, 235] on div "US Global Ex-US Blocklist ( 0 ) Saved Searches ( 0 ) Reset Filters Record Label…" at bounding box center [756, 213] width 1512 height 285
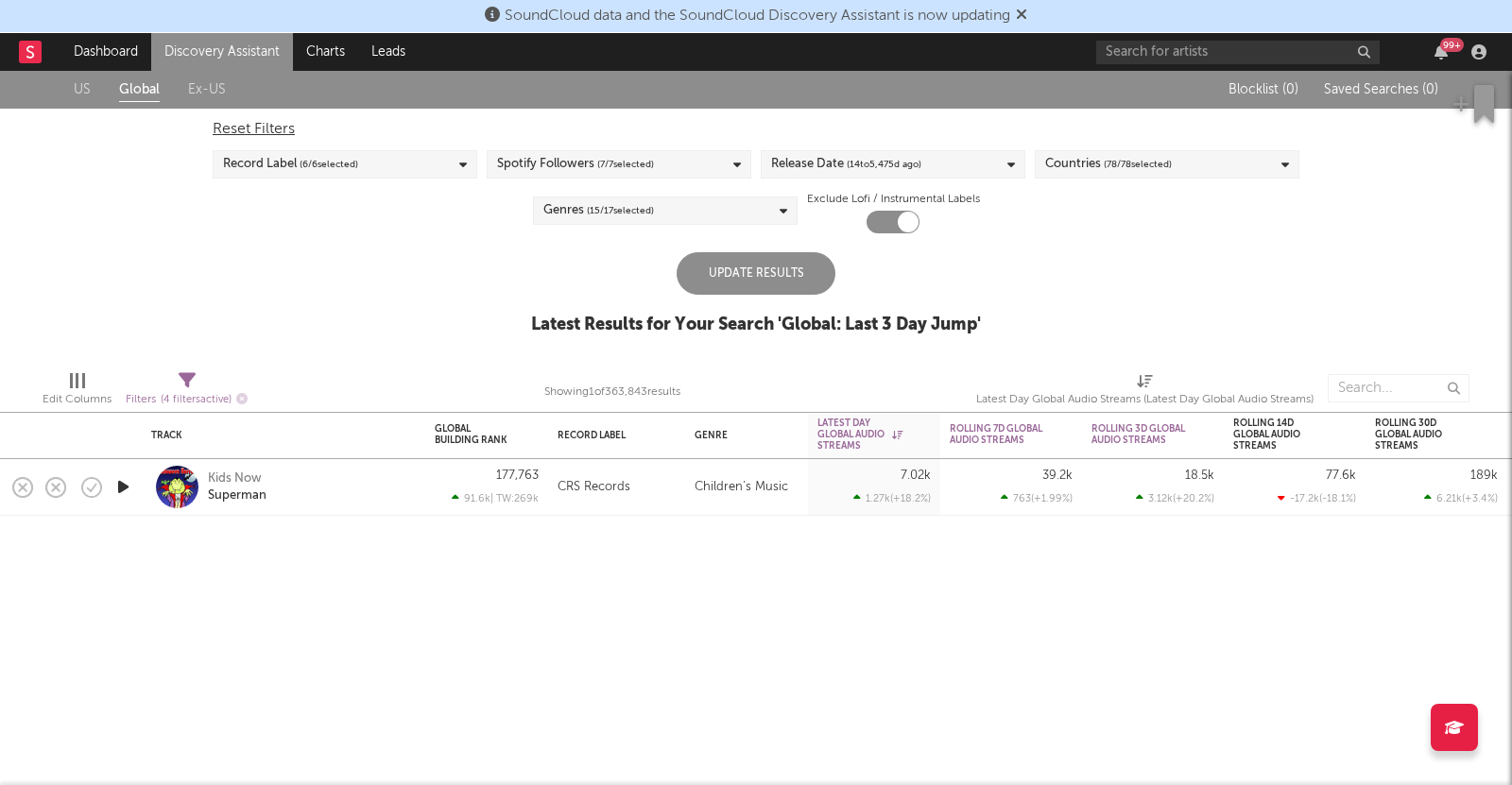
click at [706, 228] on div "Reset Filters Record Label ( 6 / 6 selected) Spotify Followers ( 7 / 7 selected…" at bounding box center [756, 171] width 1106 height 125
click at [755, 281] on div "Update Results" at bounding box center [756, 273] width 159 height 43
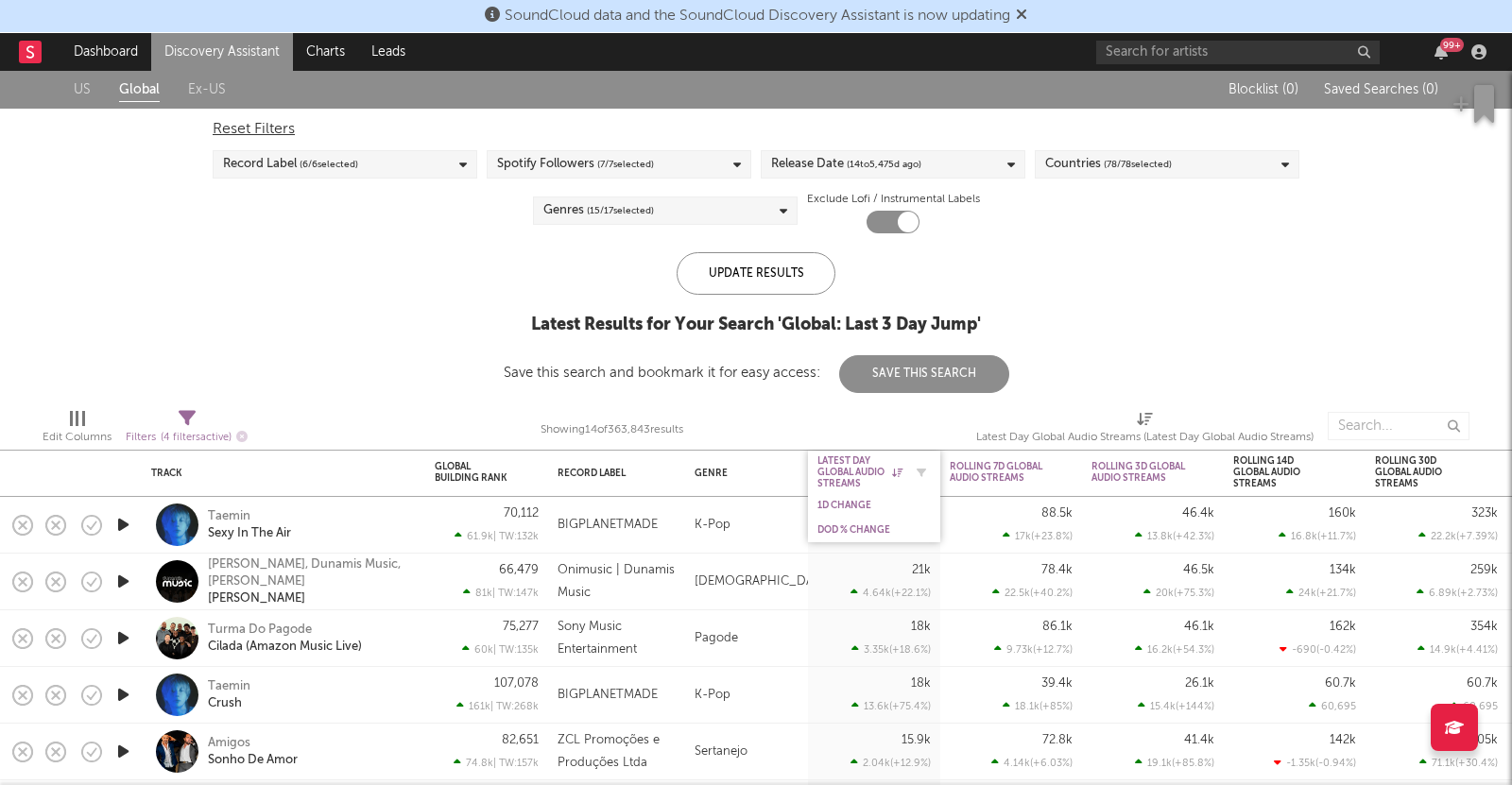
click at [874, 474] on div "Latest Day Global Audio Streams" at bounding box center [860, 472] width 85 height 34
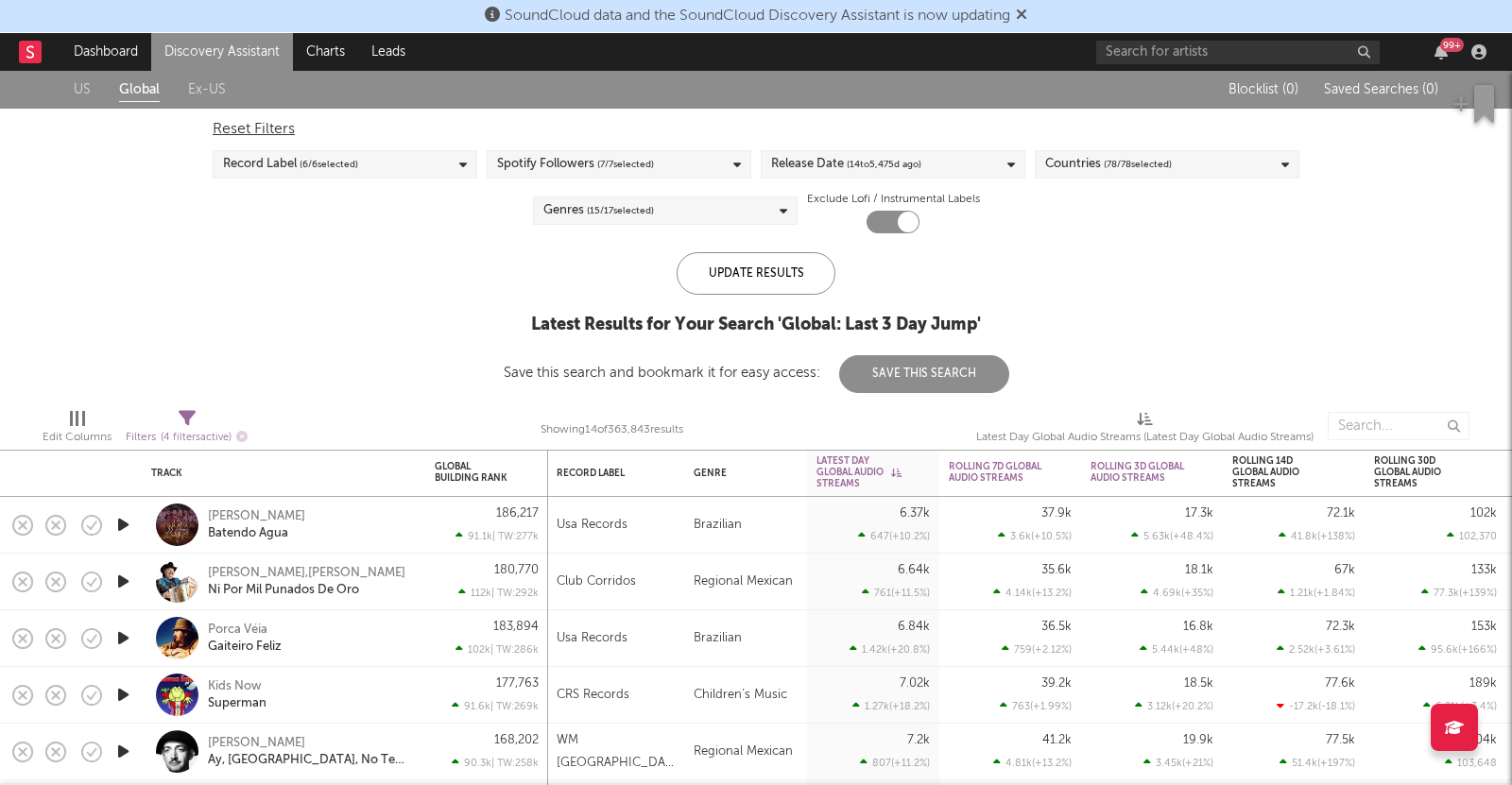
click at [757, 202] on div "Genres ( 15 / 17 selected)" at bounding box center [665, 211] width 265 height 28
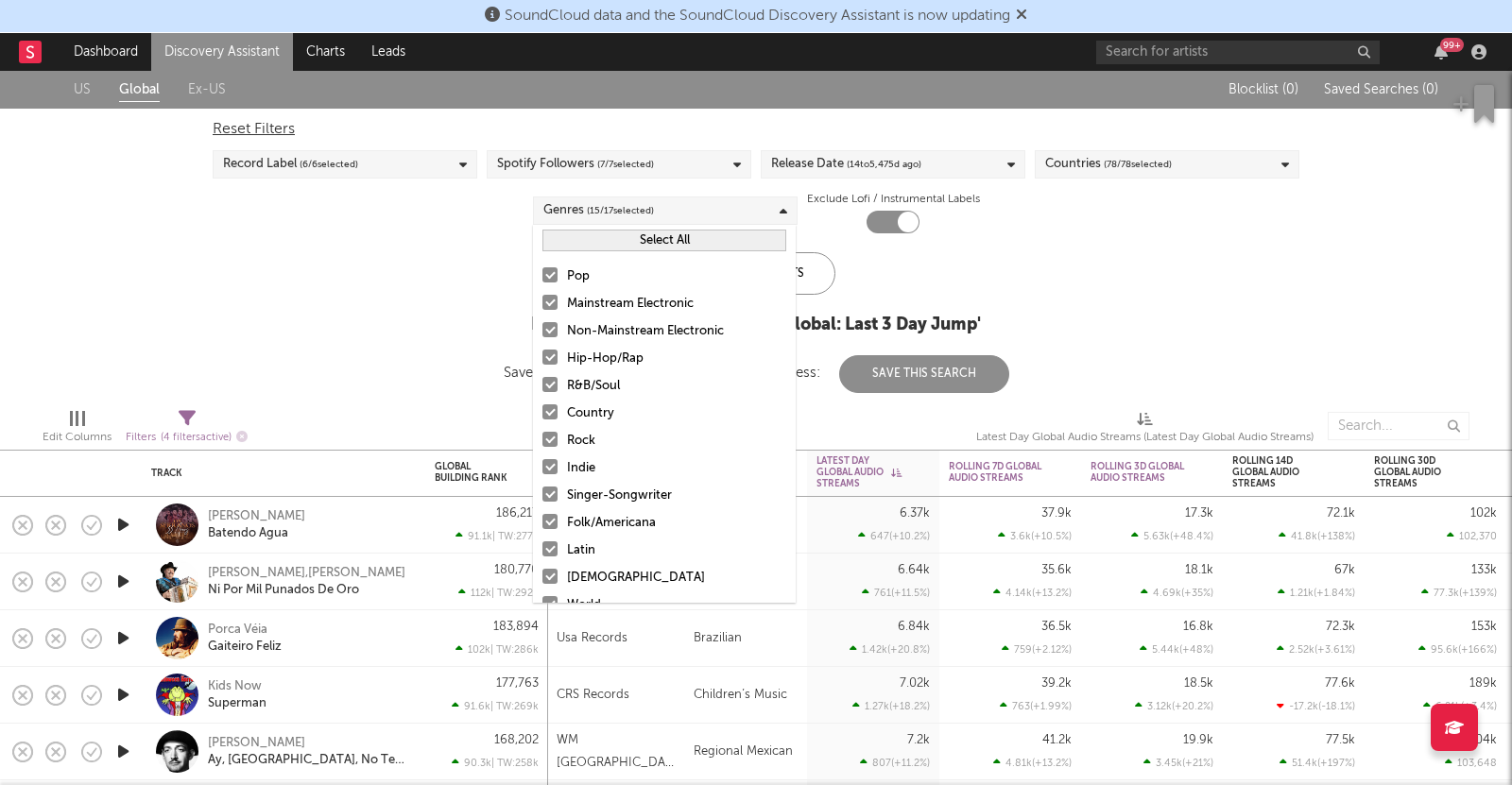
scroll to position [133, 0]
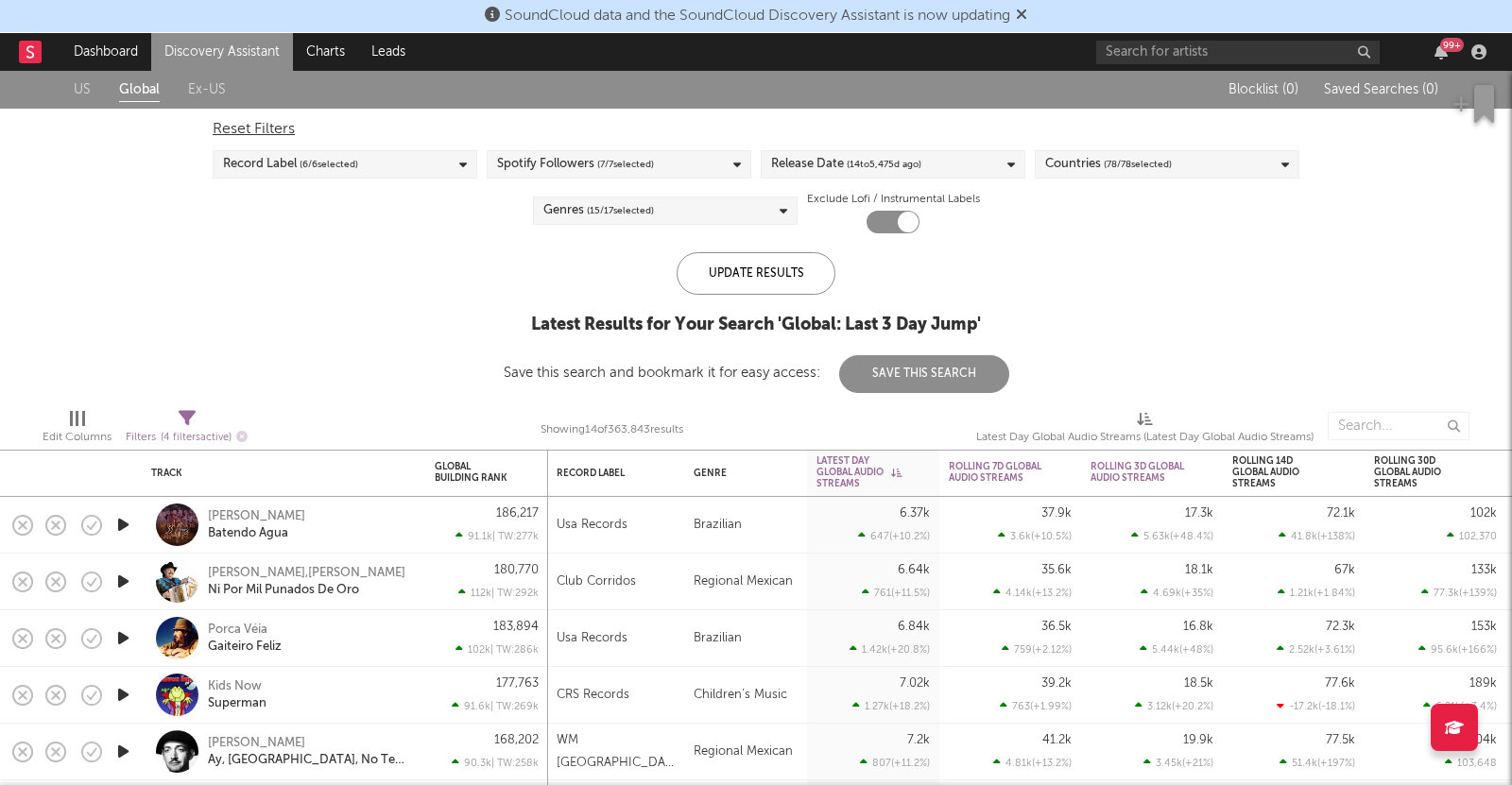
click at [978, 325] on div "Latest Results for Your Search ' Global: Last 3 Day Jump '" at bounding box center [756, 325] width 505 height 23
click at [1170, 170] on span "( 78 / 78 selected)" at bounding box center [1138, 165] width 68 height 23
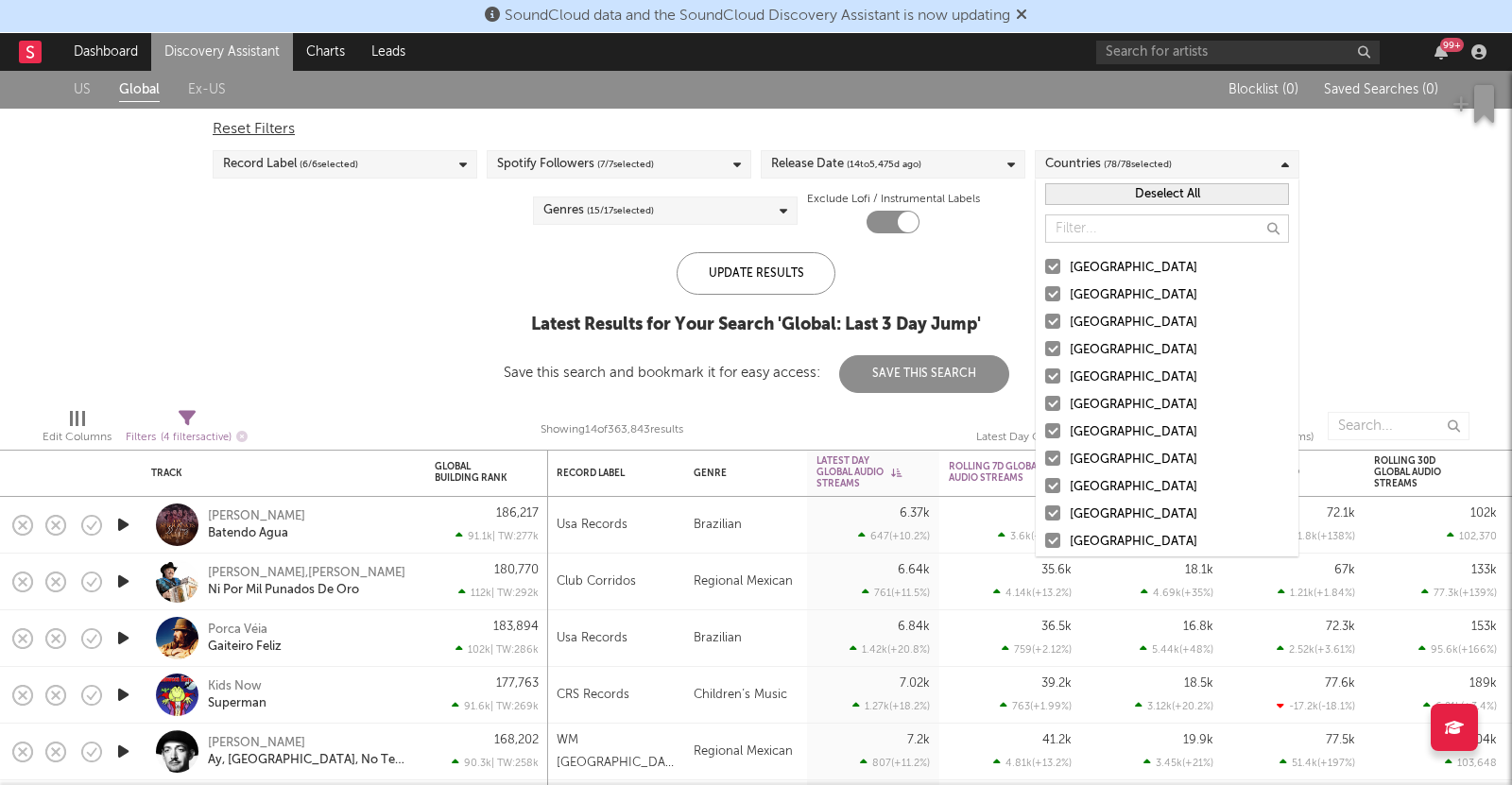
click at [1132, 154] on span "( 78 / 78 selected)" at bounding box center [1138, 165] width 68 height 23
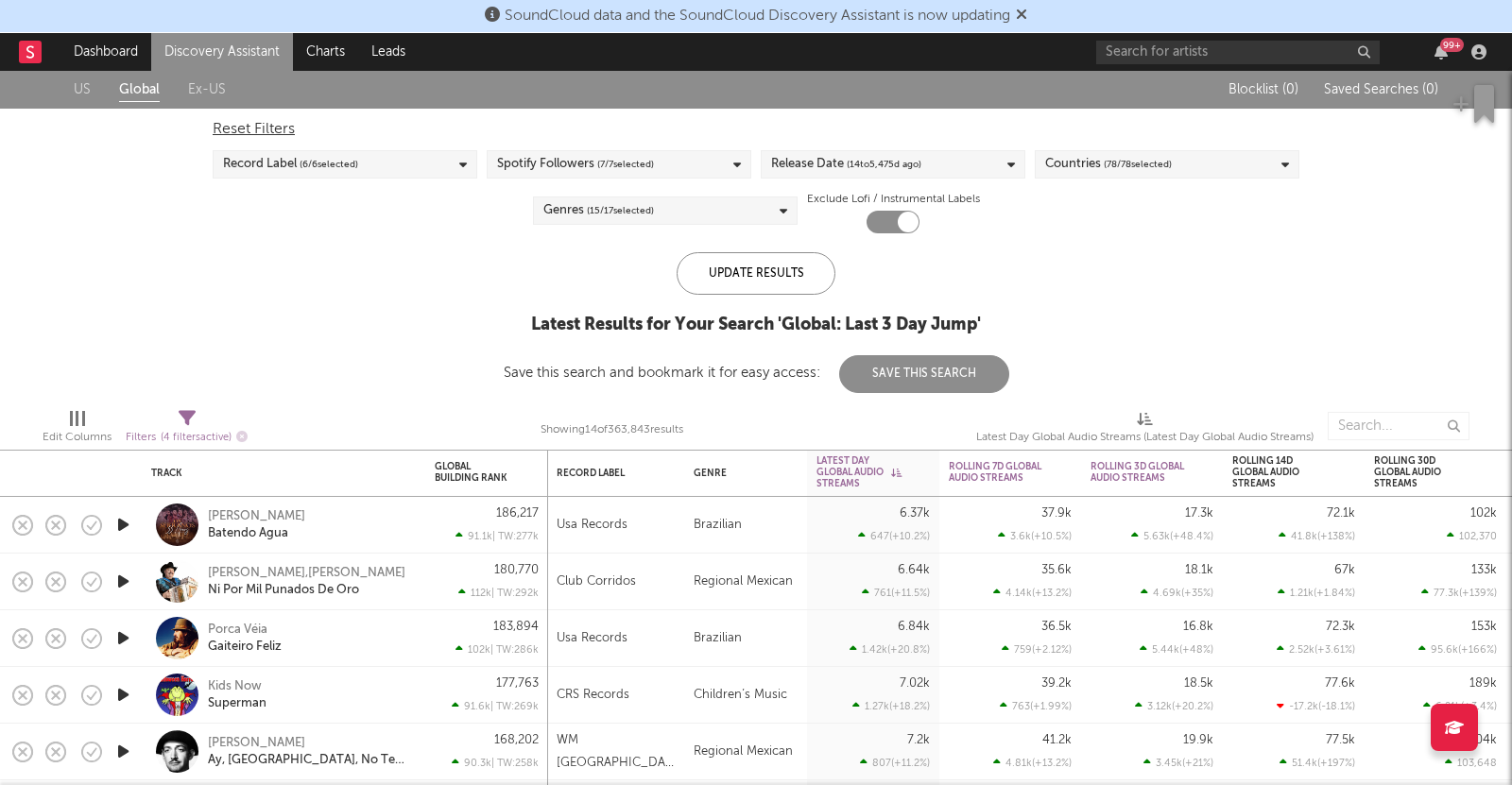
click at [434, 169] on div "Record Label ( 6 / 6 selected)" at bounding box center [345, 165] width 265 height 28
click at [597, 353] on div "Update Results Latest Results for Your Search ' Global: Last 3 Day Jump ' Save …" at bounding box center [756, 323] width 505 height 141
click at [655, 216] on div "Genres ( 15 / 17 selected)" at bounding box center [665, 211] width 265 height 28
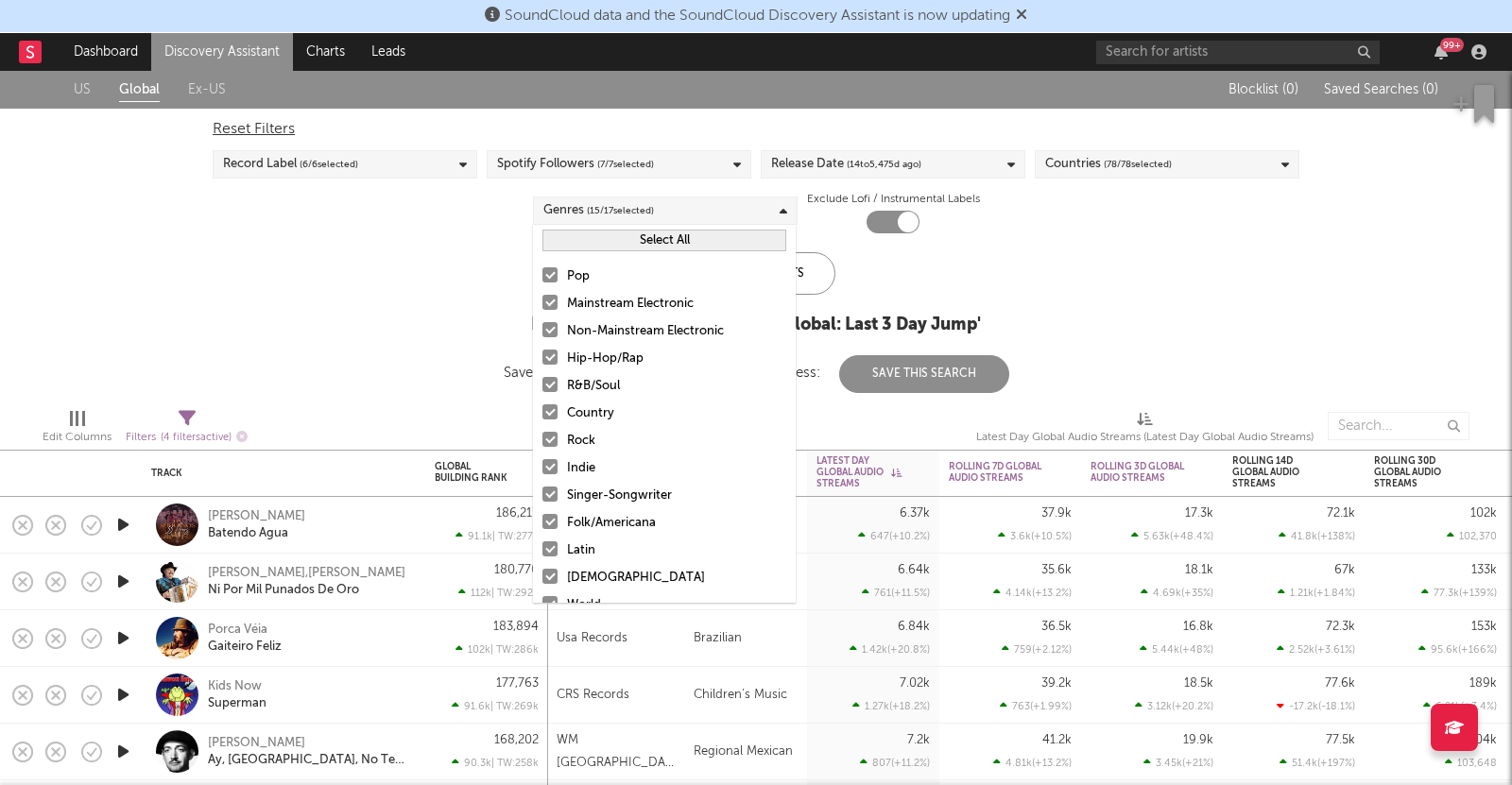
click at [700, 246] on button "Select All" at bounding box center [664, 240] width 244 height 22
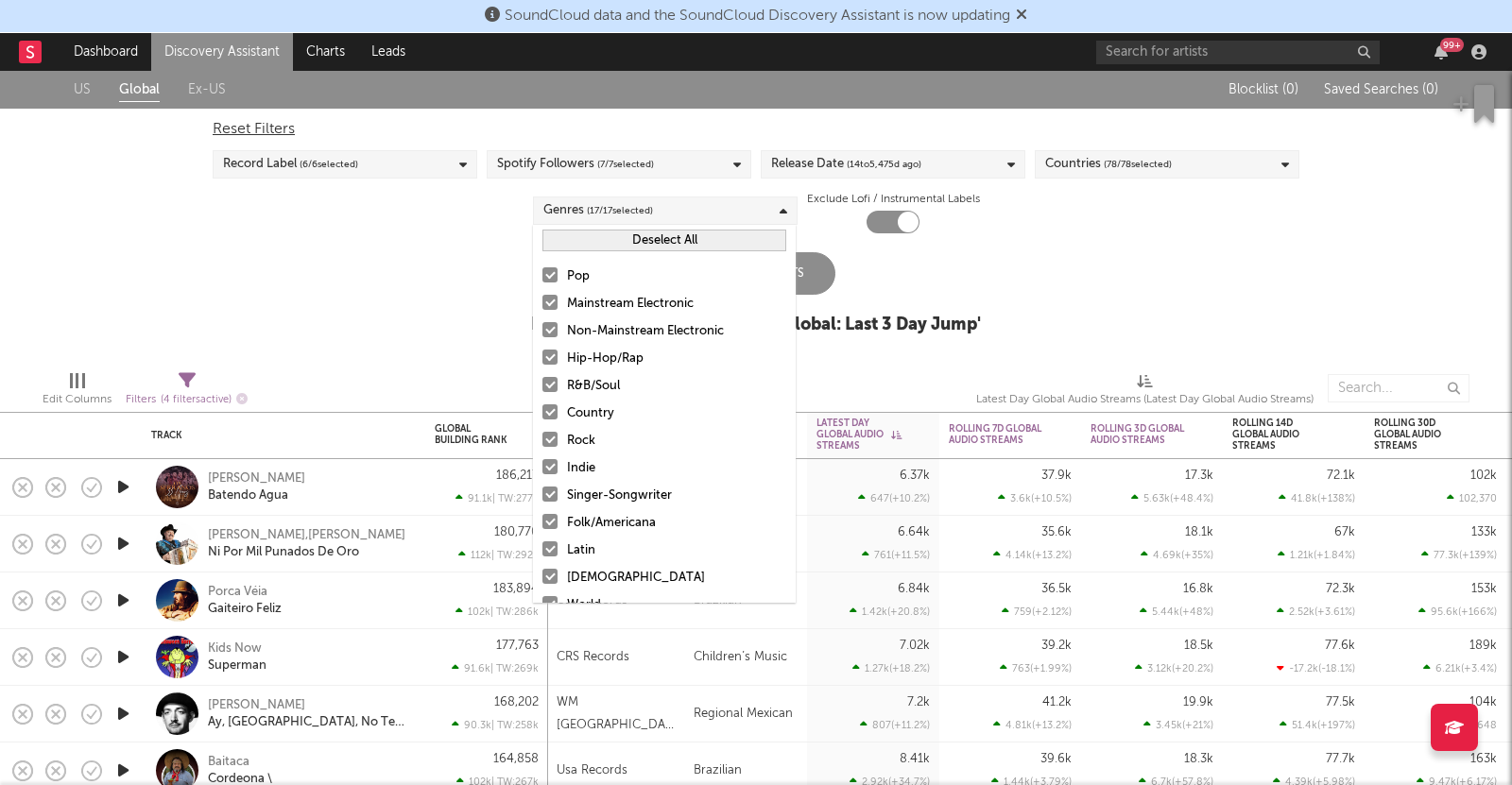
click at [941, 289] on div "Update Results Latest Results for Your Search ' Global: Last 3 Day Jump '" at bounding box center [755, 304] width 449 height 103
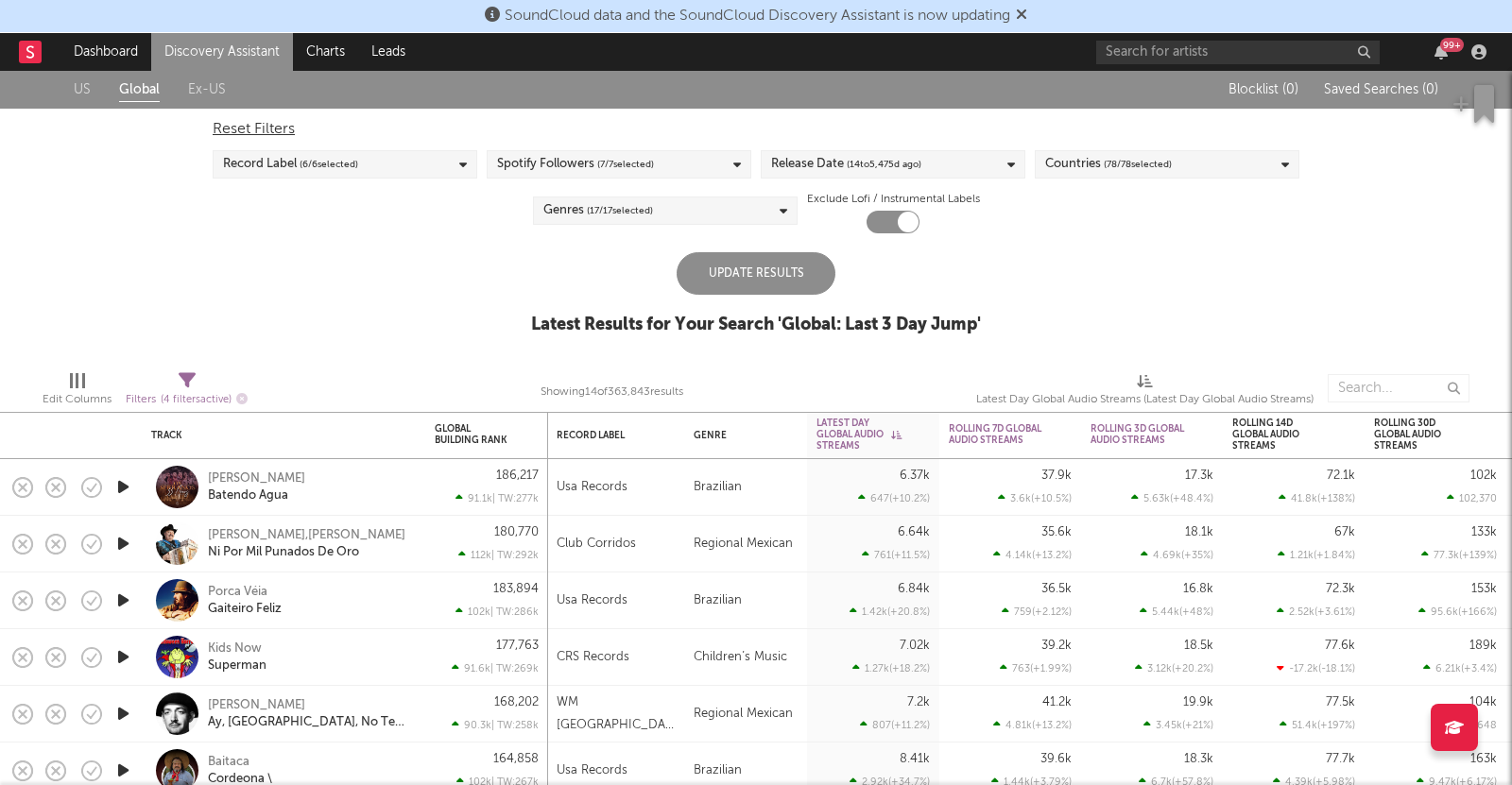
click at [784, 283] on div "Update Results" at bounding box center [756, 273] width 159 height 43
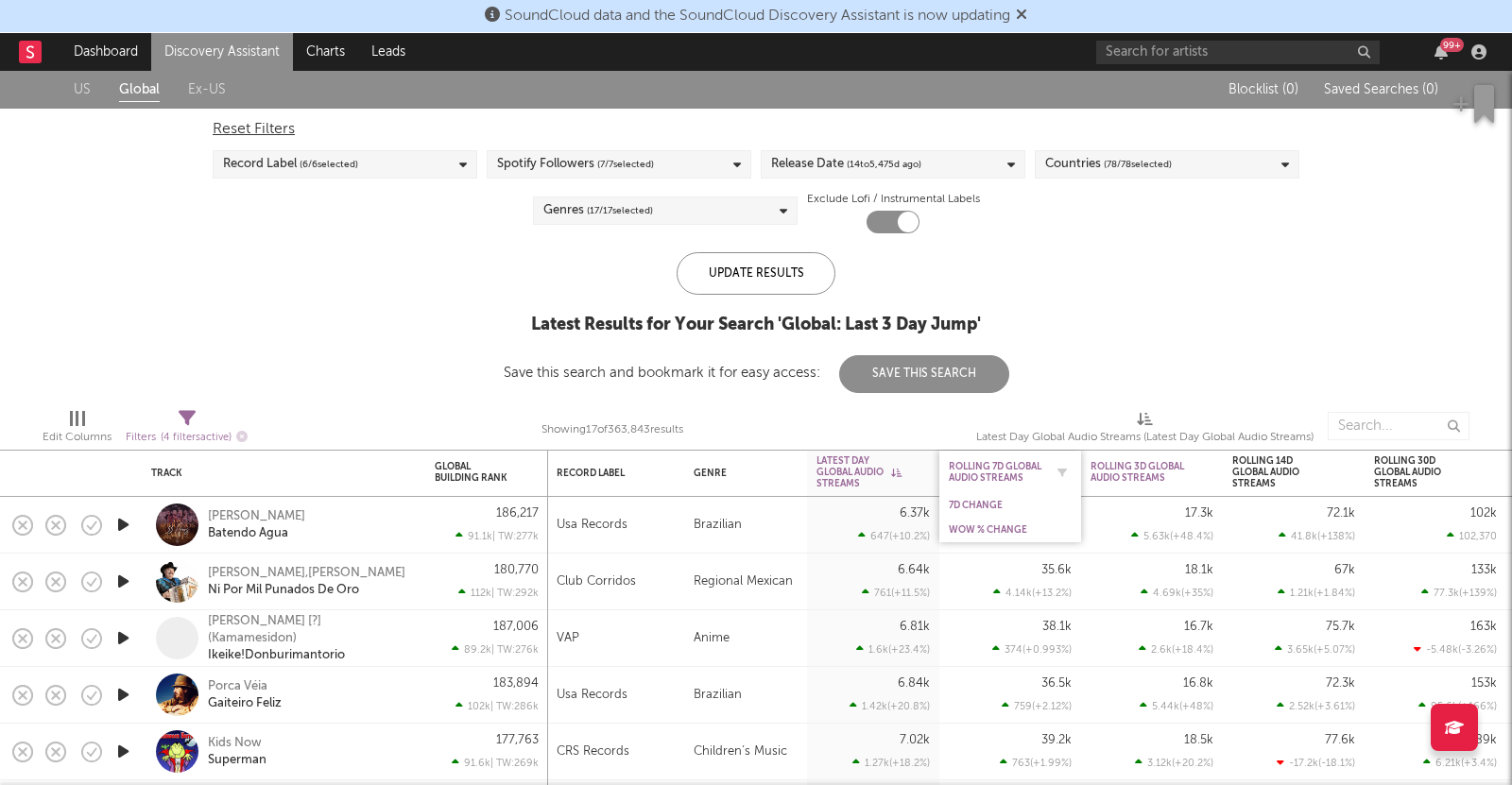
click at [1000, 461] on div "Rolling 7D Global Audio Streams" at bounding box center [996, 472] width 95 height 23
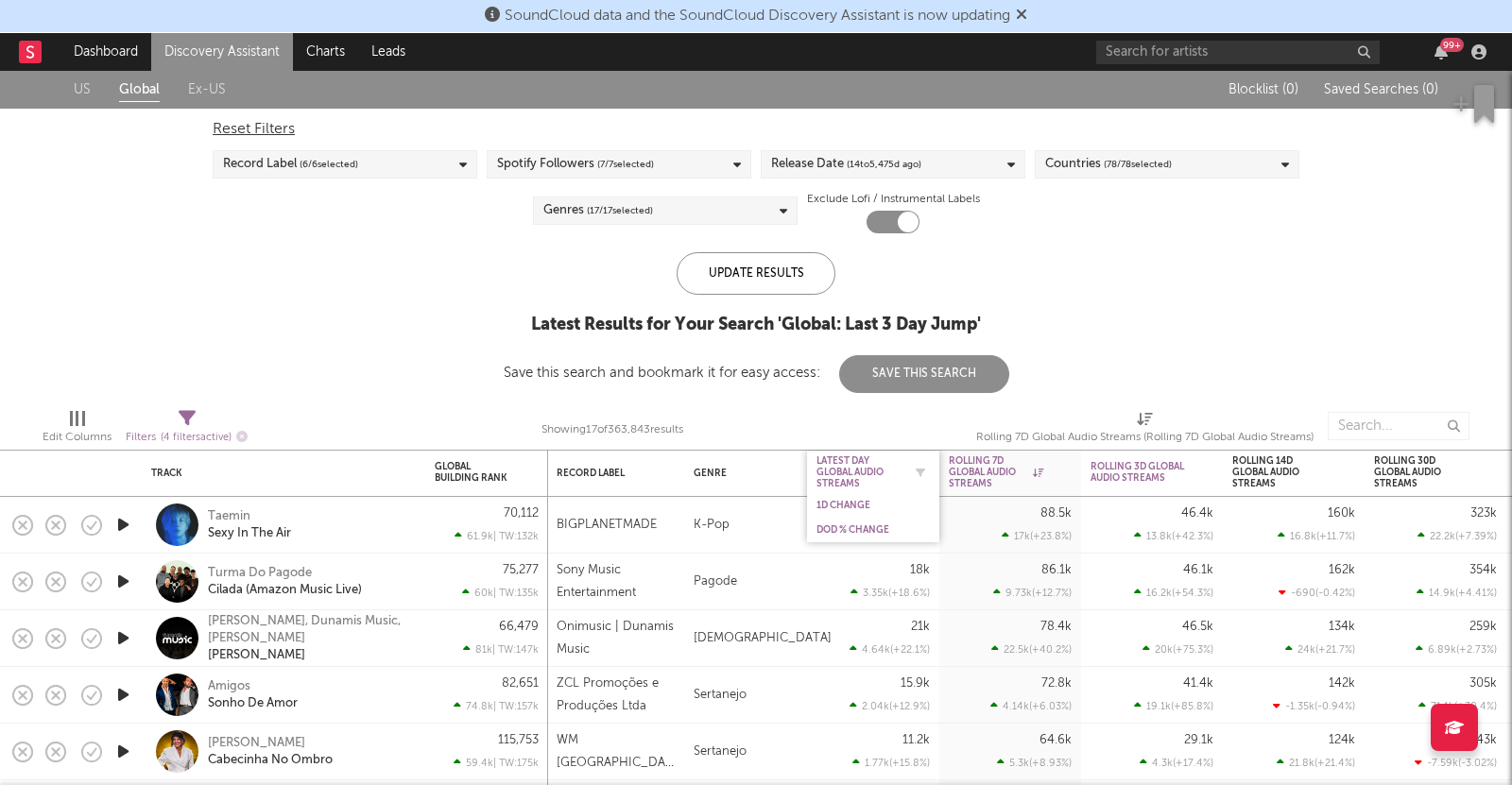
click at [892, 458] on div "Latest Day Global Audio Streams" at bounding box center [859, 472] width 85 height 34
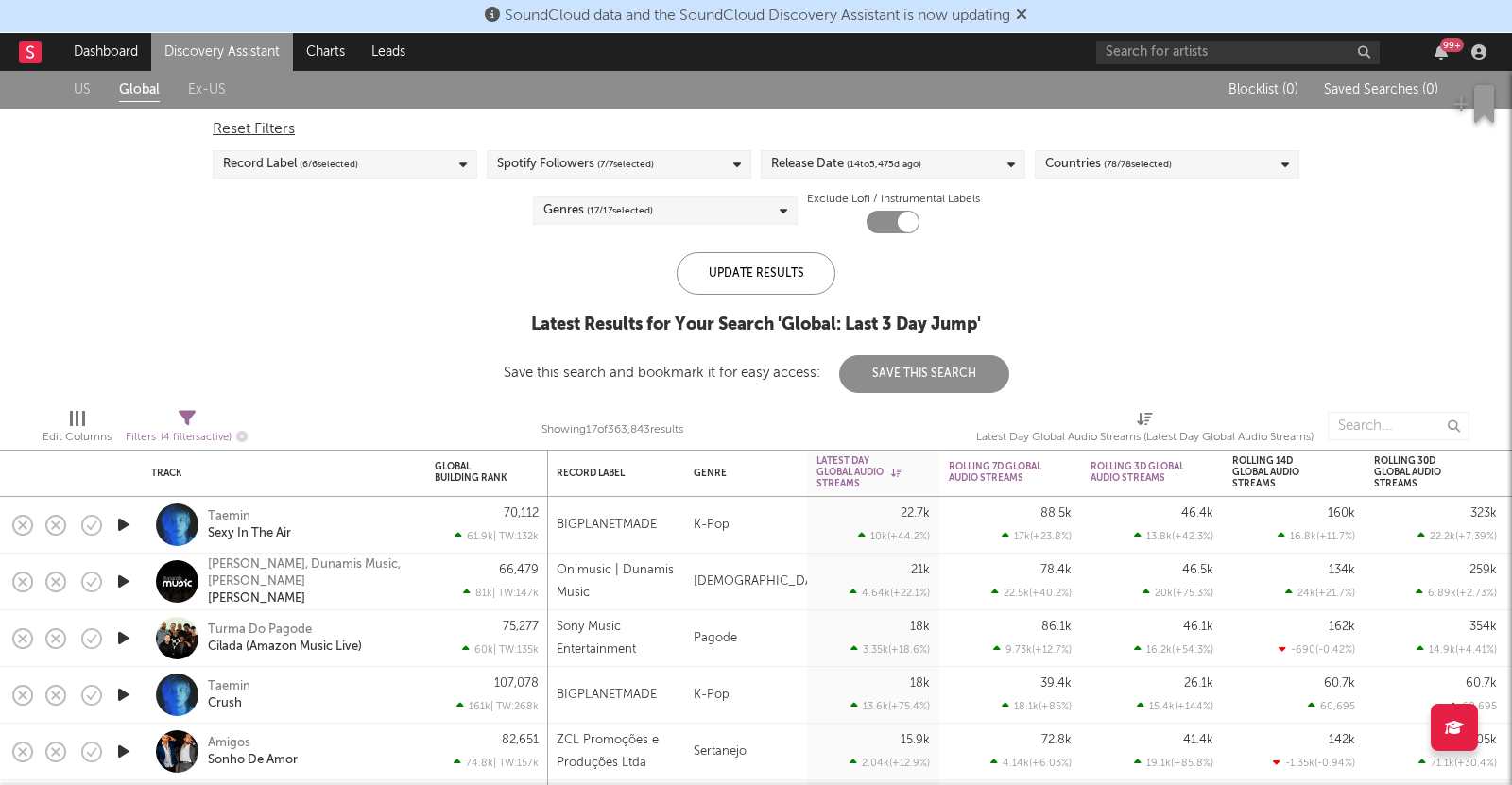
click at [1141, 428] on div "Latest Day Global Audio Streams (Latest Day Global Audio Streams)" at bounding box center [1145, 437] width 338 height 23
select select "-1"
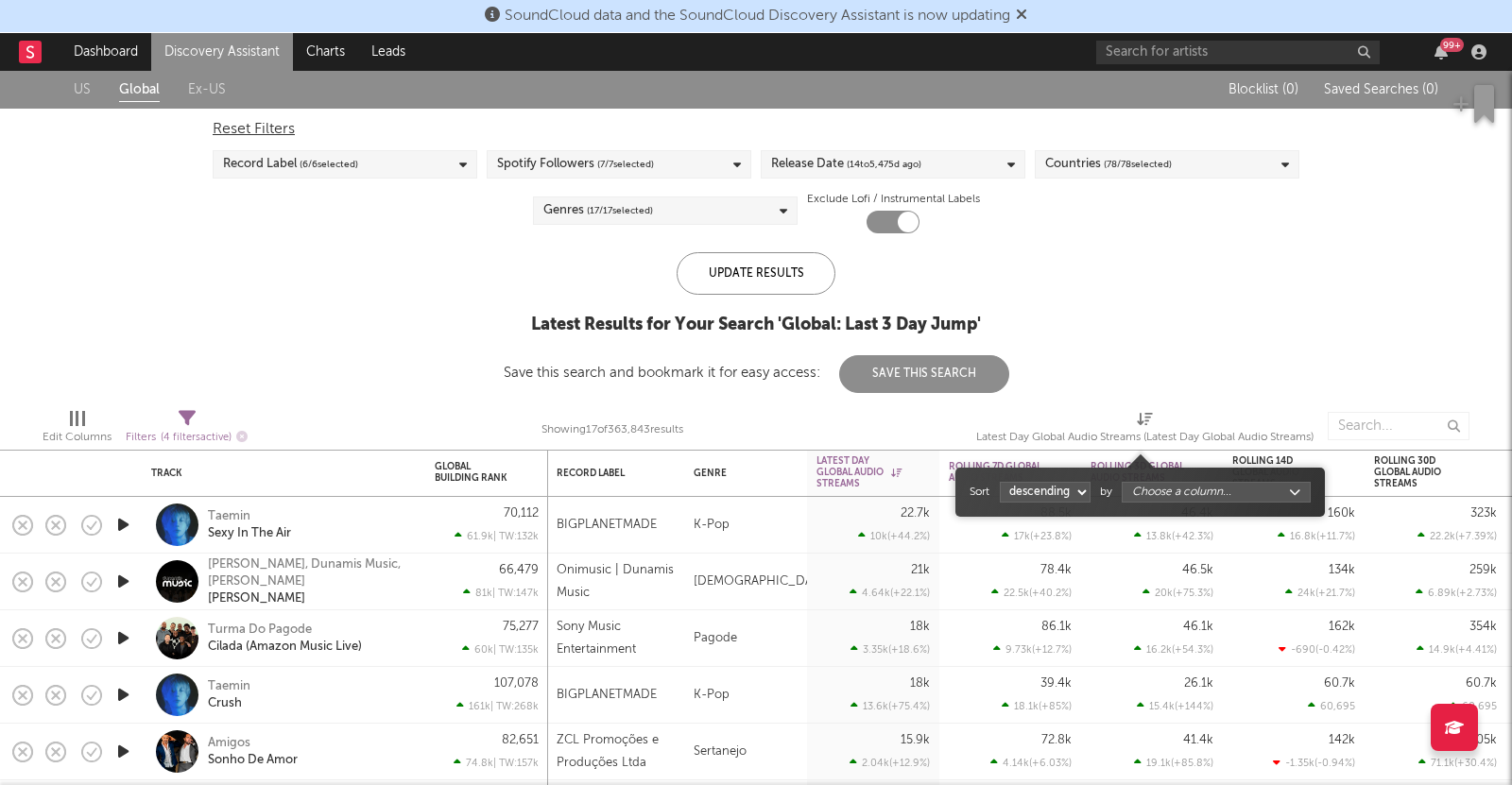
click at [1153, 486] on body "SoundCloud data and the SoundCloud Discovery Assistant is now updating Dashboar…" at bounding box center [756, 392] width 1512 height 785
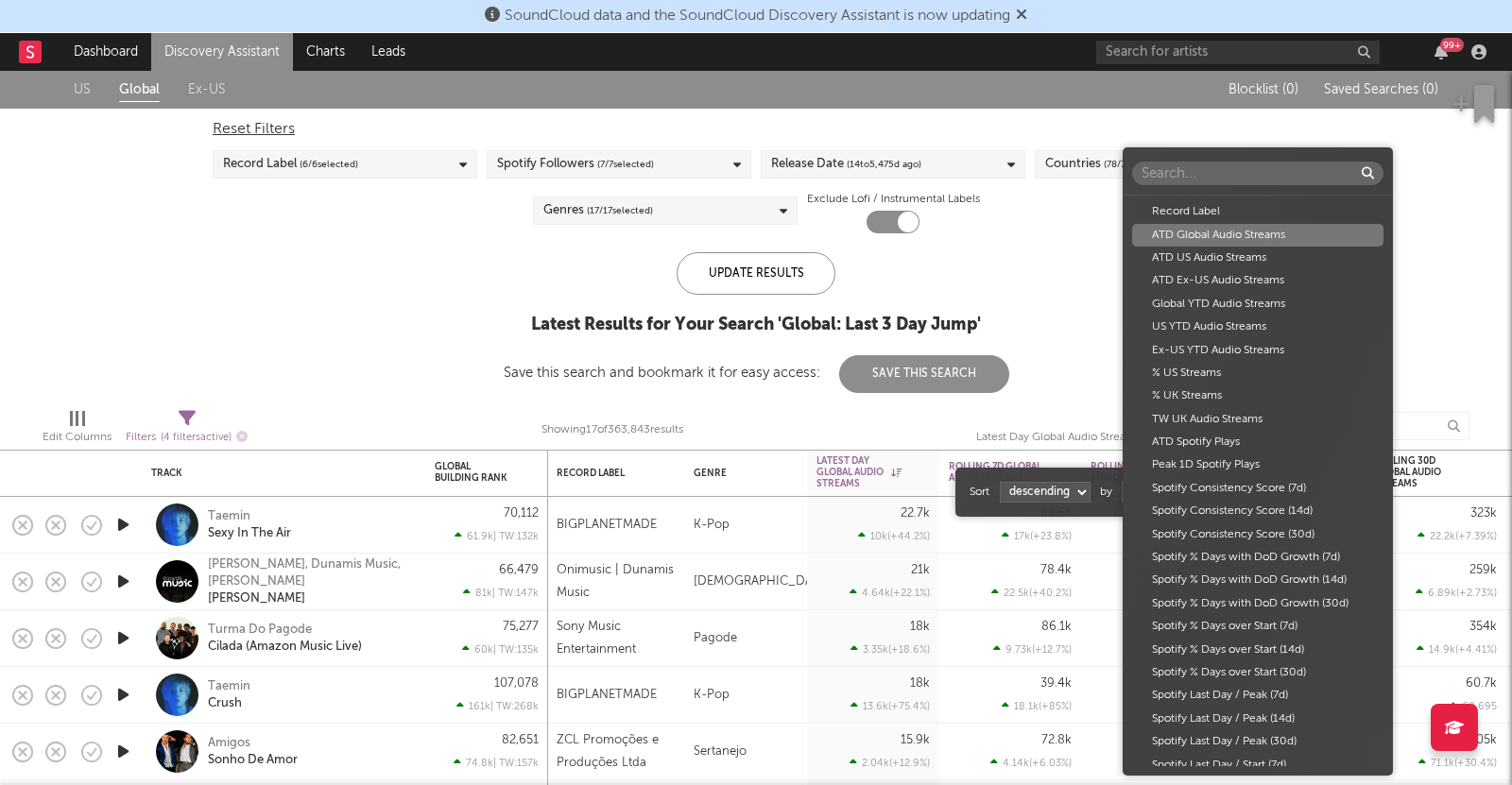
click at [1216, 237] on div "ATD Global Audio Streams" at bounding box center [1258, 236] width 252 height 23
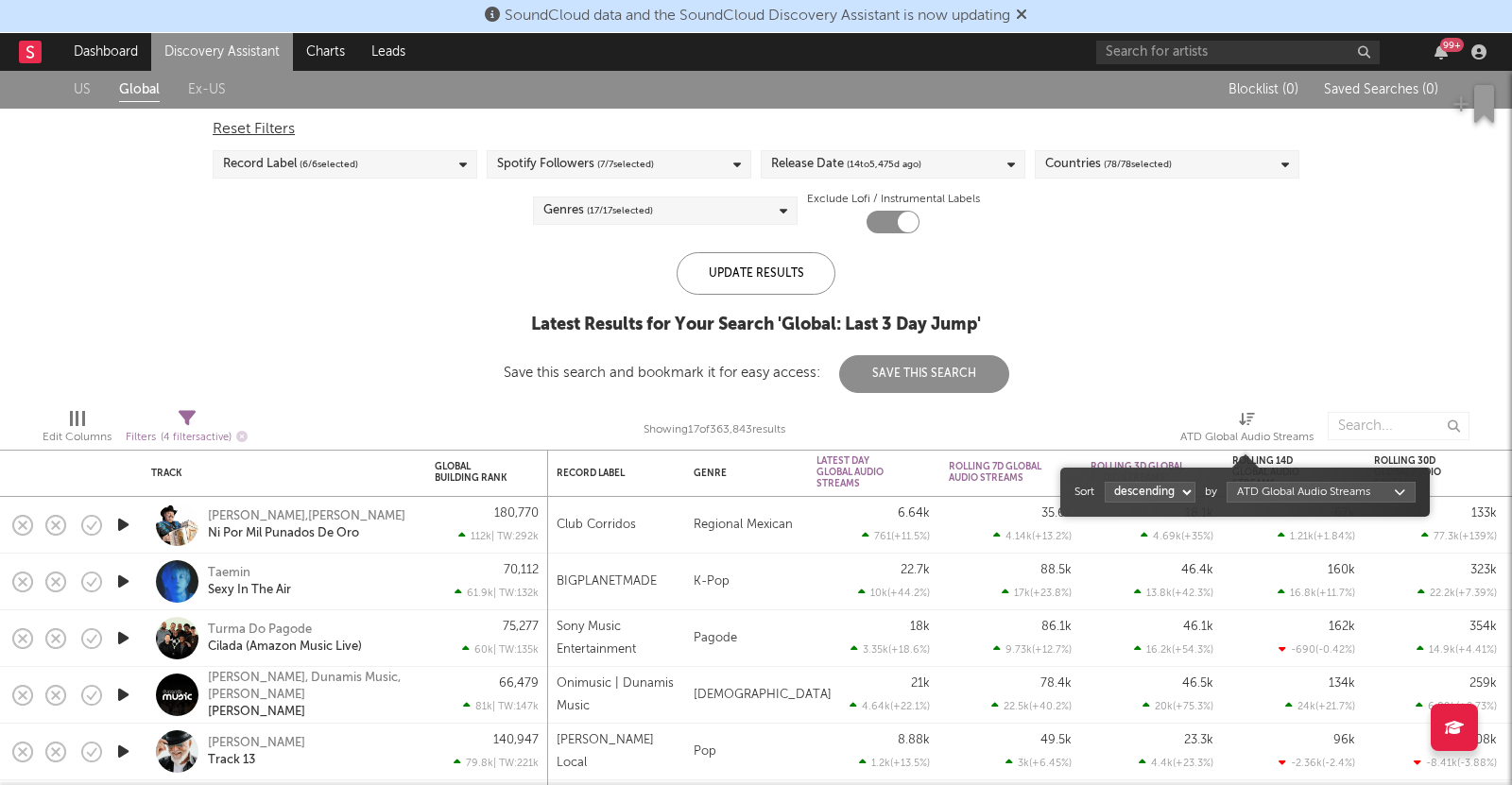
click at [1269, 492] on body "SoundCloud data and the SoundCloud Discovery Assistant is now updating Dashboar…" at bounding box center [756, 392] width 1512 height 785
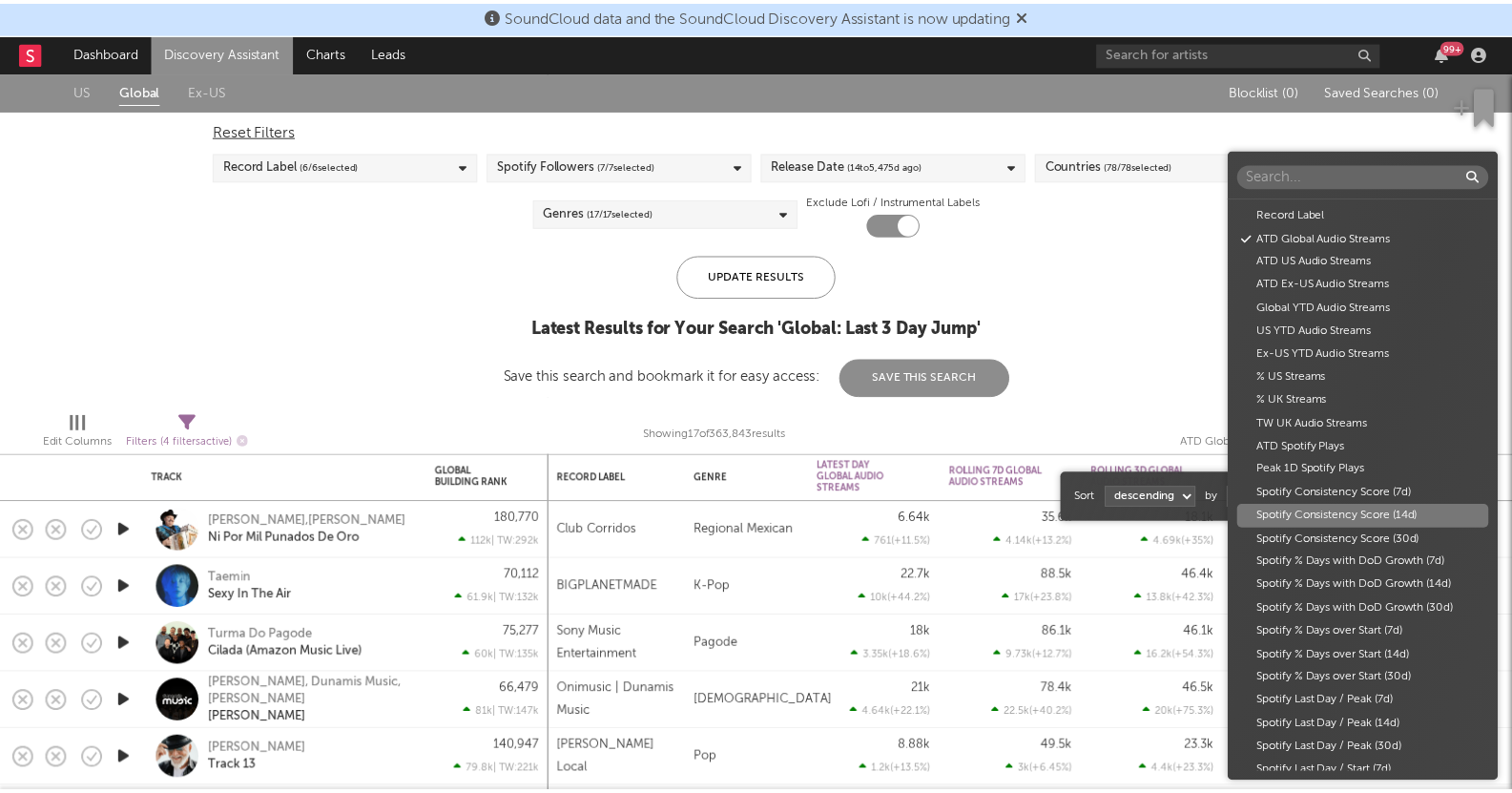
scroll to position [23, 0]
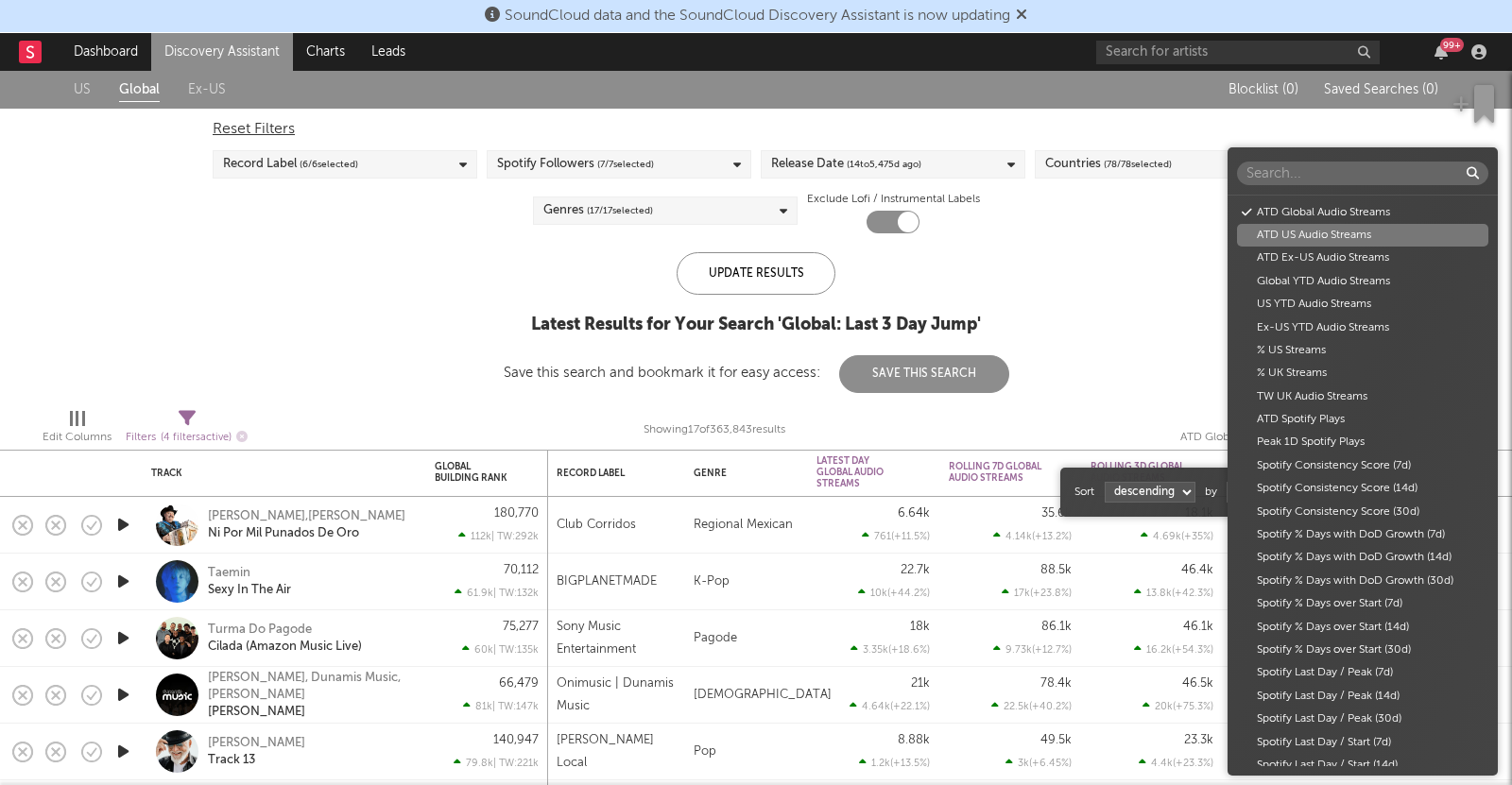
click at [1310, 238] on div "ATD US Audio Streams" at bounding box center [1363, 236] width 252 height 23
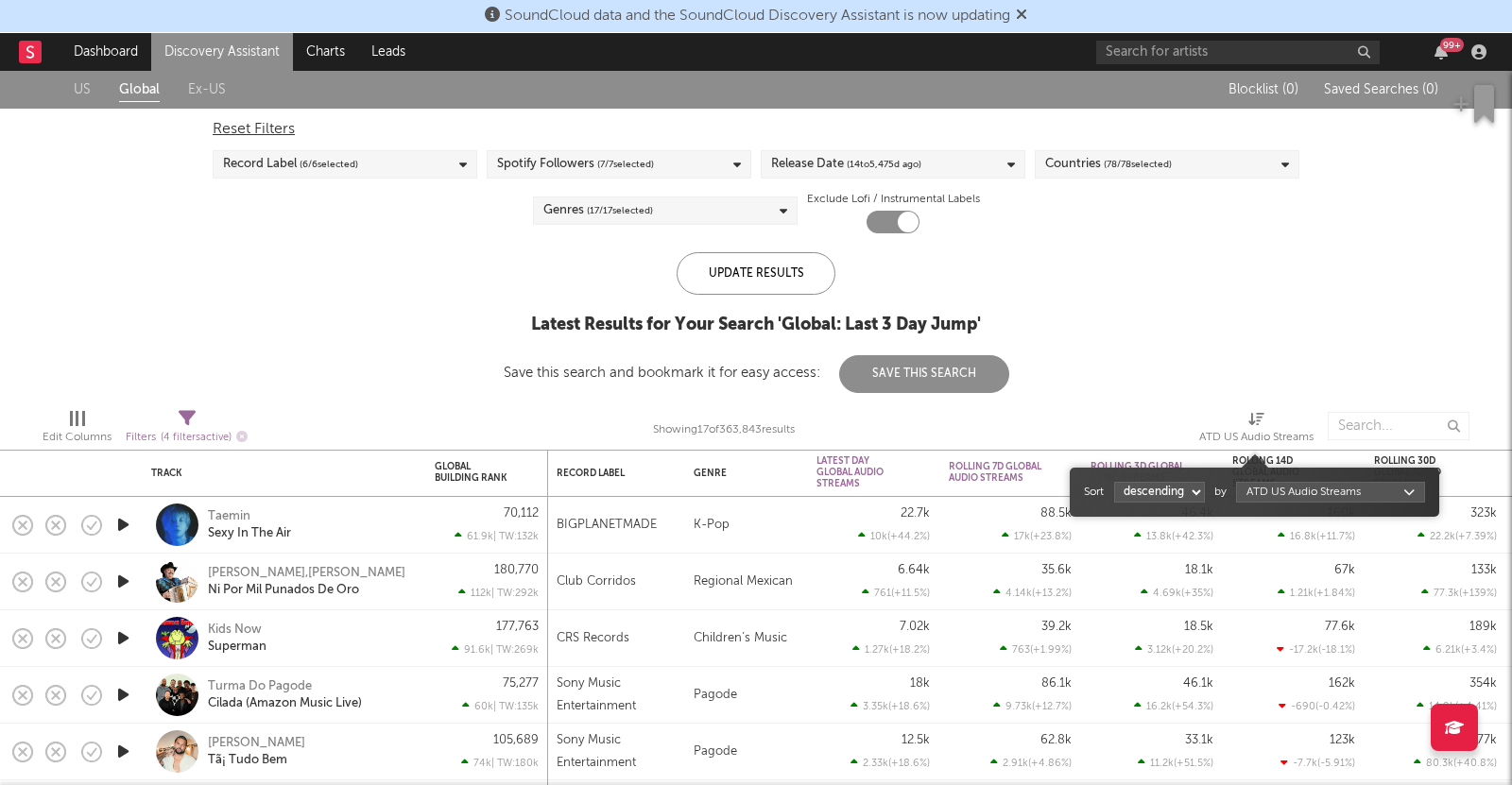
click at [1160, 343] on div "US Global Ex-US Blocklist ( 0 ) Saved Searches ( 0 ) Reset Filters Record Label…" at bounding box center [756, 232] width 1512 height 323
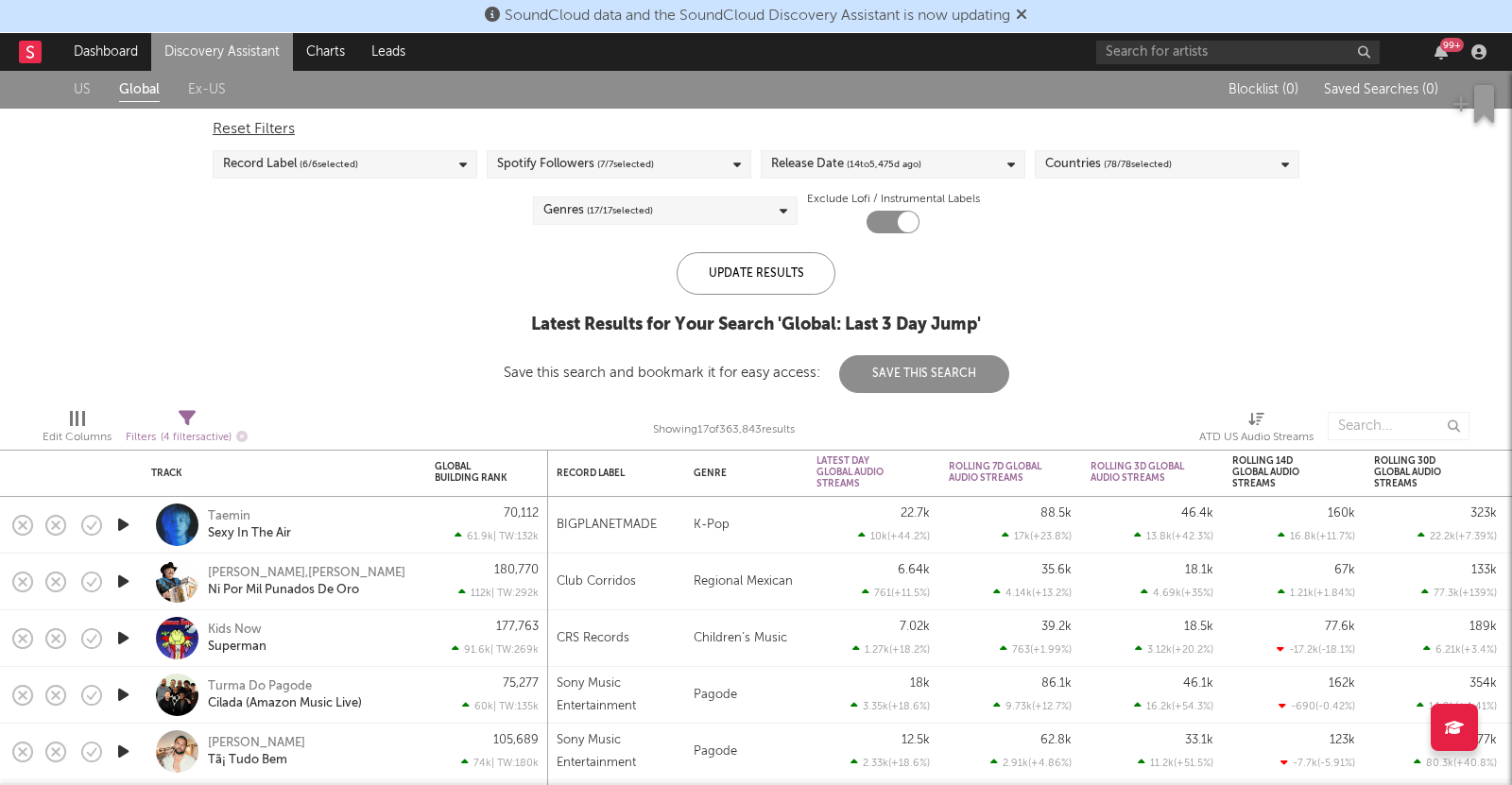
click at [897, 217] on div at bounding box center [893, 222] width 53 height 23
click at [898, 217] on div at bounding box center [893, 222] width 53 height 23
checkbox input "true"
click at [178, 416] on span "Filters ( 4 filters active)" at bounding box center [186, 429] width 122 height 39
click at [107, 403] on div "Edit Columns" at bounding box center [77, 429] width 69 height 55
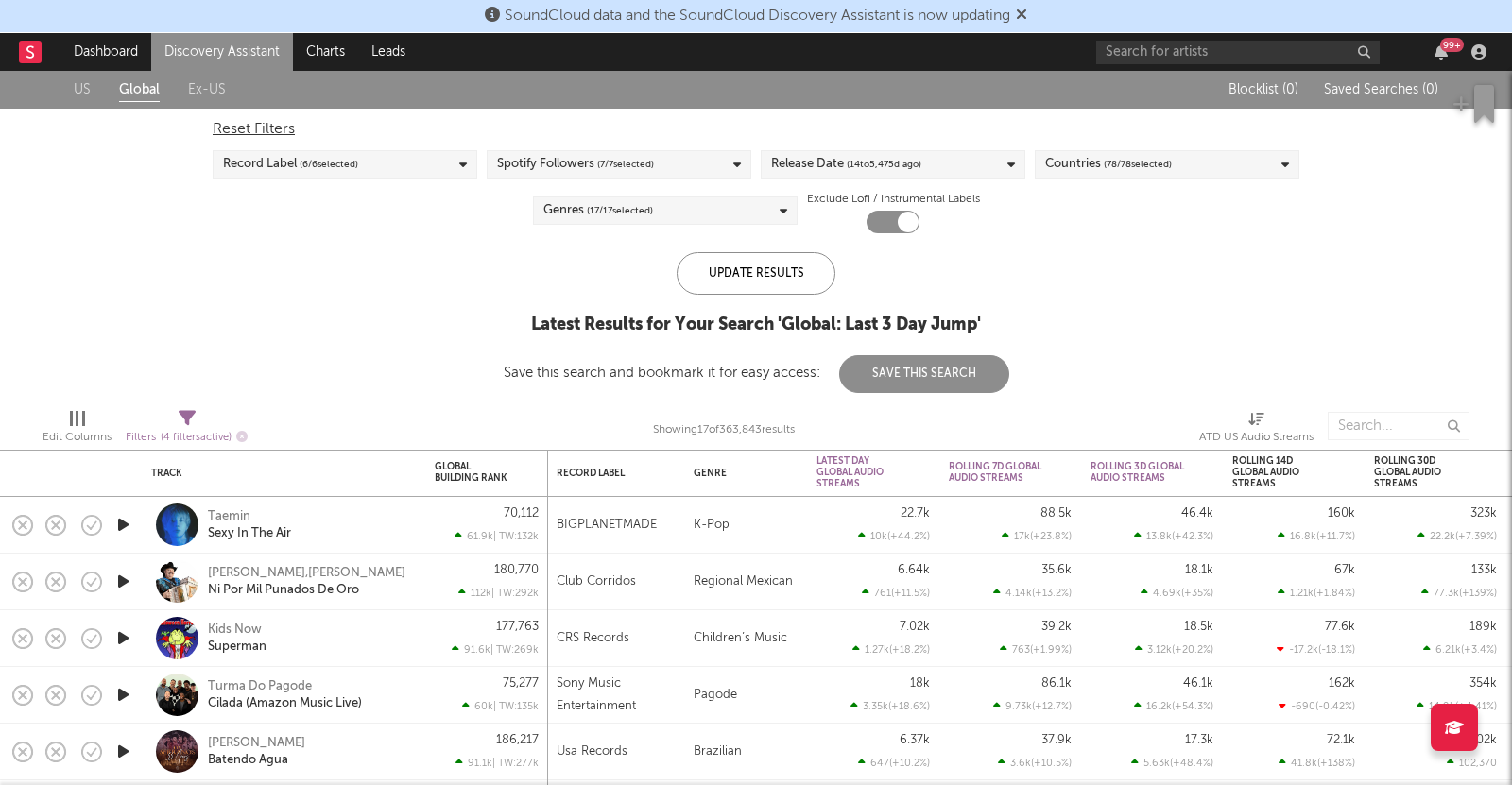
click at [82, 420] on div at bounding box center [83, 418] width 3 height 15
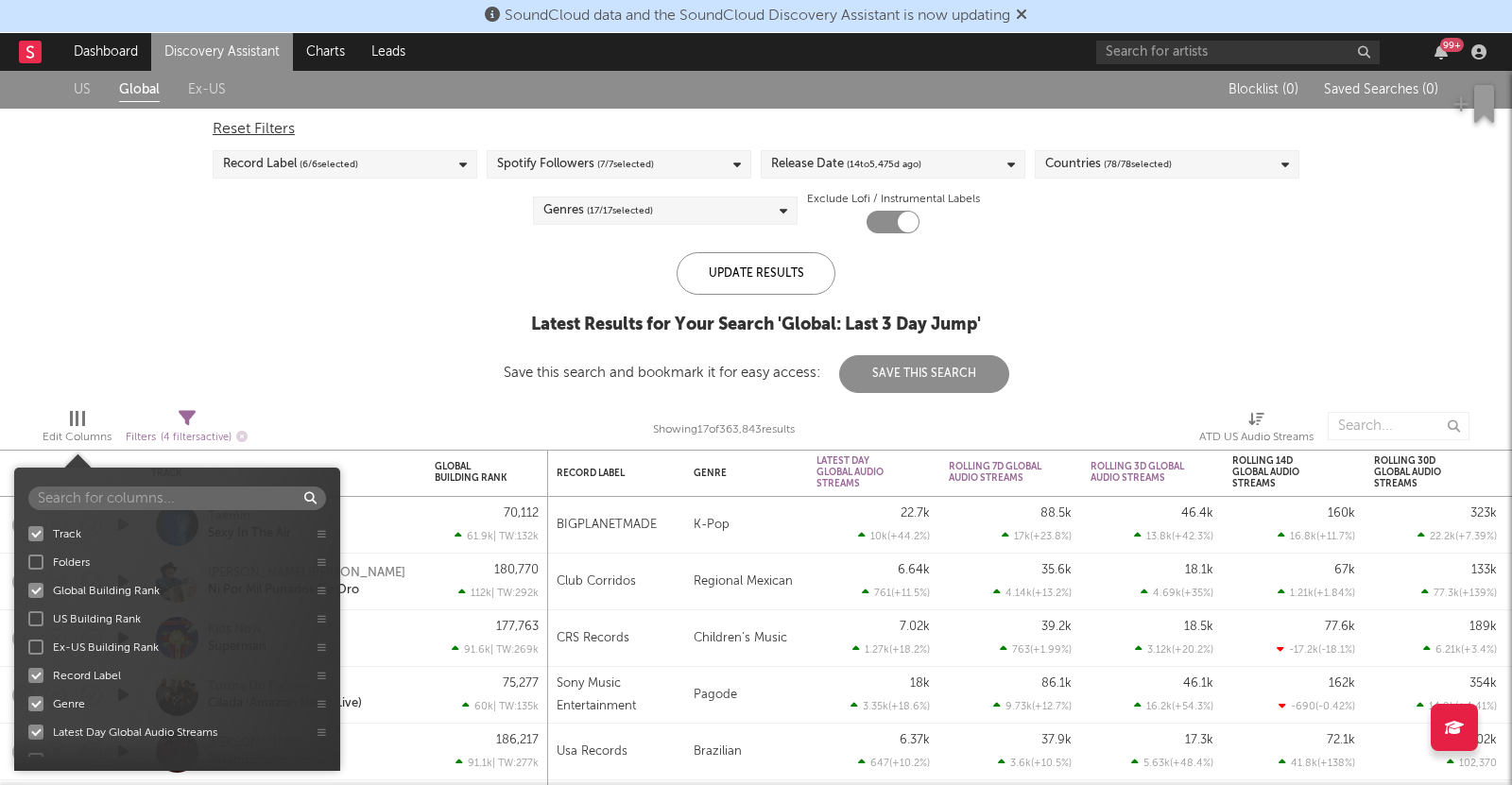
click at [259, 350] on div "US Global Ex-US Blocklist ( 0 ) Saved Searches ( 0 ) Reset Filters Record Label…" at bounding box center [756, 232] width 1512 height 323
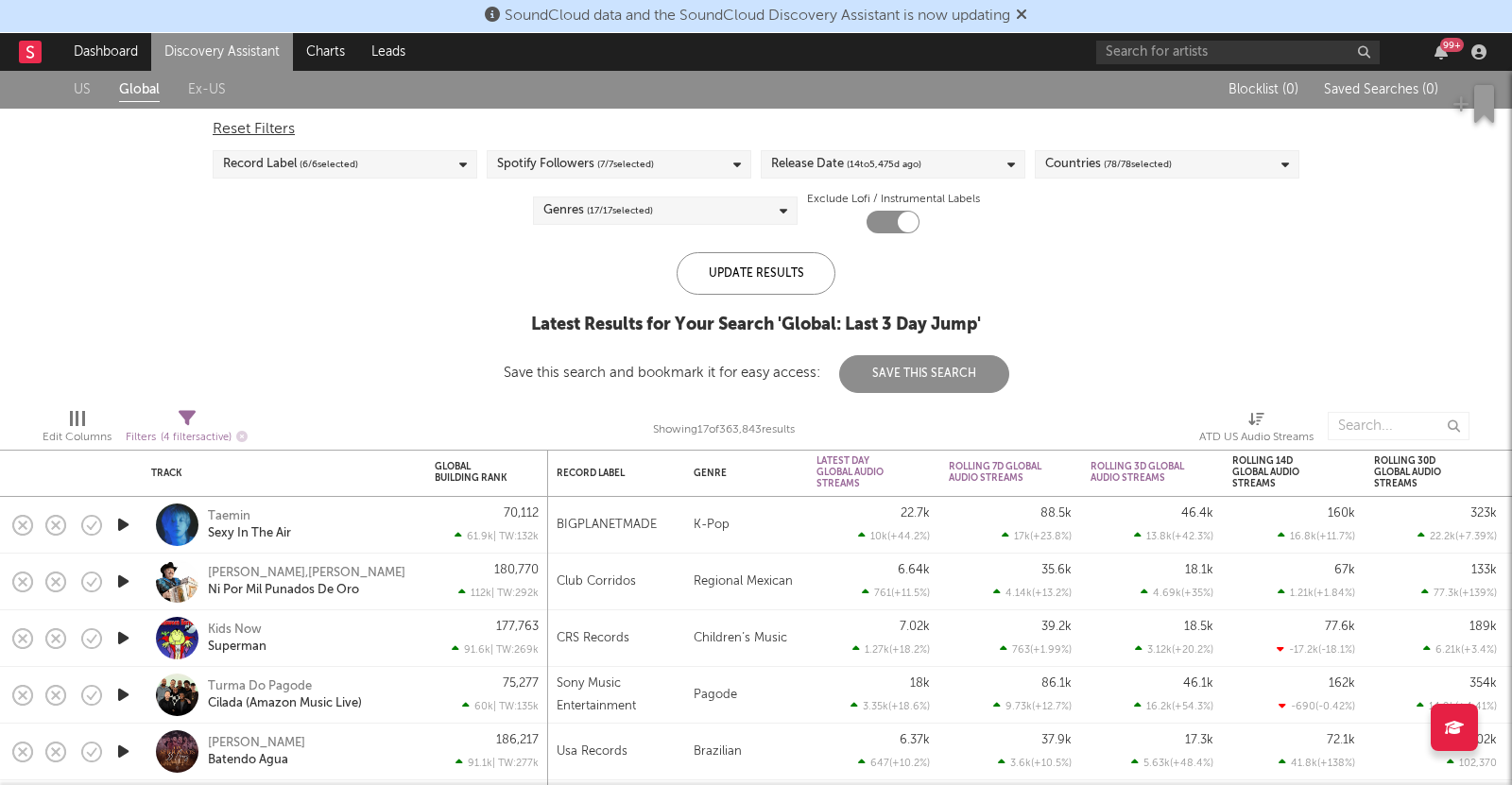
click at [1039, 267] on div "US Global Ex-US Blocklist ( 0 ) Saved Searches ( 0 ) Reset Filters Record Label…" at bounding box center [756, 232] width 1512 height 323
click at [1209, 41] on input "text" at bounding box center [1239, 52] width 284 height 24
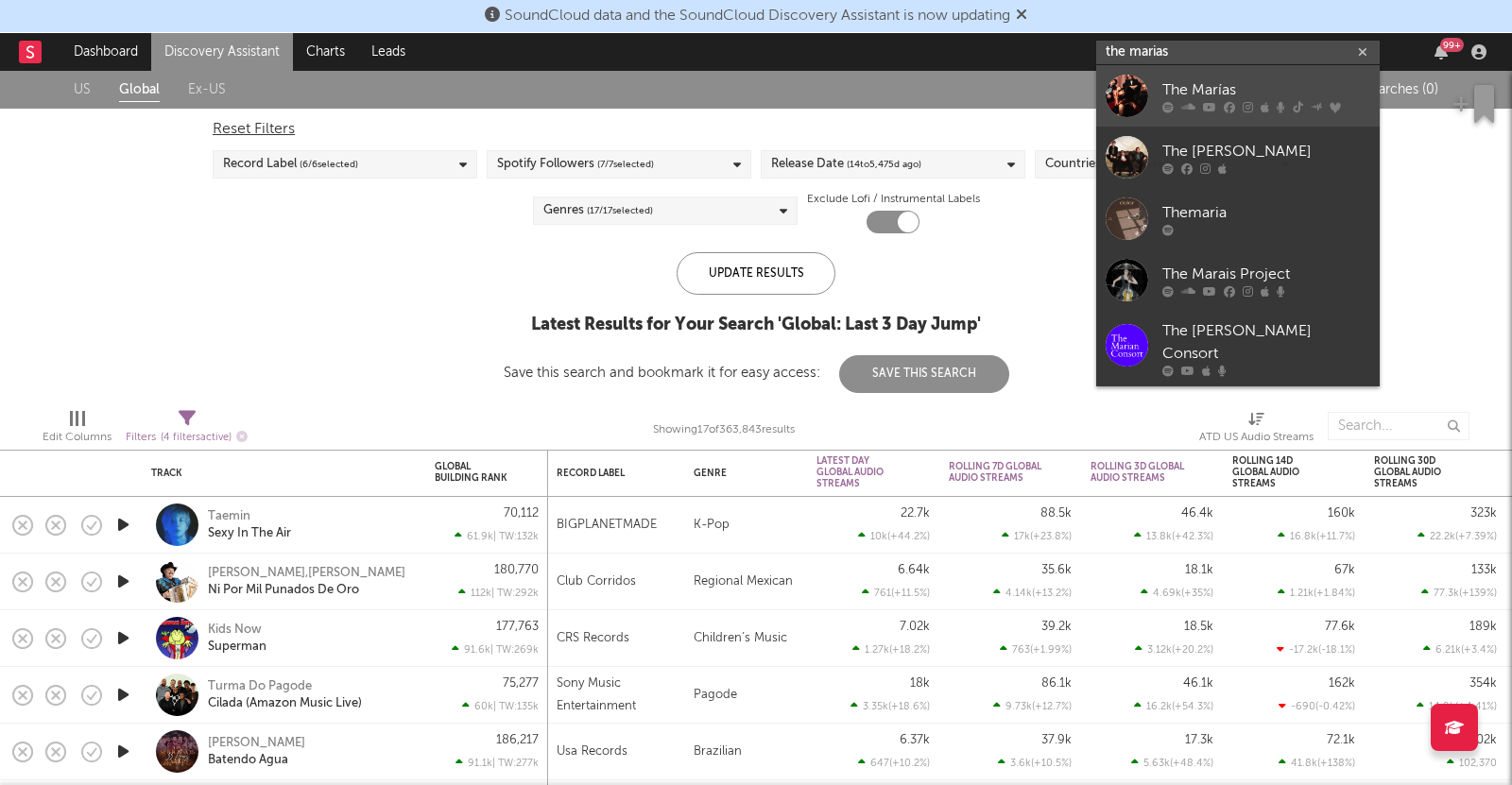
type input "the marias"
click at [1227, 91] on div "The Marías" at bounding box center [1266, 90] width 208 height 23
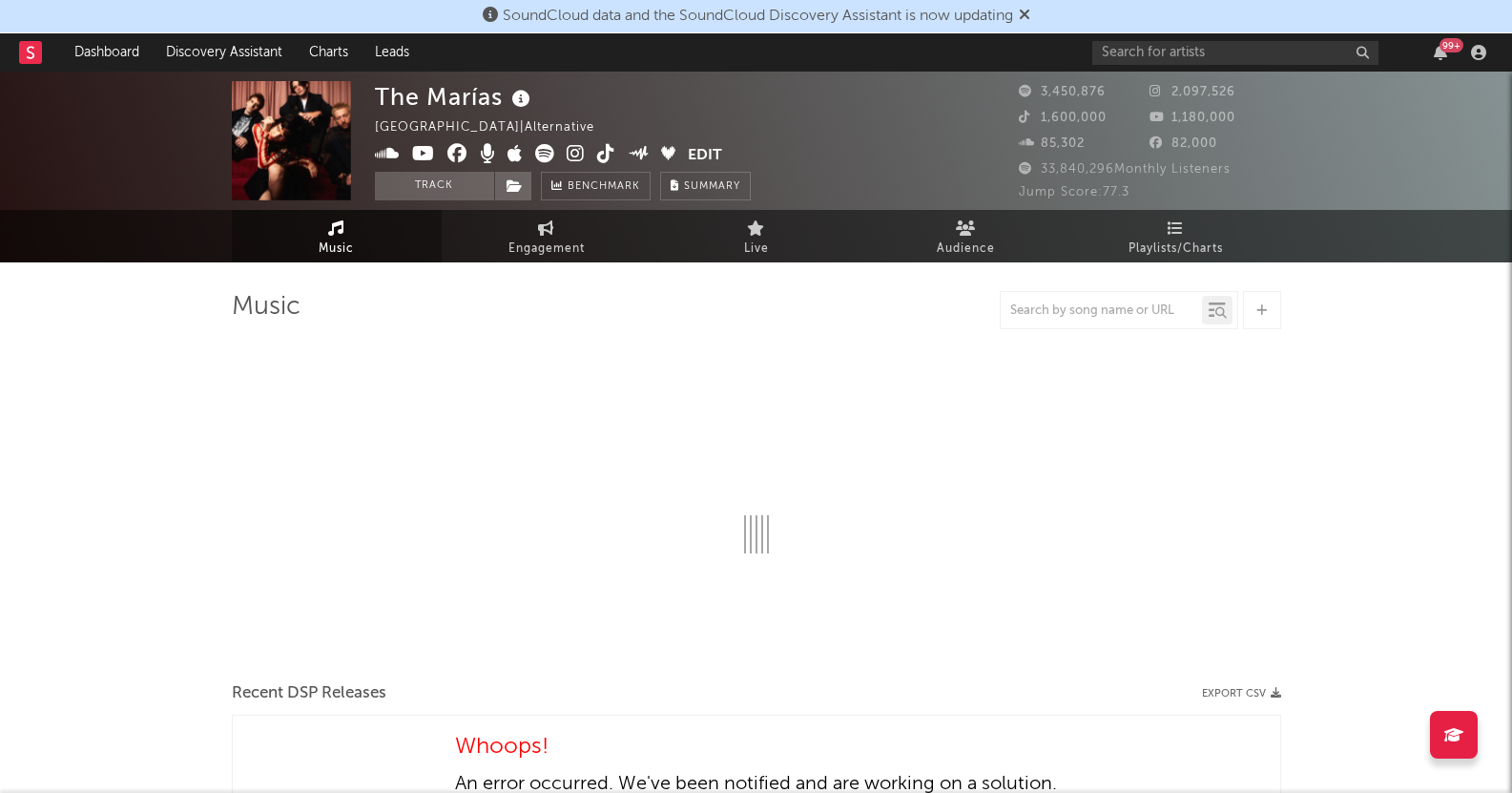
select select "6m"
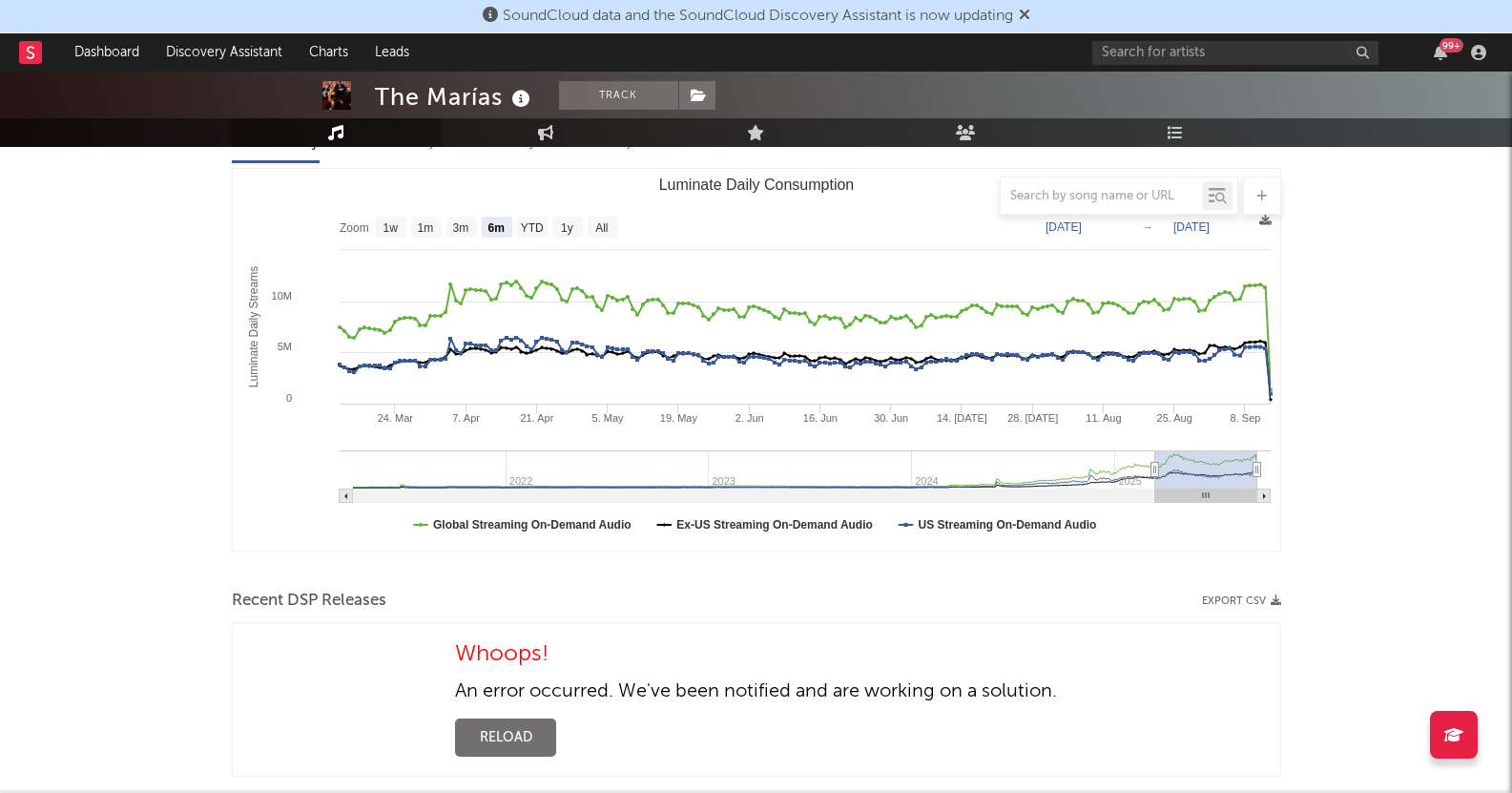
scroll to position [243, 0]
